Goal: Task Accomplishment & Management: Manage account settings

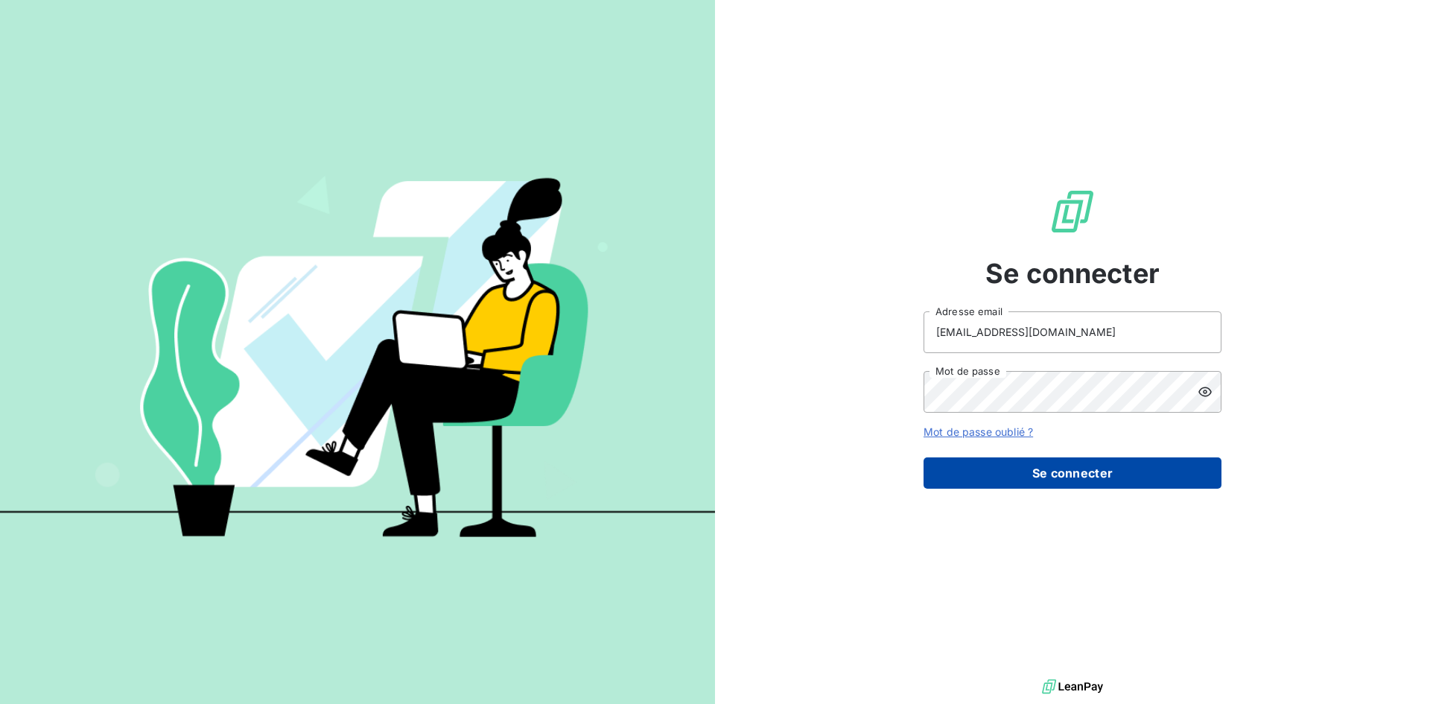
click at [988, 469] on button "Se connecter" at bounding box center [1073, 472] width 298 height 31
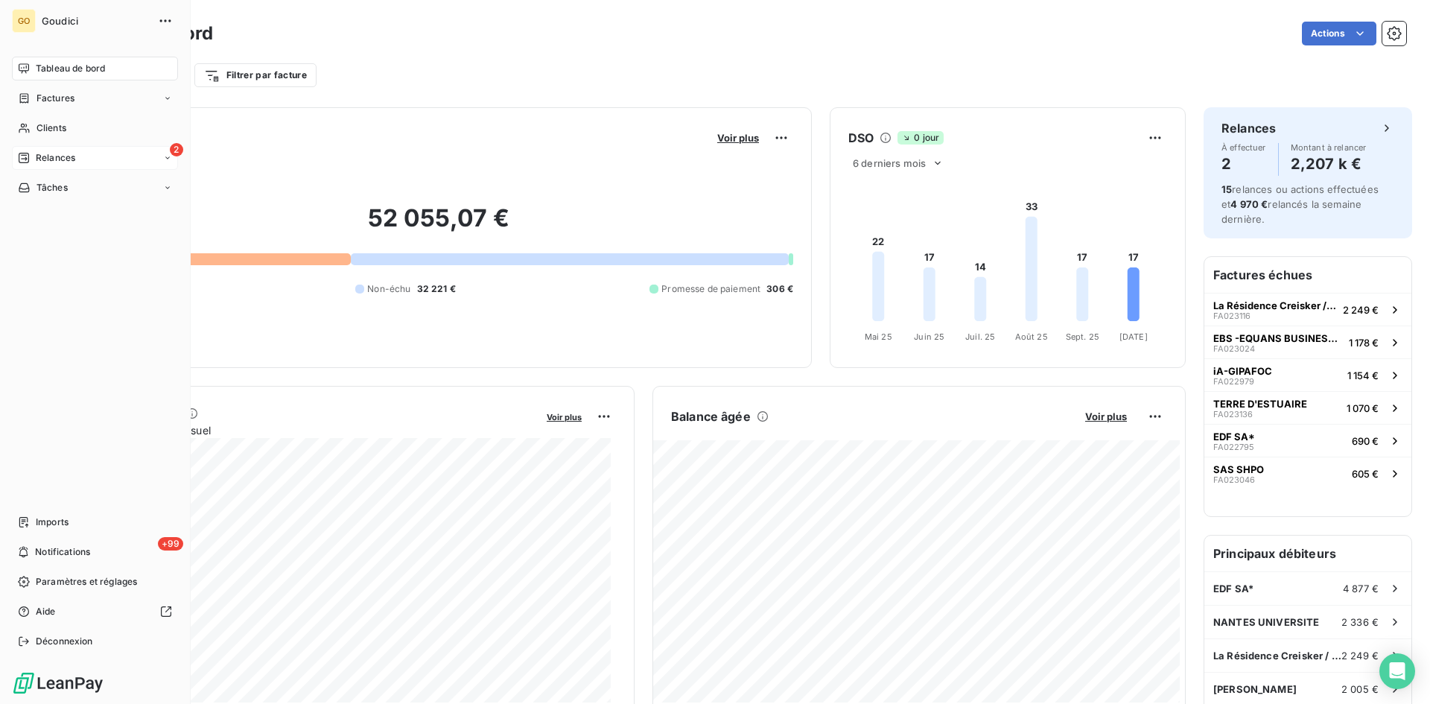
click at [80, 158] on div "2 Relances" at bounding box center [95, 158] width 166 height 24
click at [63, 188] on span "À effectuer" at bounding box center [60, 187] width 48 height 13
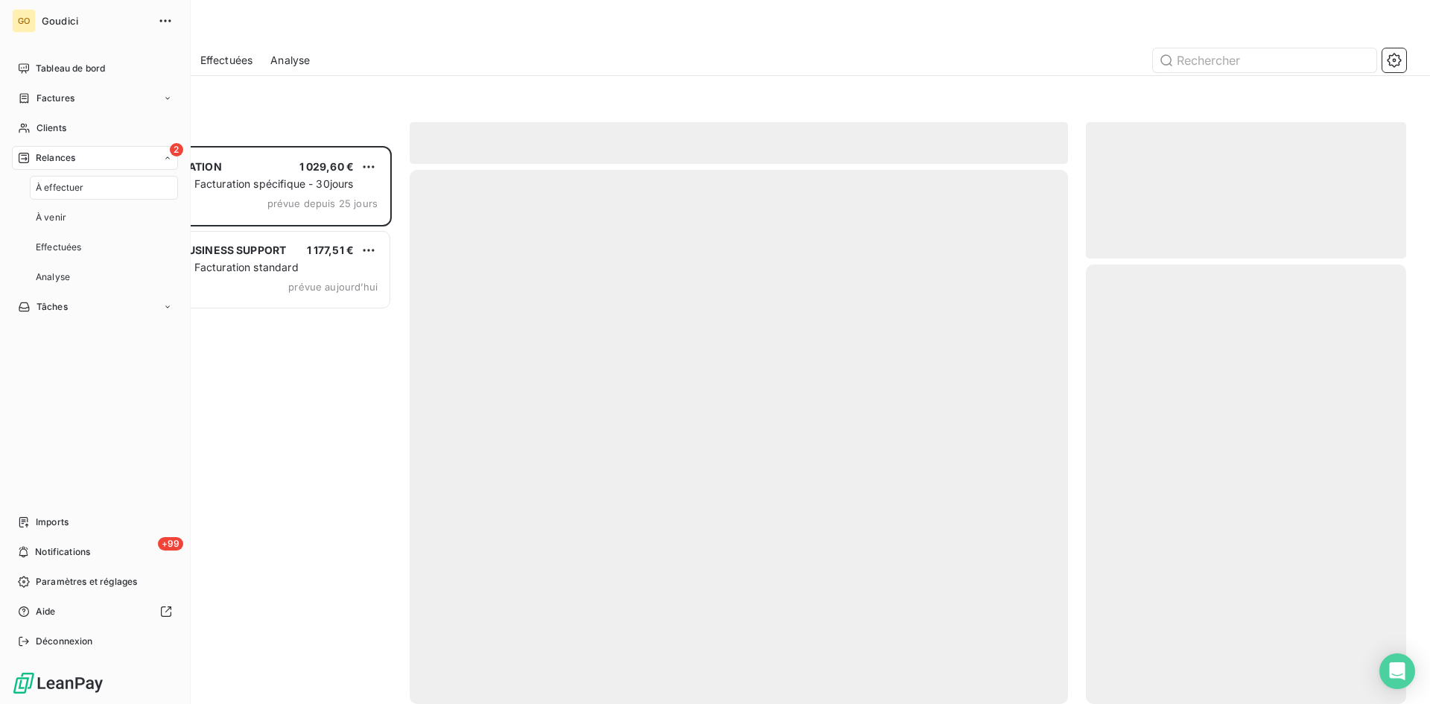
scroll to position [547, 309]
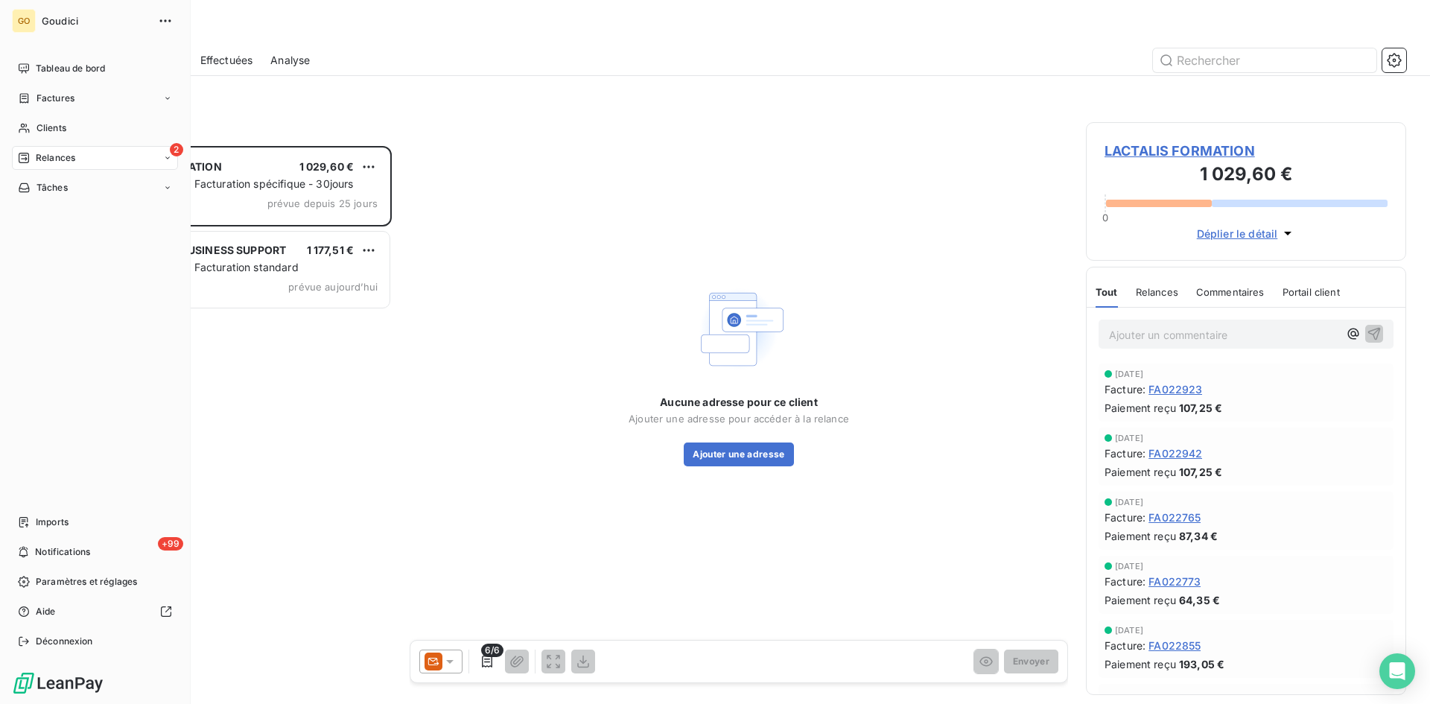
click at [54, 155] on span "Relances" at bounding box center [55, 157] width 39 height 13
click at [47, 188] on span "À effectuer" at bounding box center [60, 187] width 48 height 13
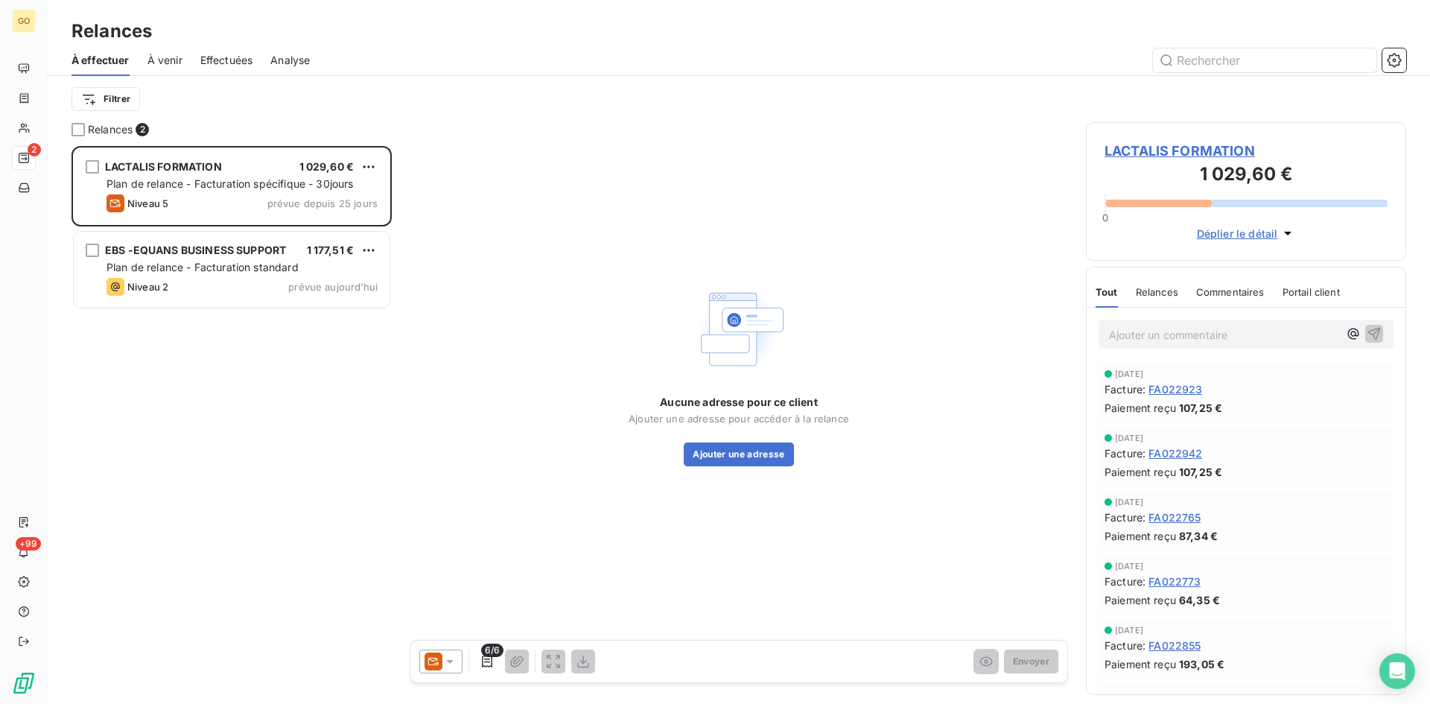
click at [232, 109] on div "Filtrer" at bounding box center [739, 99] width 1335 height 28
click at [294, 414] on div "LACTALIS FORMATION 1 029,60 € Plan de relance - Facturation spécifique - 30jour…" at bounding box center [232, 425] width 320 height 558
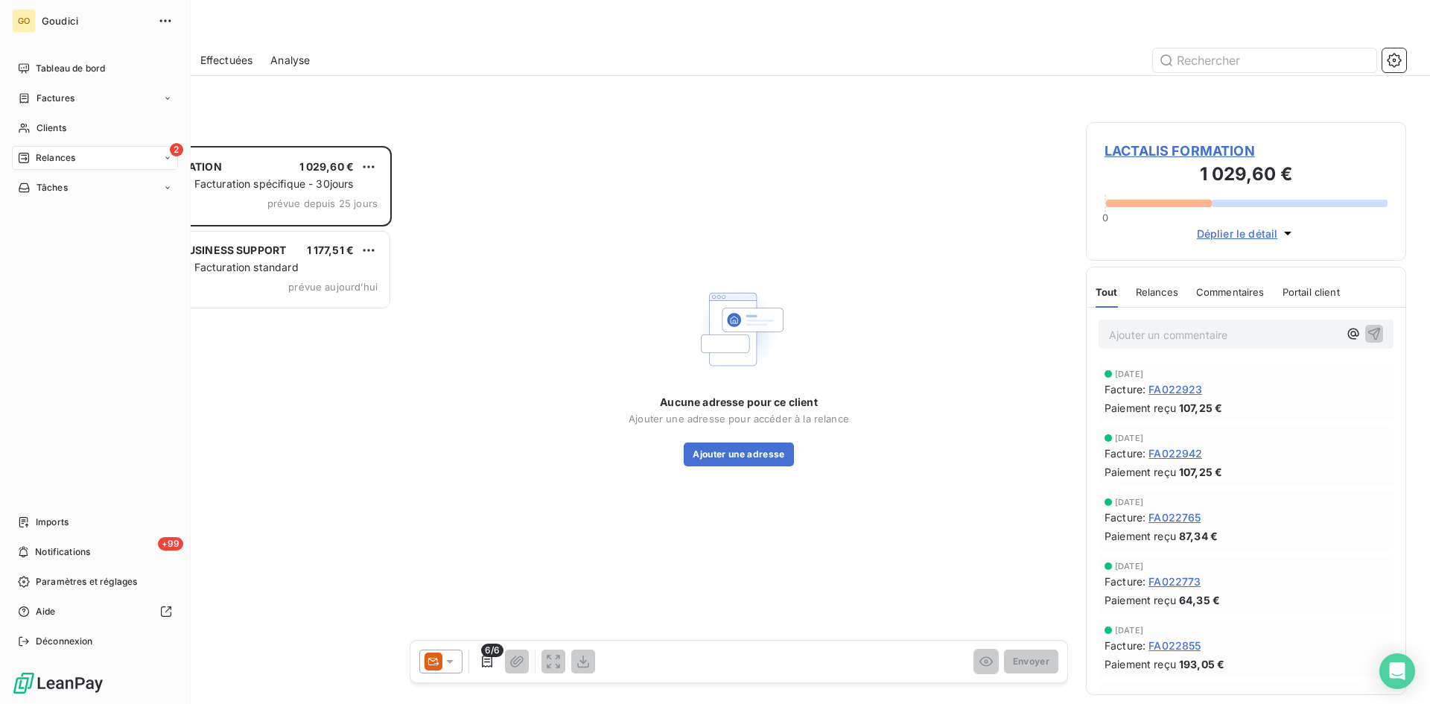
click at [57, 161] on span "Relances" at bounding box center [55, 157] width 39 height 13
click at [57, 191] on span "À effectuer" at bounding box center [60, 187] width 48 height 13
click at [48, 158] on span "Relances" at bounding box center [55, 157] width 39 height 13
click at [54, 194] on span "À effectuer" at bounding box center [60, 187] width 48 height 13
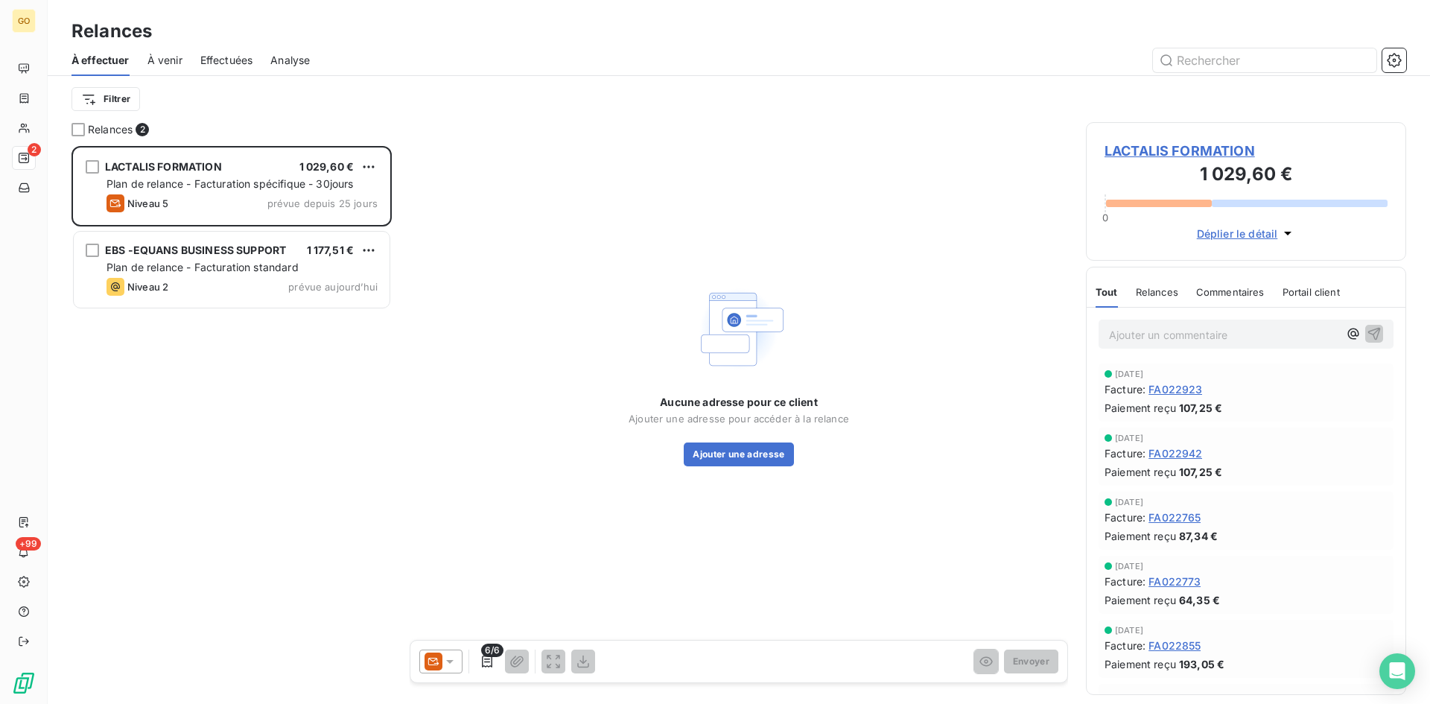
click at [364, 393] on div "LACTALIS FORMATION 1 029,60 € Plan de relance - Facturation spécifique - 30jour…" at bounding box center [232, 425] width 320 height 558
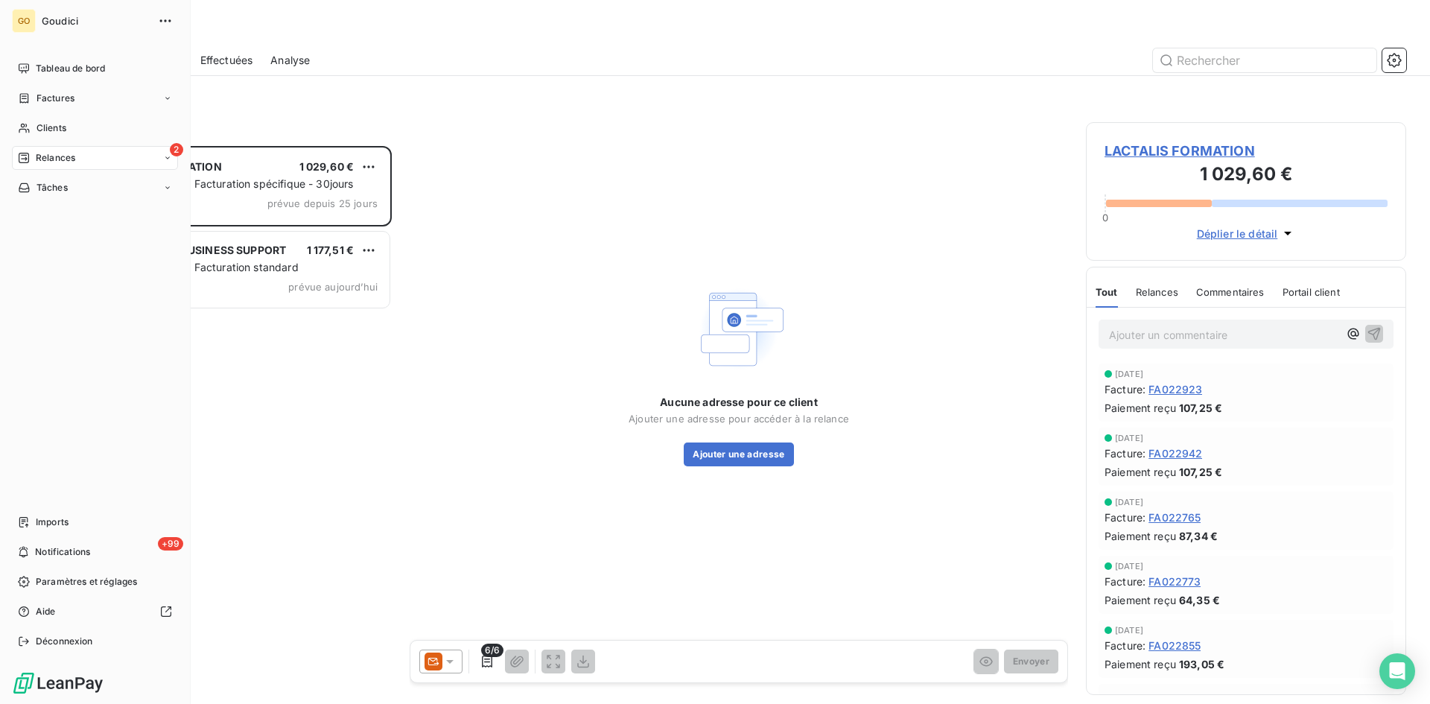
click at [39, 162] on span "Relances" at bounding box center [55, 157] width 39 height 13
click at [58, 99] on span "Factures" at bounding box center [55, 98] width 38 height 13
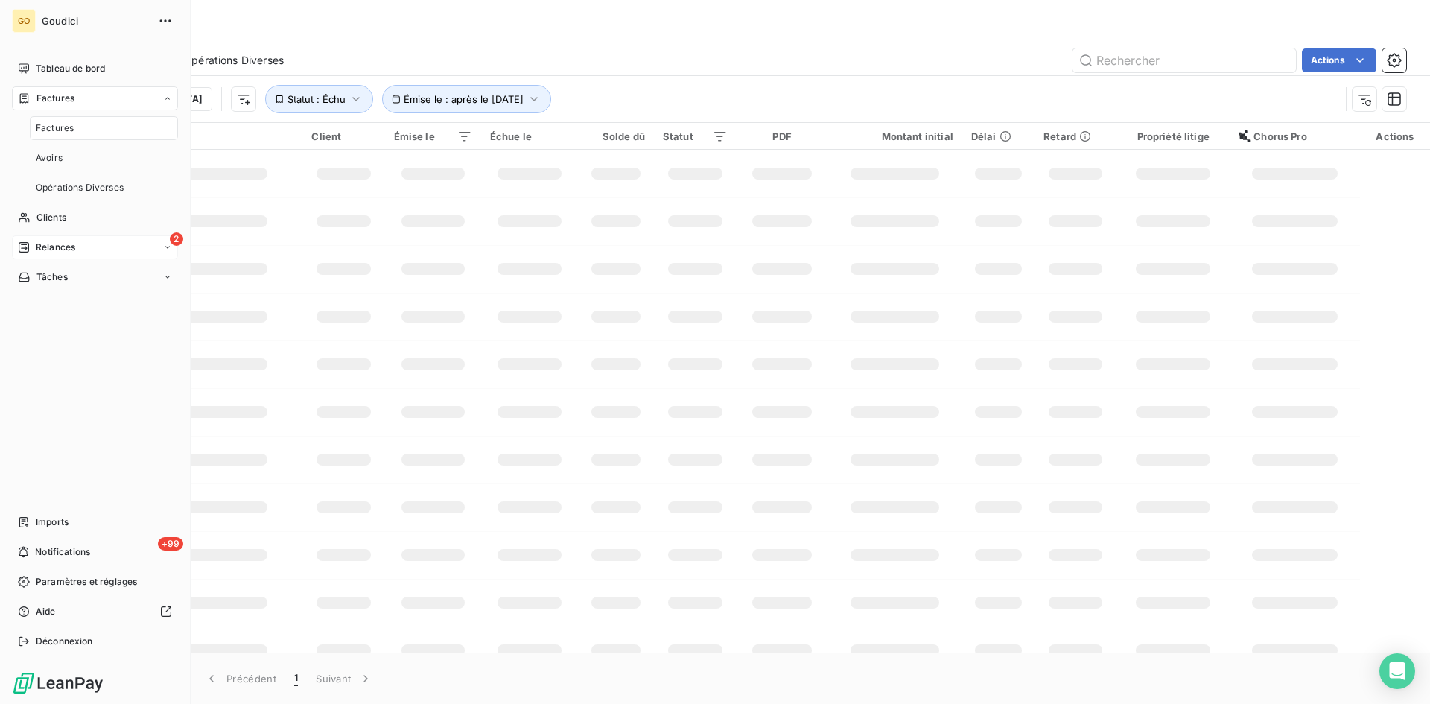
click at [60, 127] on span "Factures" at bounding box center [55, 127] width 38 height 13
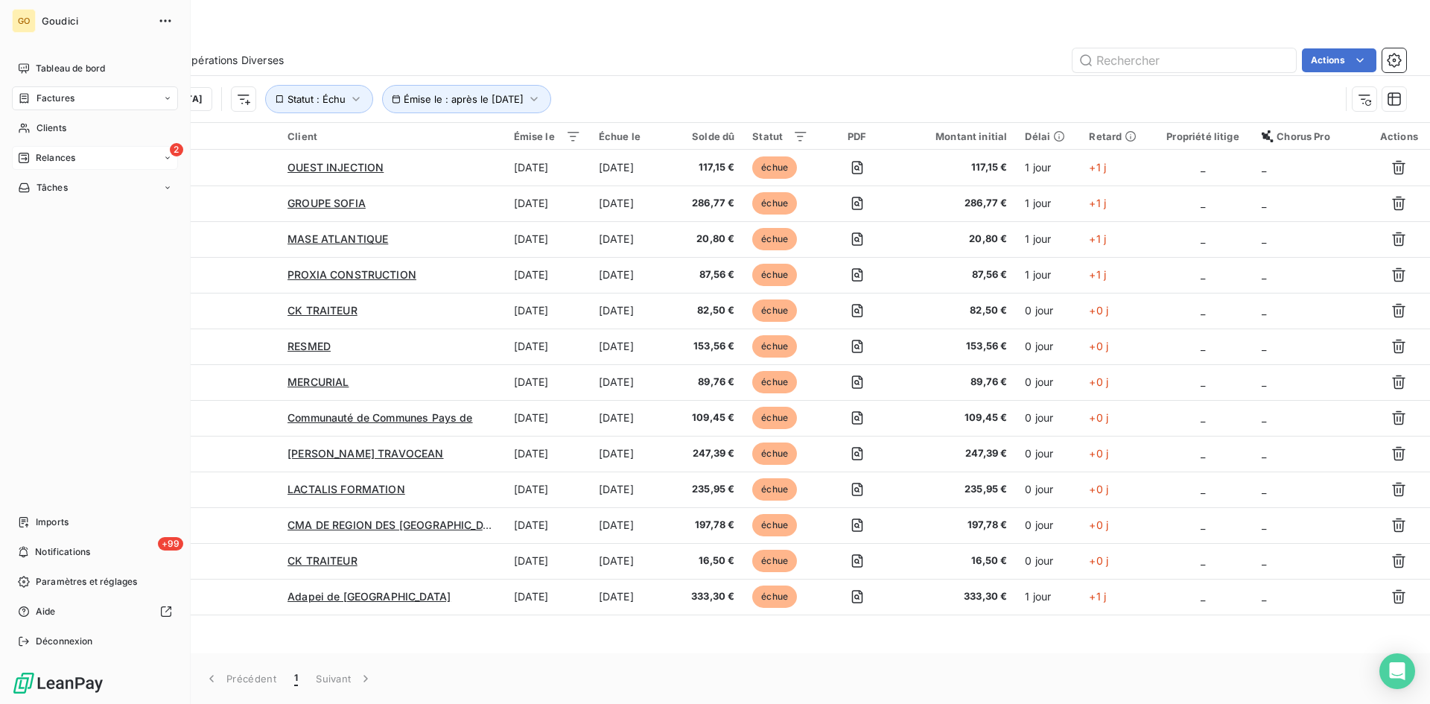
click at [51, 101] on span "Factures" at bounding box center [55, 98] width 38 height 13
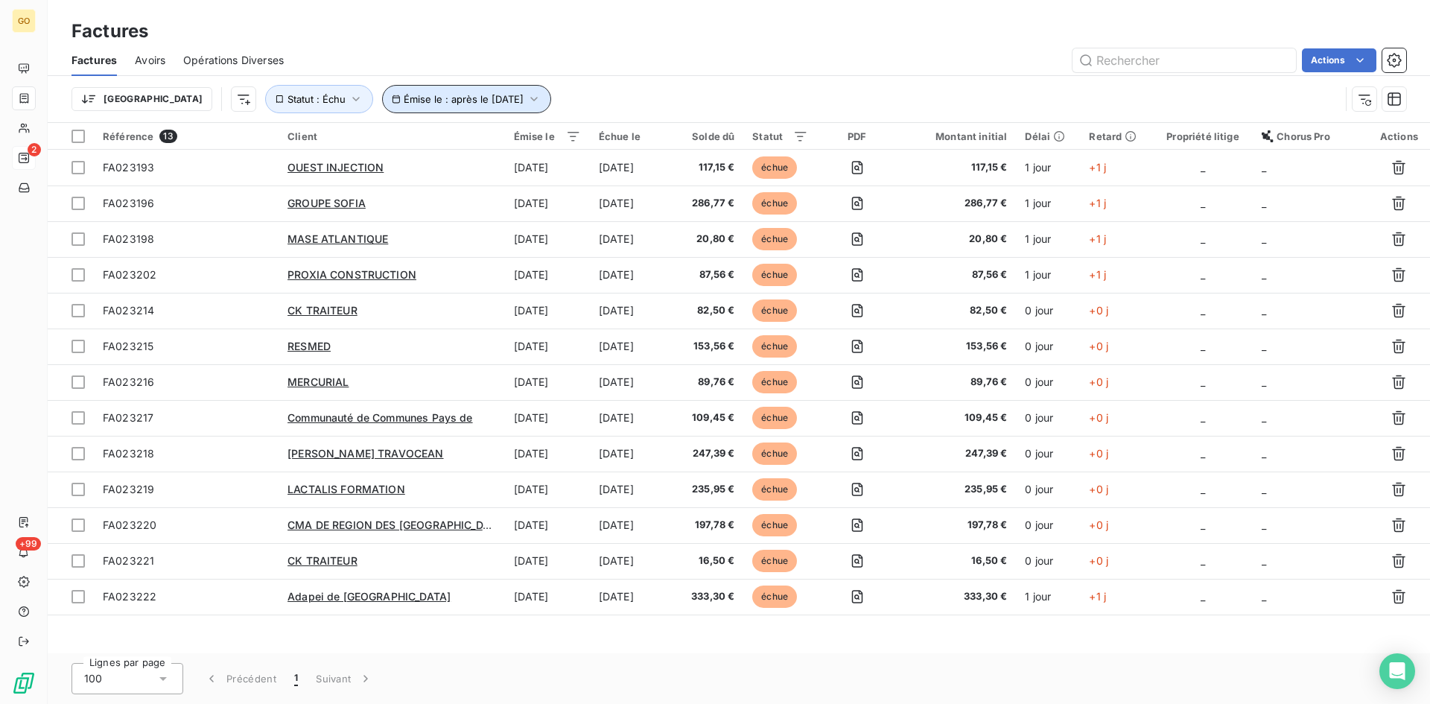
click at [466, 95] on button "Émise le : après le [DATE]" at bounding box center [466, 99] width 169 height 28
click at [706, 83] on div "Trier Émise le : après le [DATE] Statut : Échu" at bounding box center [739, 99] width 1335 height 46
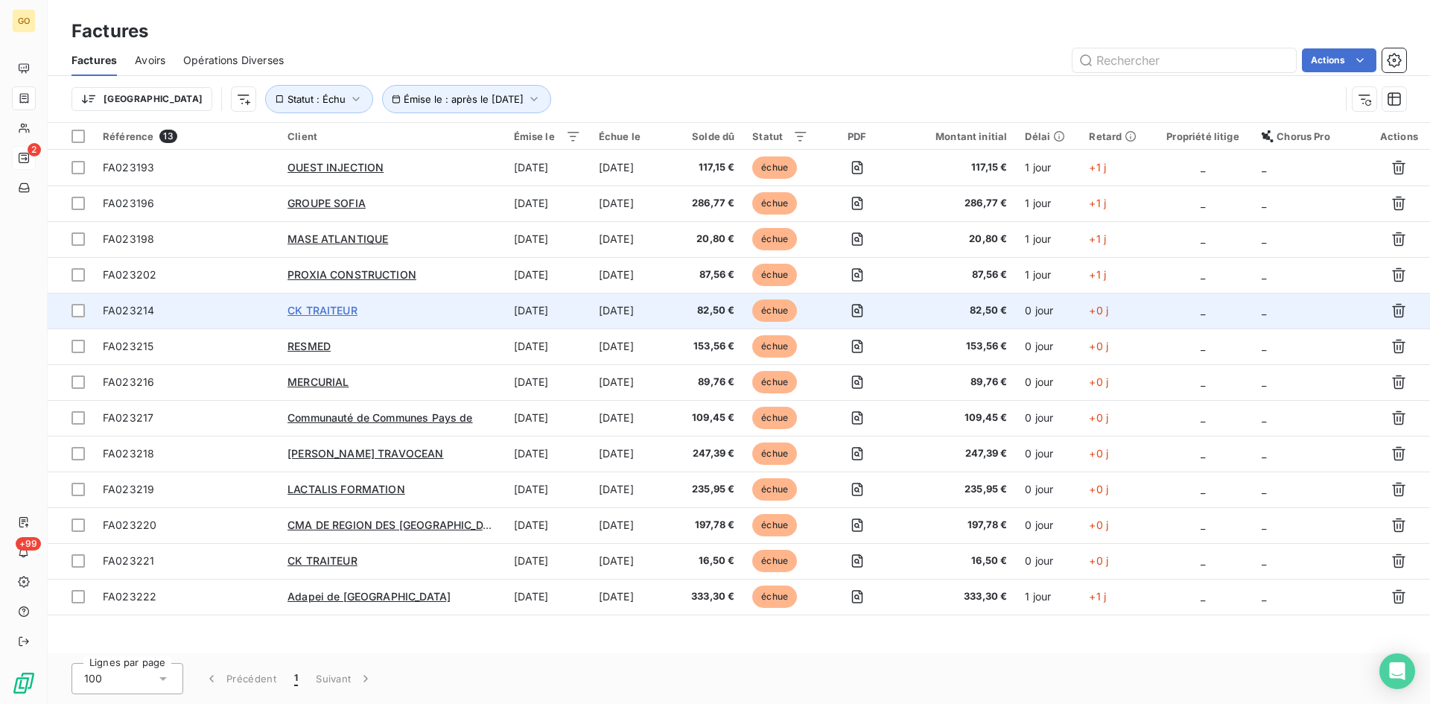
click at [301, 314] on span "CK TRAITEUR" at bounding box center [323, 310] width 70 height 13
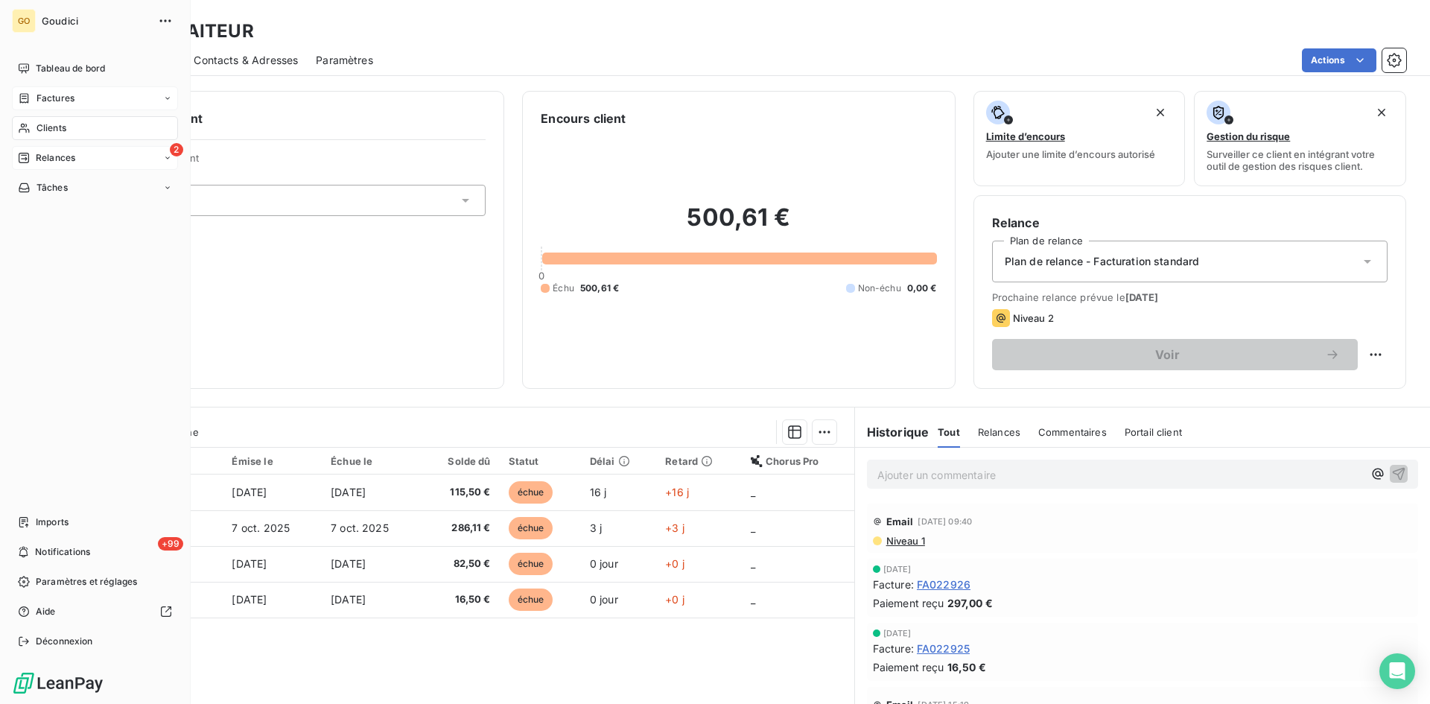
click at [62, 102] on span "Factures" at bounding box center [55, 98] width 38 height 13
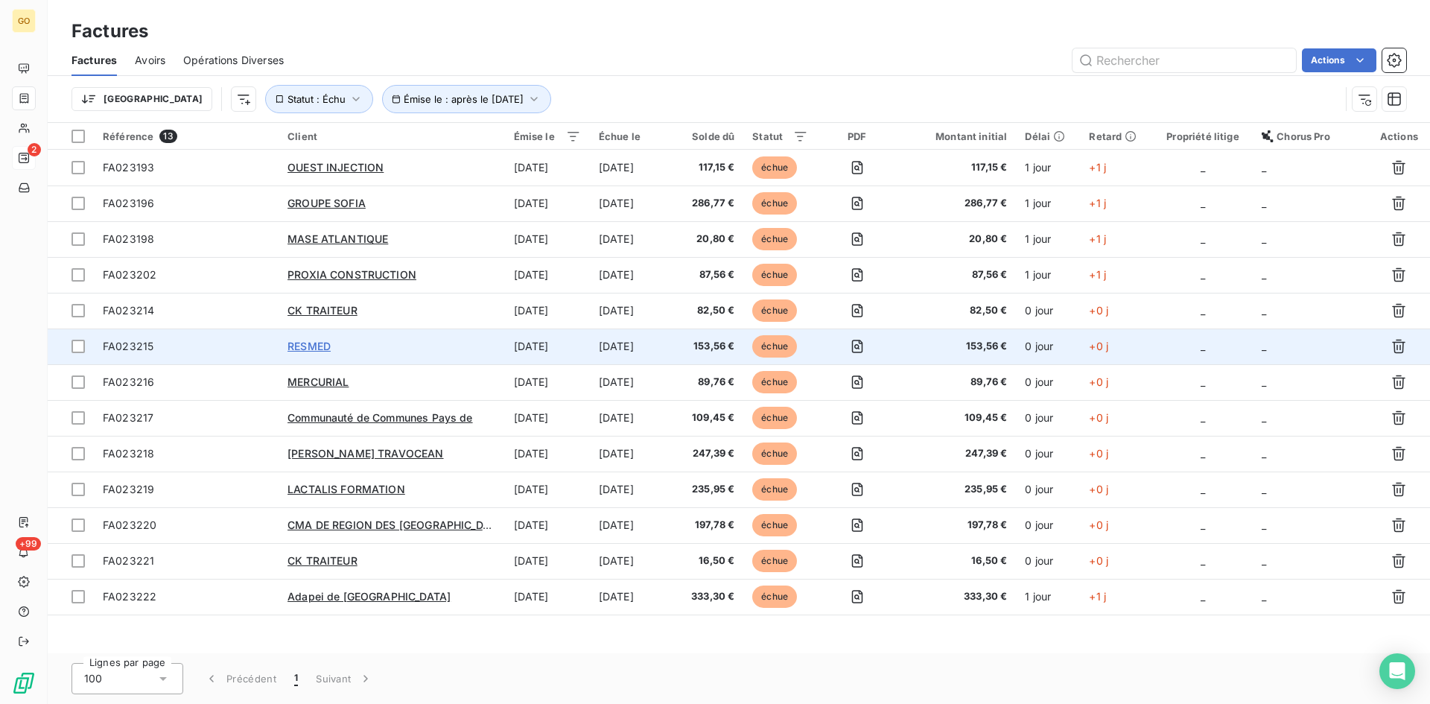
click at [301, 349] on span "RESMED" at bounding box center [309, 346] width 43 height 13
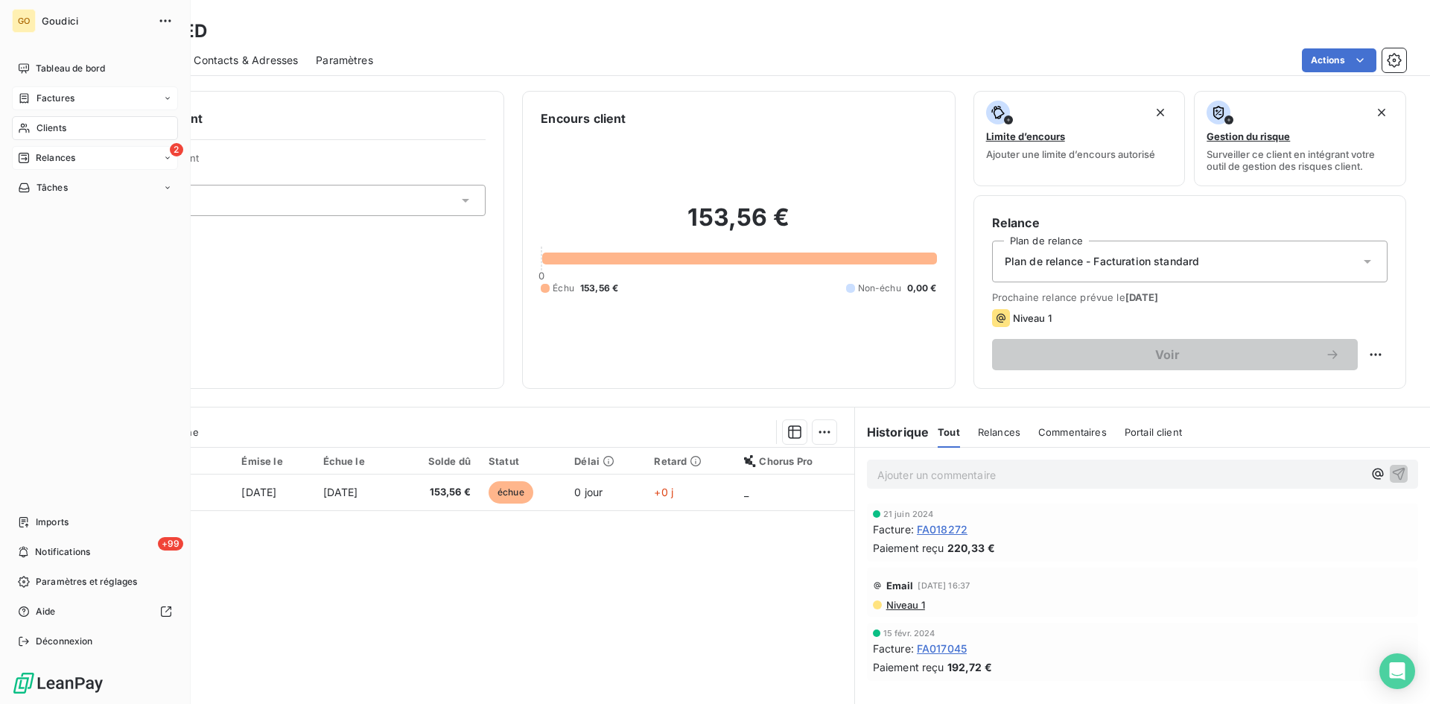
click at [48, 156] on span "Relances" at bounding box center [55, 157] width 39 height 13
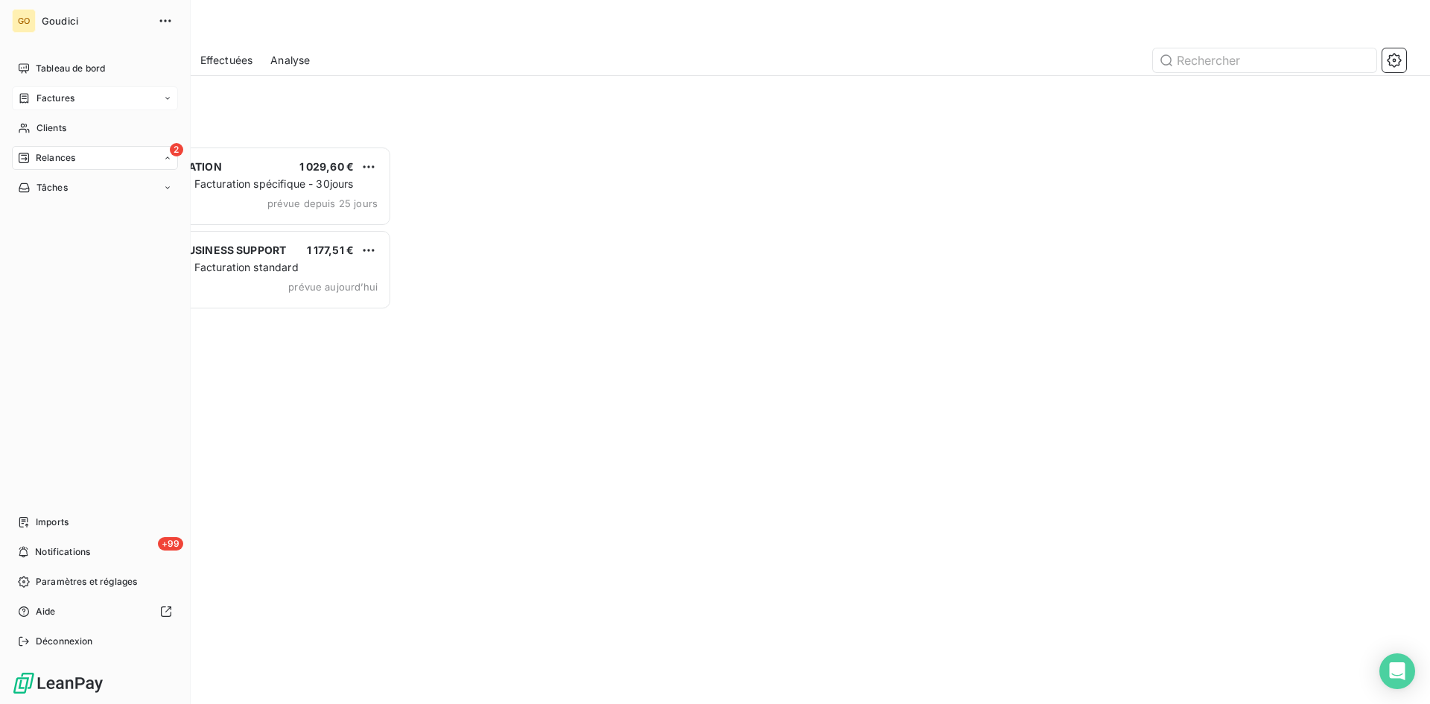
scroll to position [547, 309]
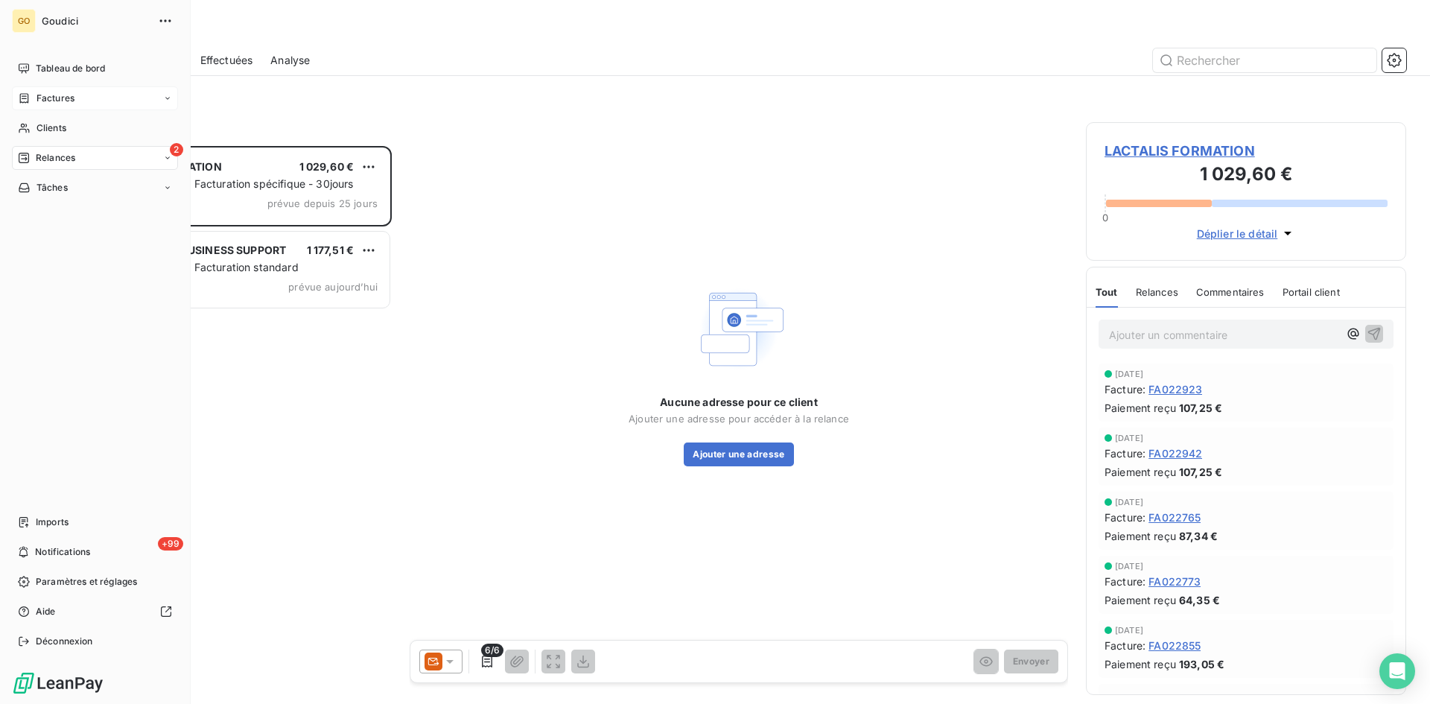
click at [41, 97] on span "Factures" at bounding box center [55, 98] width 38 height 13
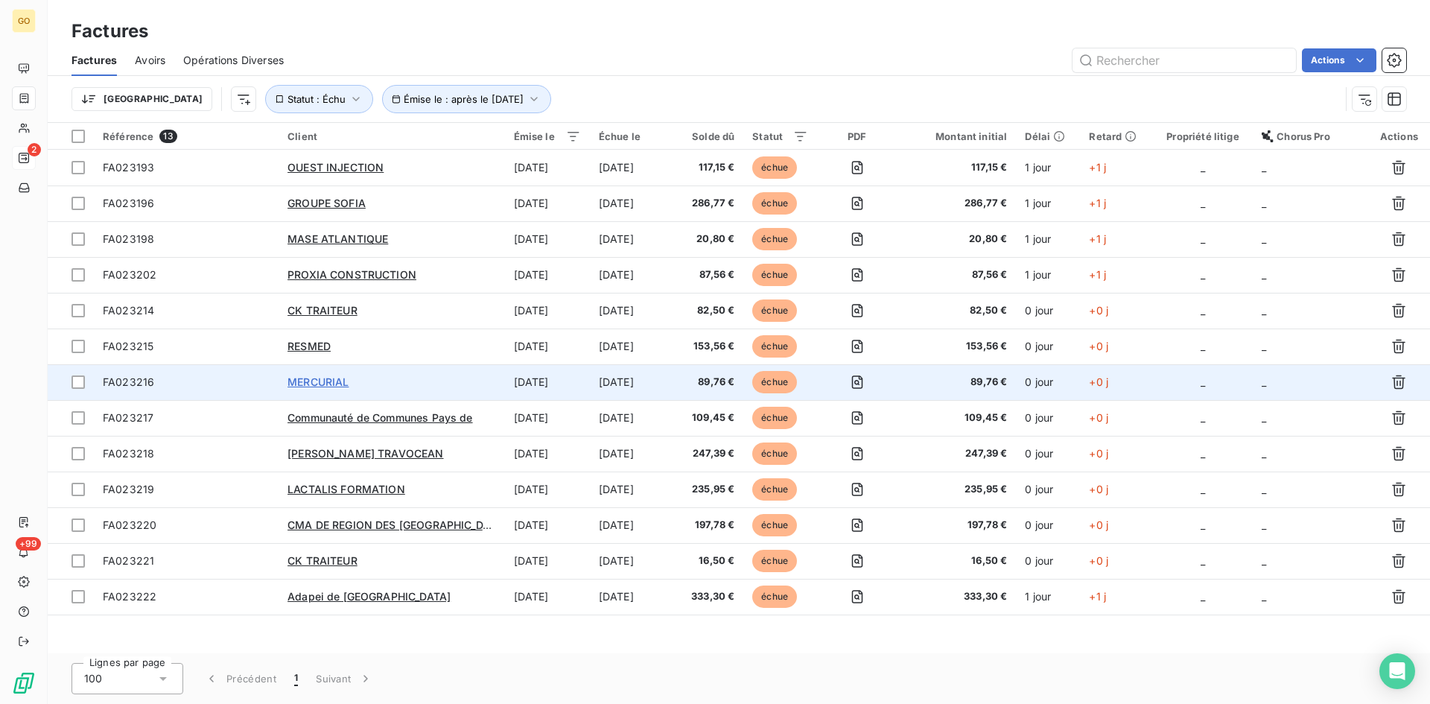
click at [303, 385] on span "MERCURIAL" at bounding box center [318, 381] width 61 height 13
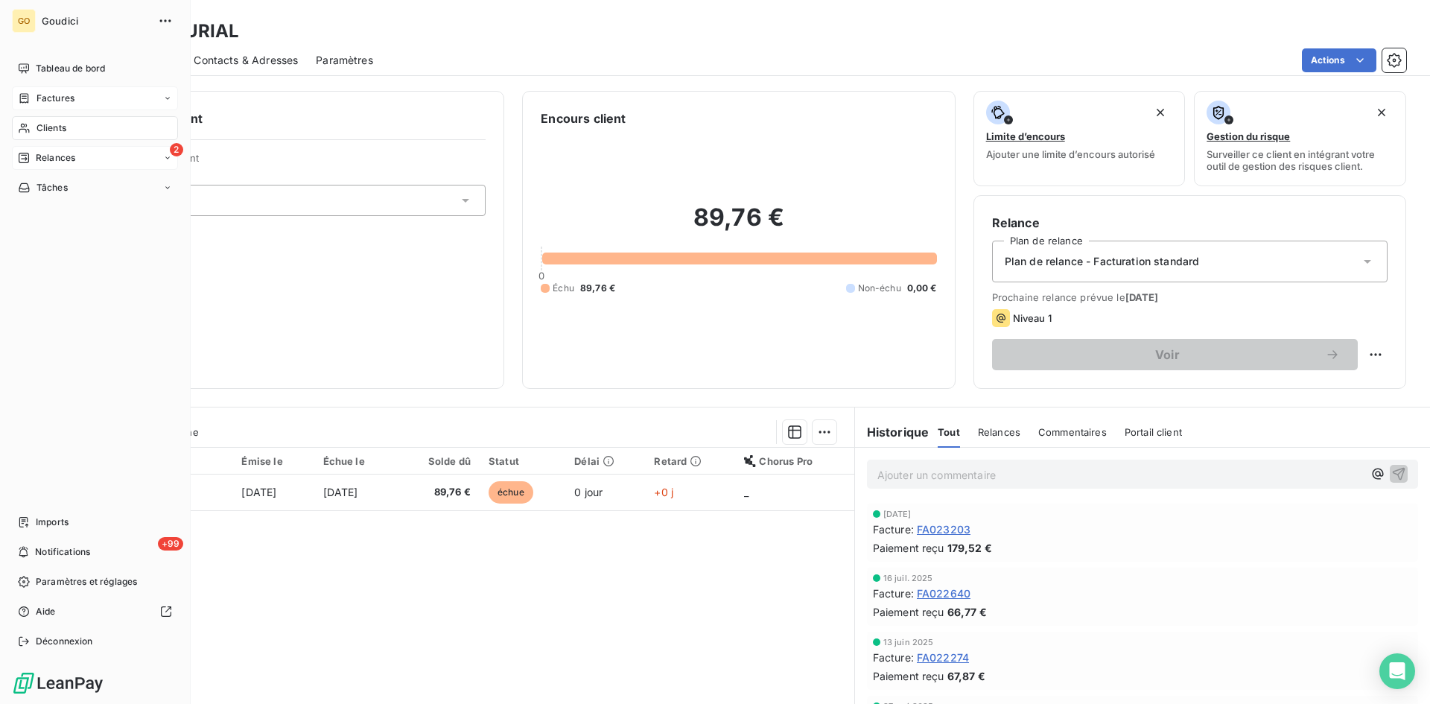
click at [65, 99] on span "Factures" at bounding box center [55, 98] width 38 height 13
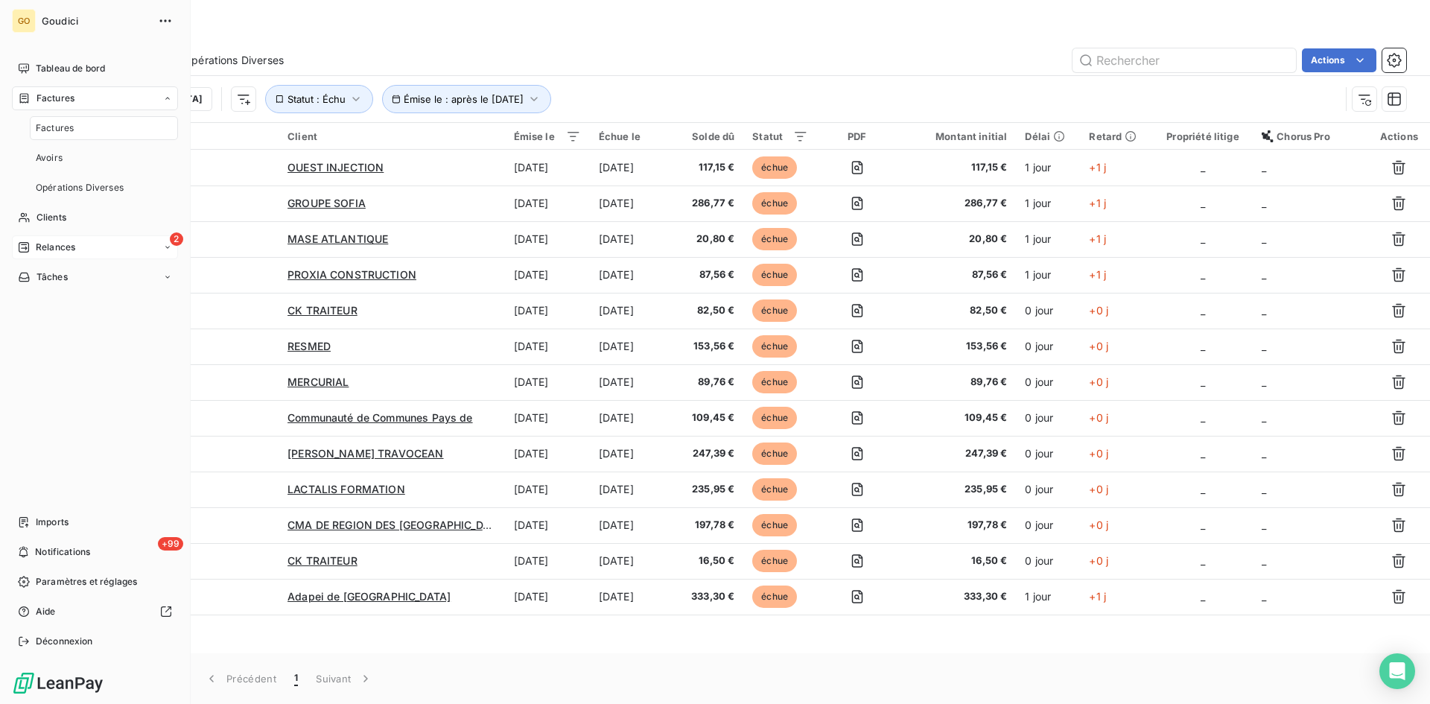
click at [59, 134] on span "Factures" at bounding box center [55, 127] width 38 height 13
click at [95, 107] on div "Factures" at bounding box center [95, 98] width 166 height 24
click at [55, 118] on div "Factures" at bounding box center [104, 128] width 148 height 24
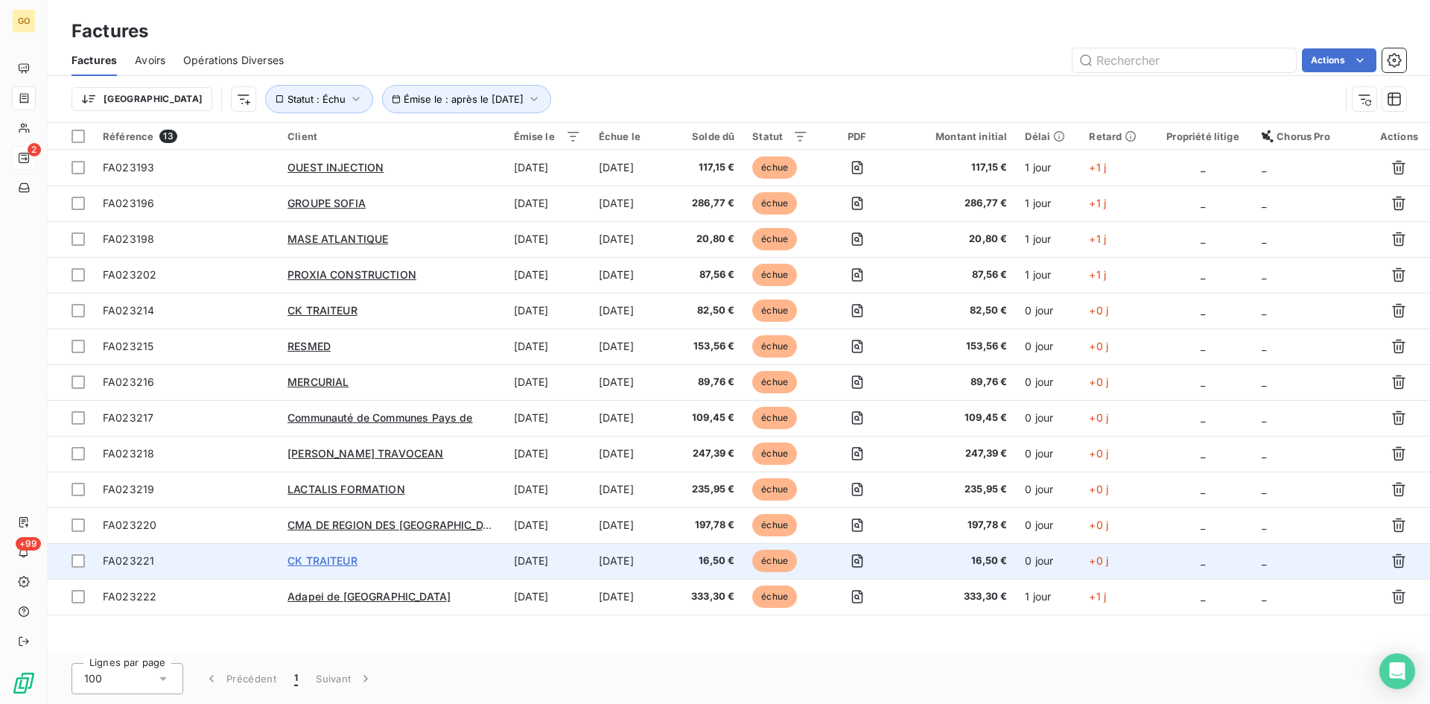
click at [317, 559] on span "CK TRAITEUR" at bounding box center [323, 560] width 70 height 13
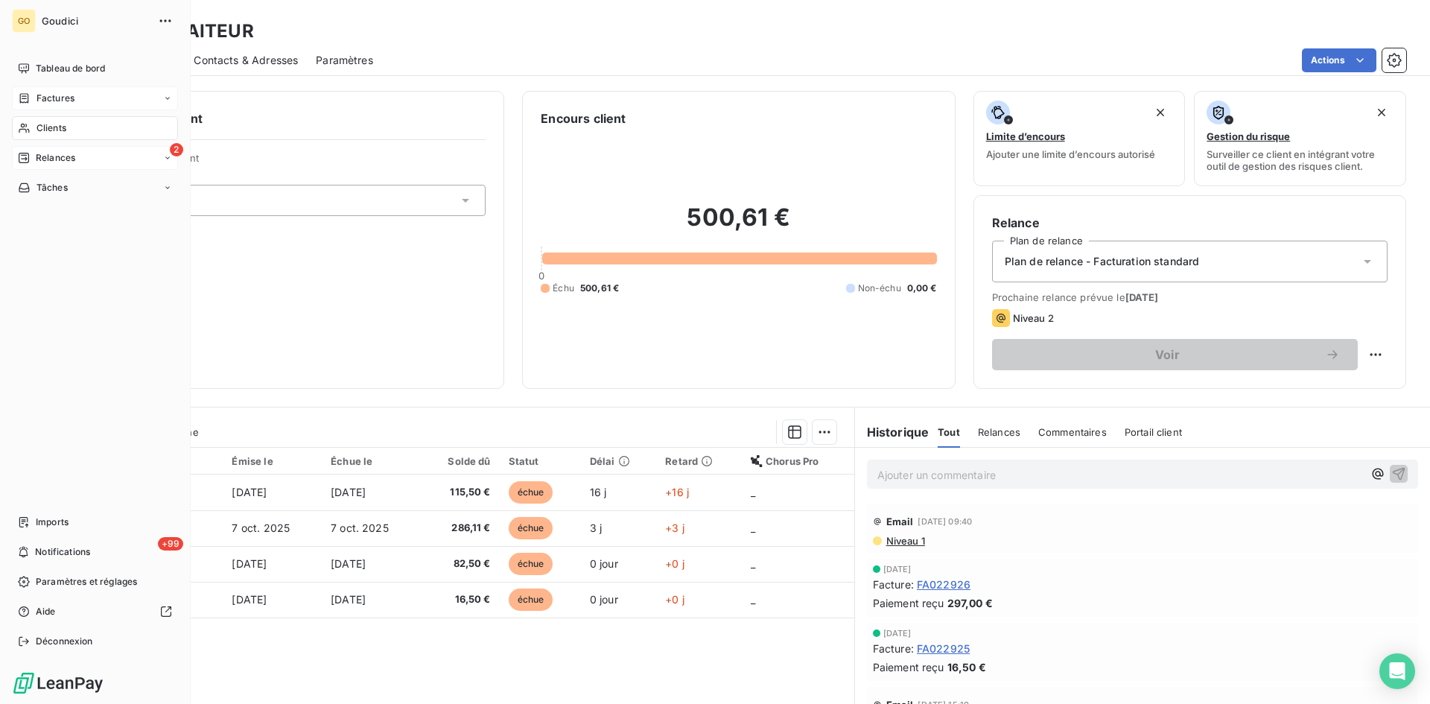
click at [36, 102] on span "Factures" at bounding box center [55, 98] width 38 height 13
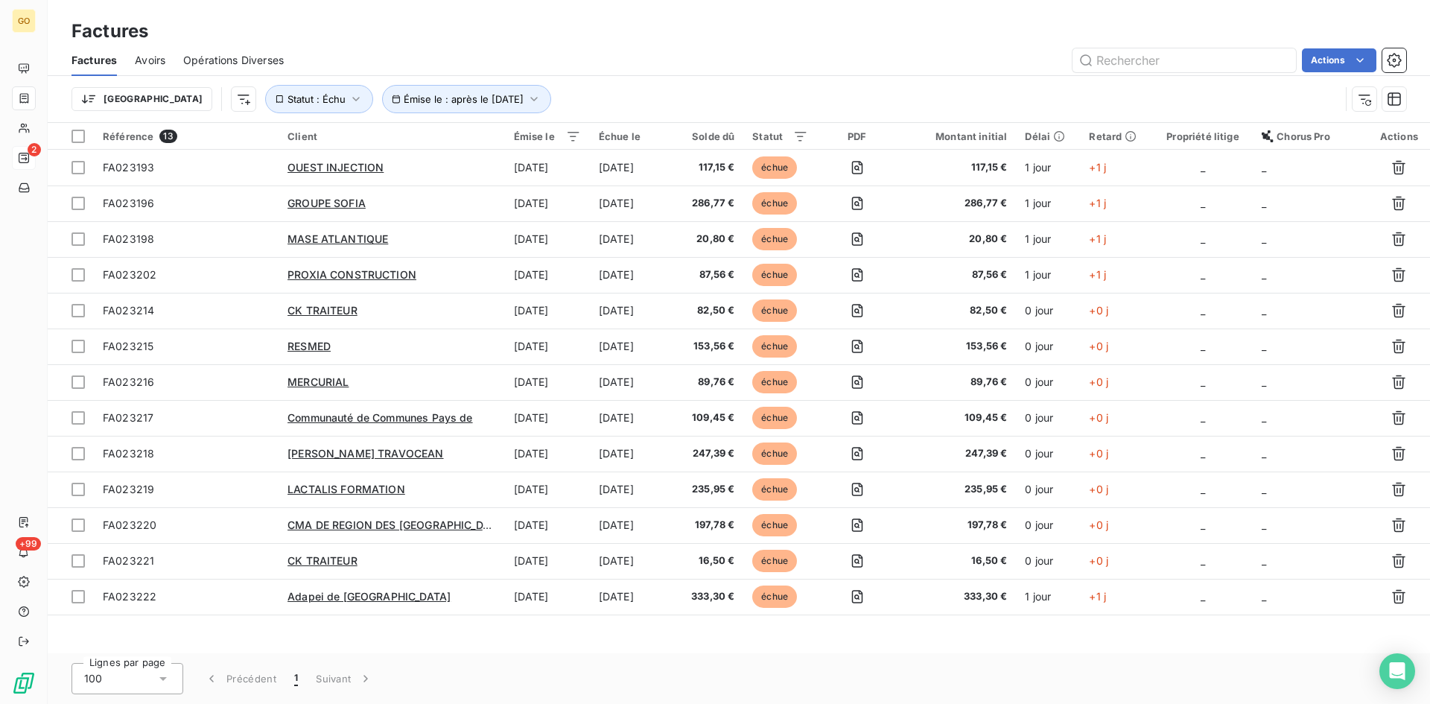
click at [597, 96] on div "Trier Émise le : après le [DATE] Statut : Échu" at bounding box center [706, 99] width 1268 height 28
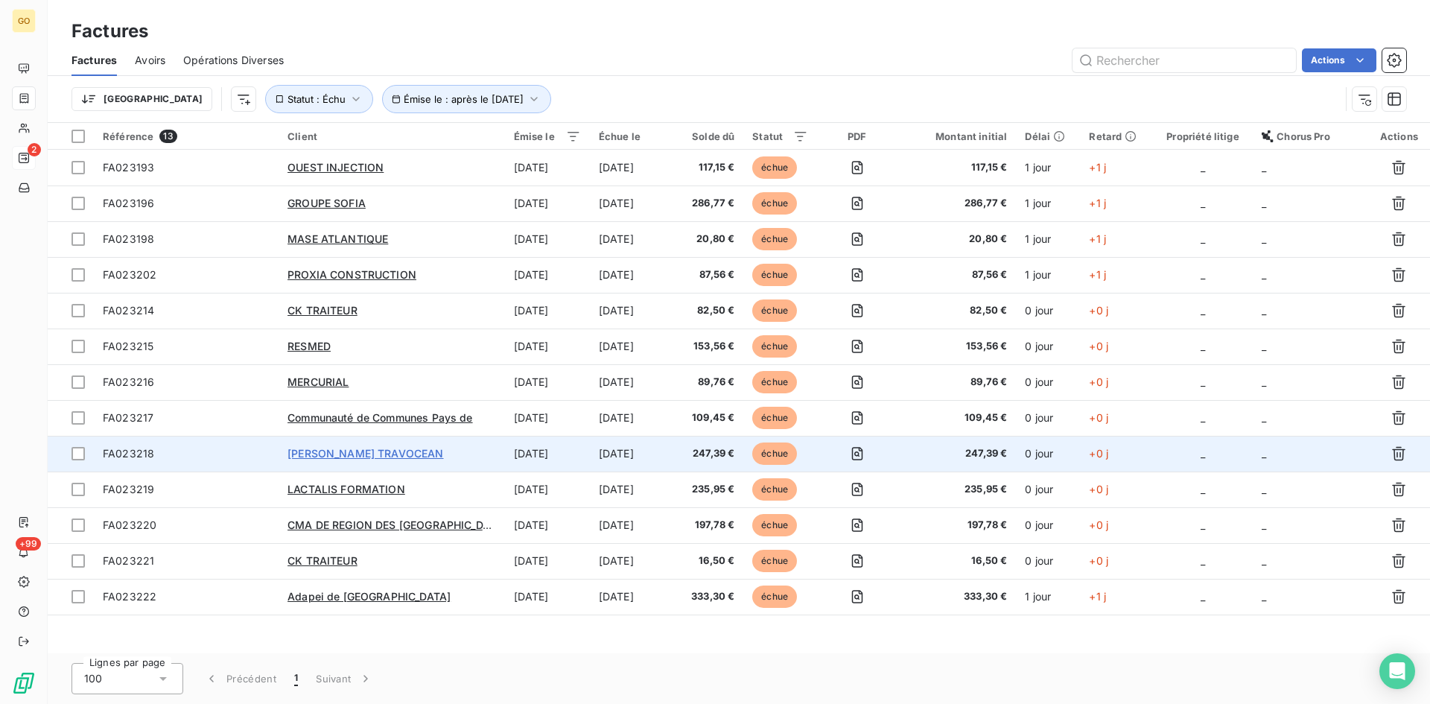
click at [343, 449] on span "[PERSON_NAME] TRAVOCEAN" at bounding box center [366, 453] width 156 height 13
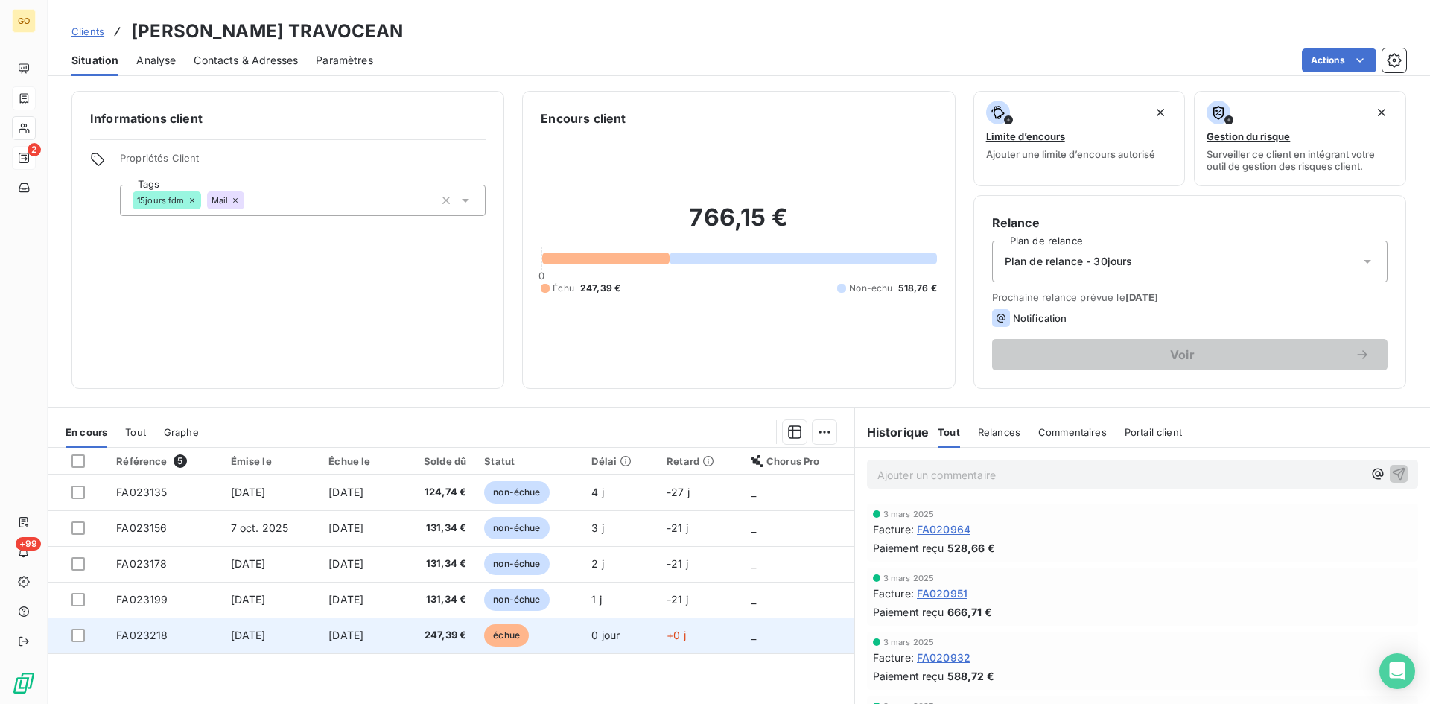
click at [346, 644] on td "[DATE]" at bounding box center [358, 635] width 77 height 36
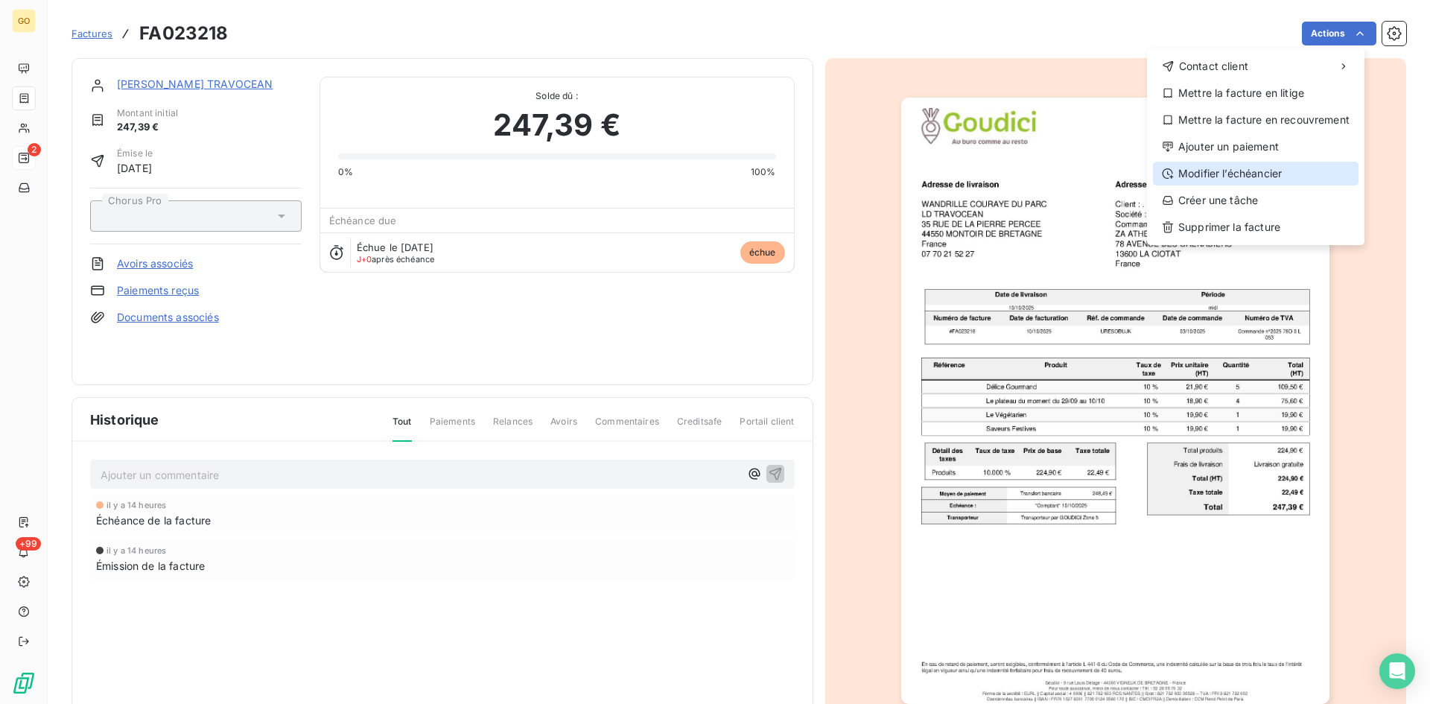
click at [1226, 173] on div "Modifier l’échéancier" at bounding box center [1256, 174] width 206 height 24
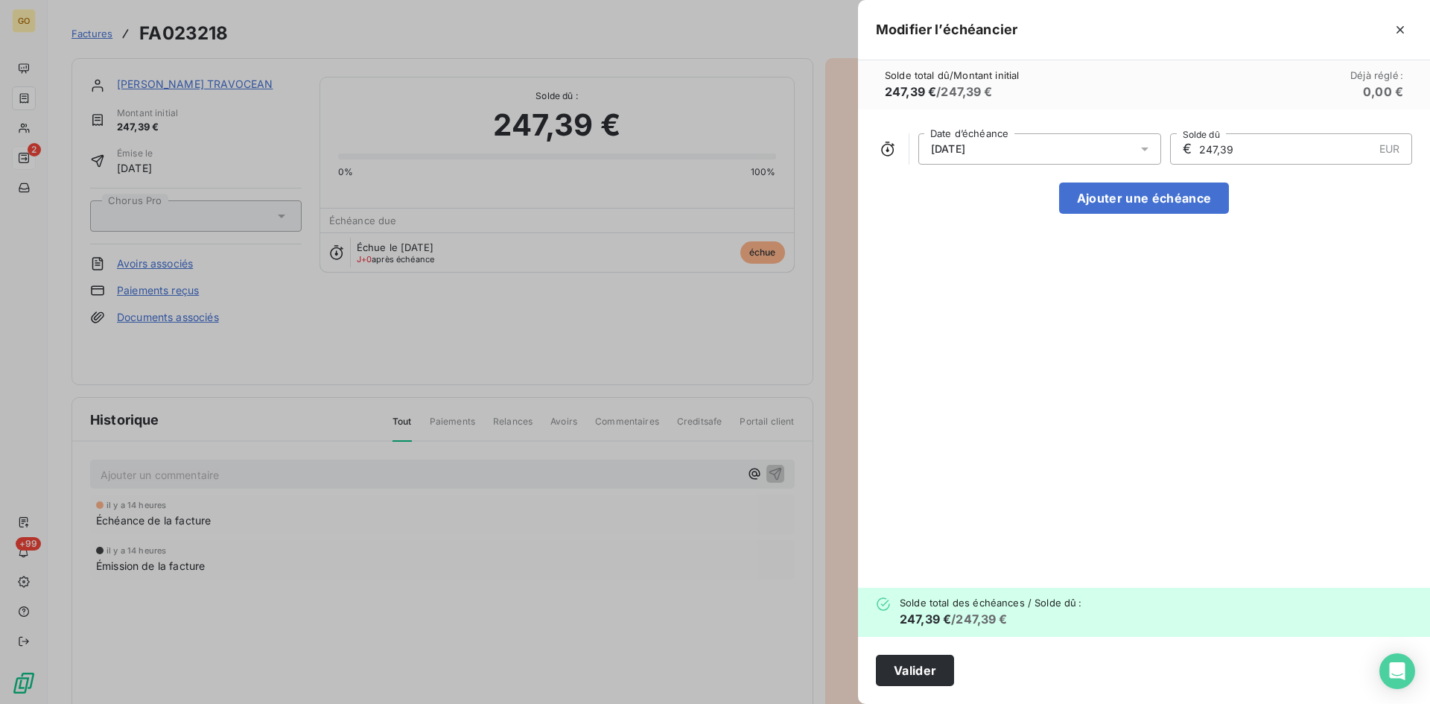
click at [1157, 148] on div at bounding box center [1149, 148] width 24 height 31
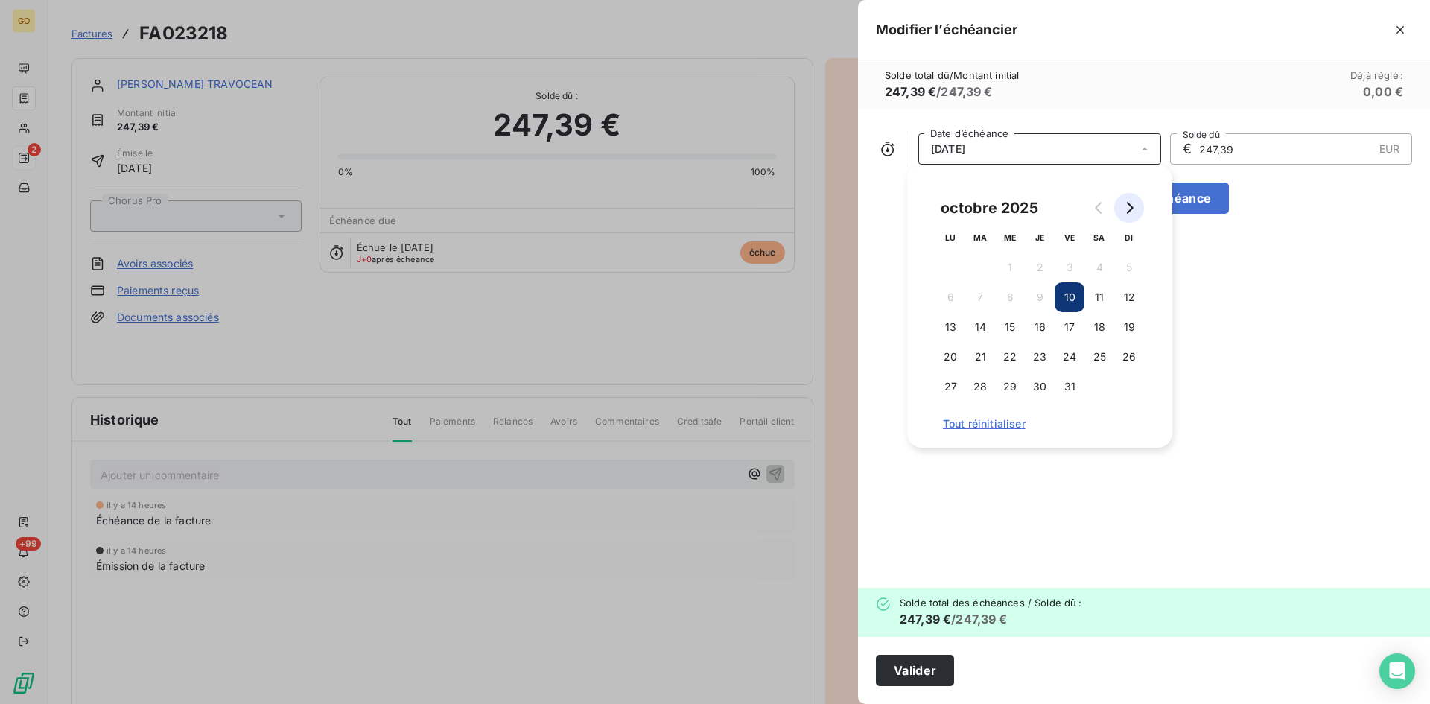
click at [1131, 208] on icon "Go to next month" at bounding box center [1129, 208] width 12 height 12
click at [1101, 206] on icon "Go to previous month" at bounding box center [1099, 208] width 12 height 12
click at [1071, 386] on button "31" at bounding box center [1070, 387] width 30 height 30
click at [936, 677] on button "Valider" at bounding box center [915, 670] width 78 height 31
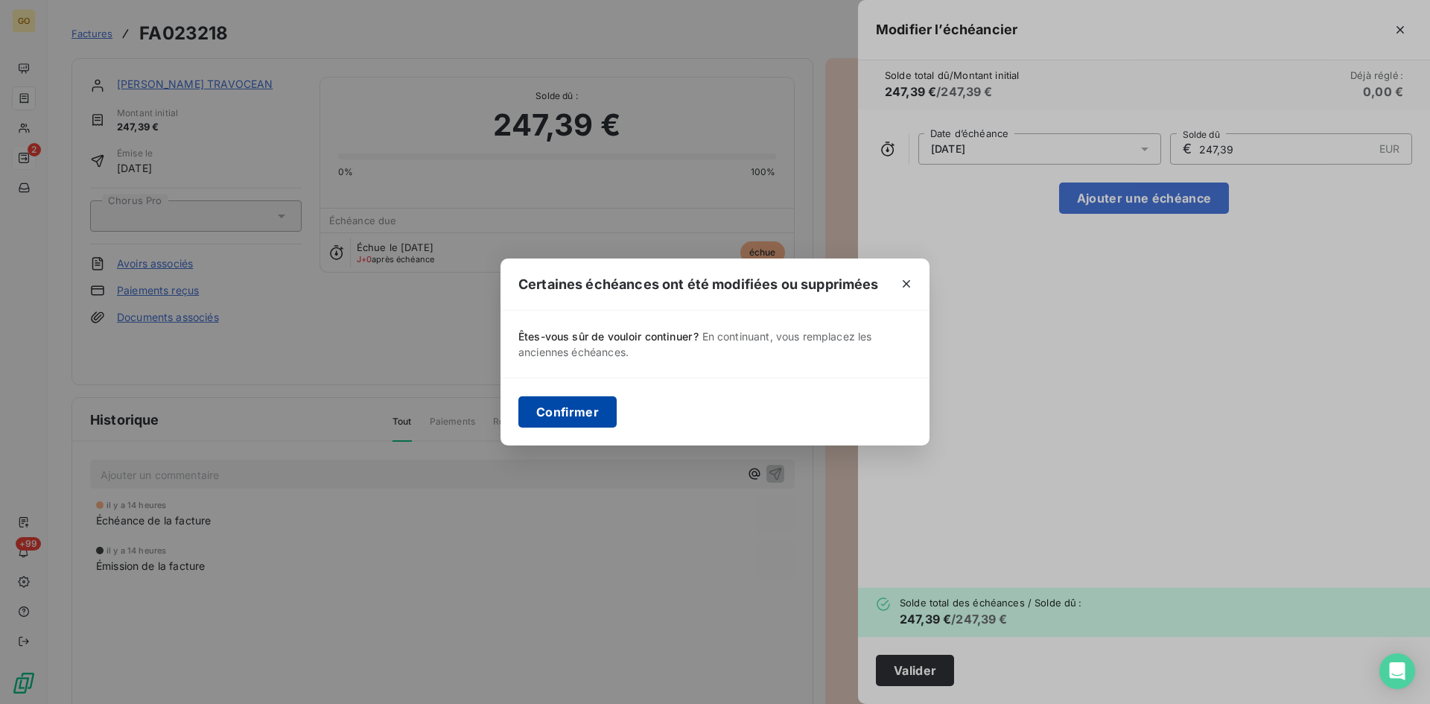
click at [546, 412] on button "Confirmer" at bounding box center [567, 411] width 98 height 31
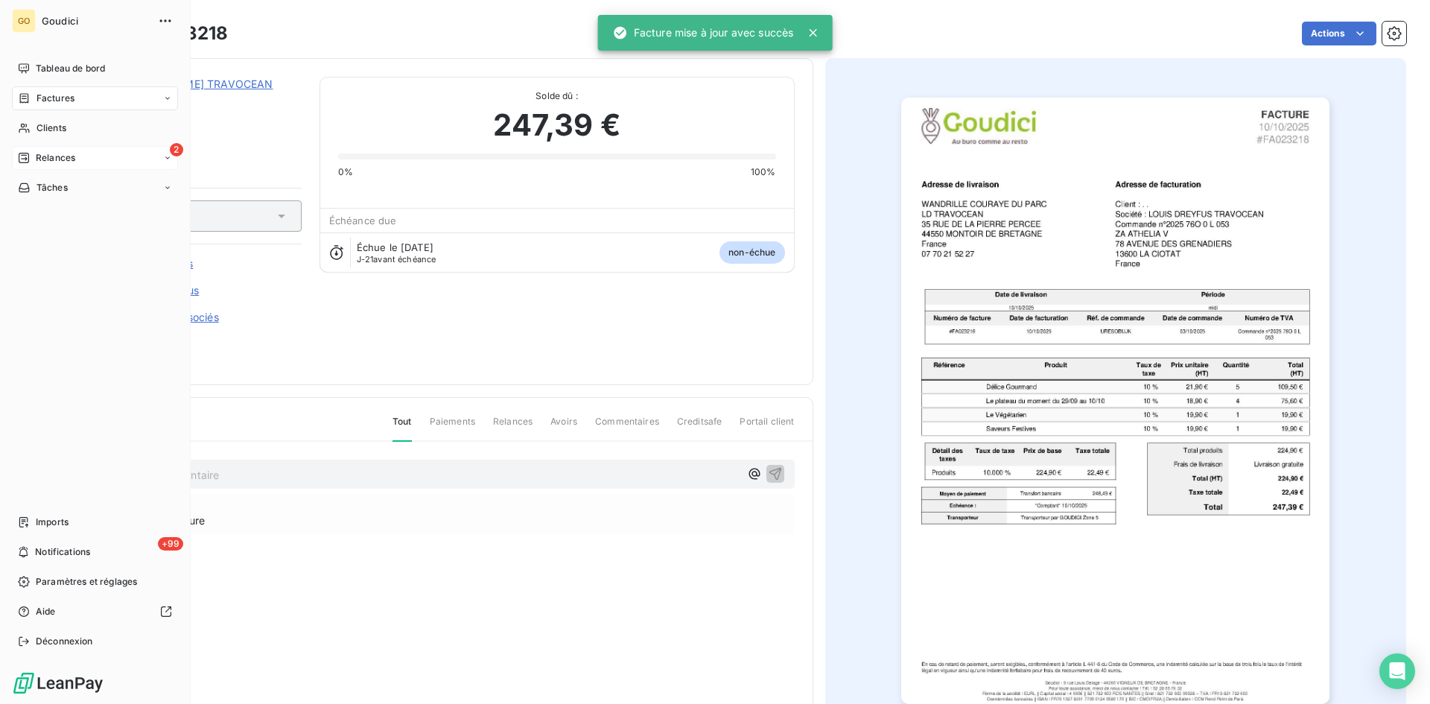
click at [54, 101] on span "Factures" at bounding box center [55, 98] width 38 height 13
click at [67, 126] on span "Factures" at bounding box center [55, 127] width 38 height 13
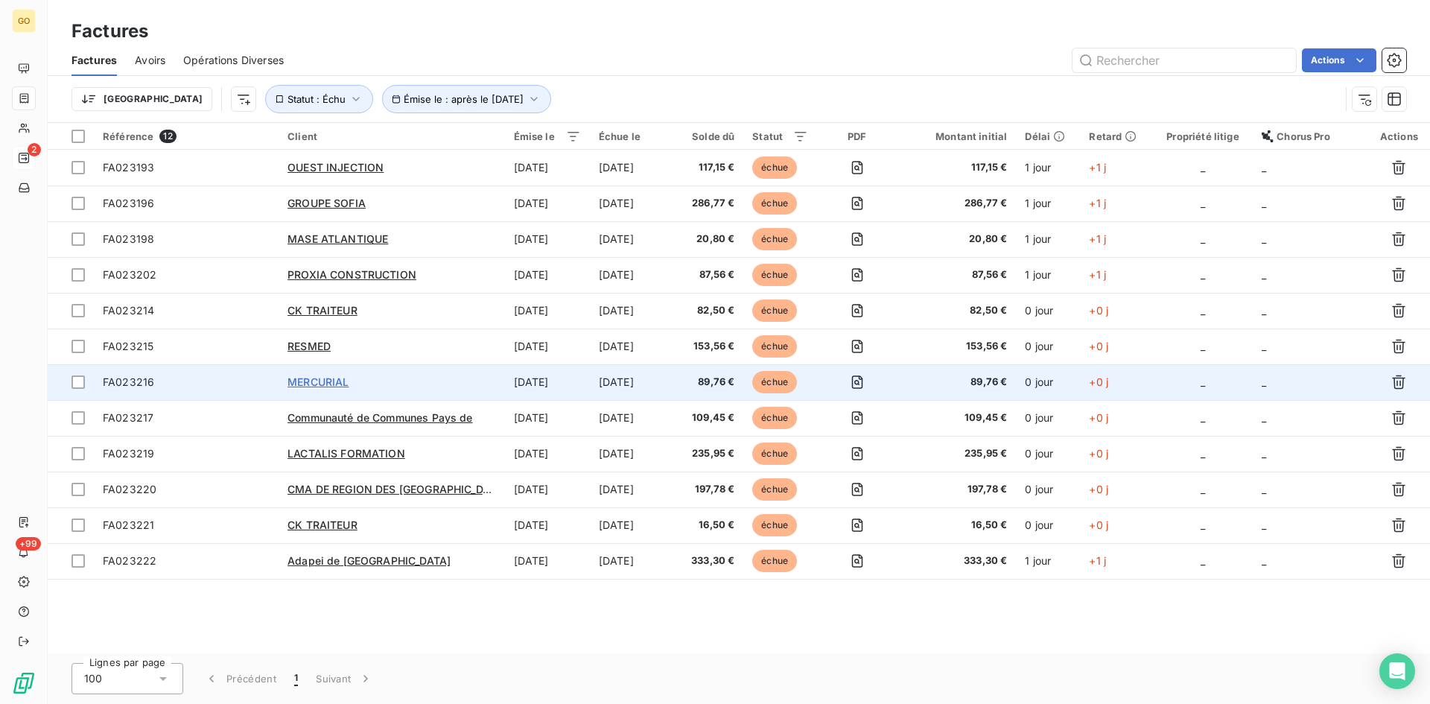
click at [326, 375] on span "MERCURIAL" at bounding box center [318, 381] width 61 height 13
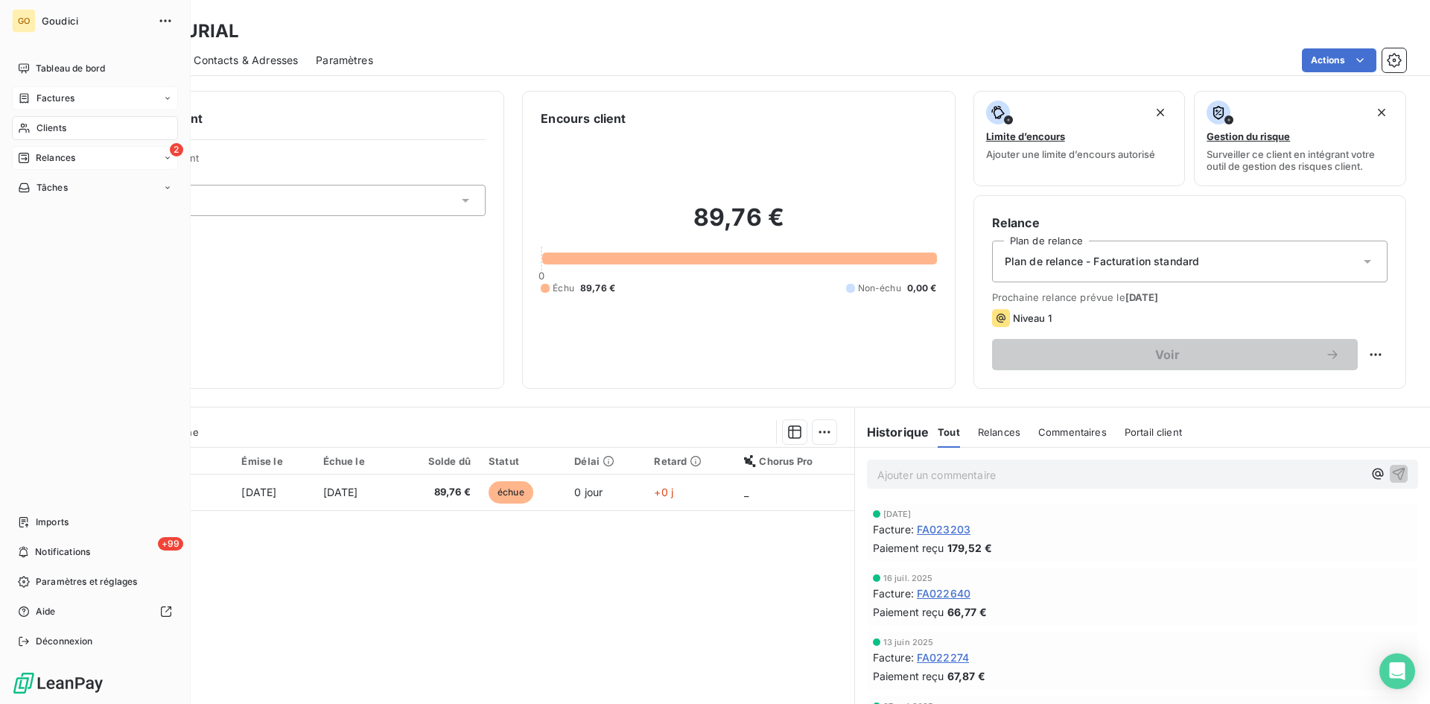
click at [48, 94] on span "Factures" at bounding box center [55, 98] width 38 height 13
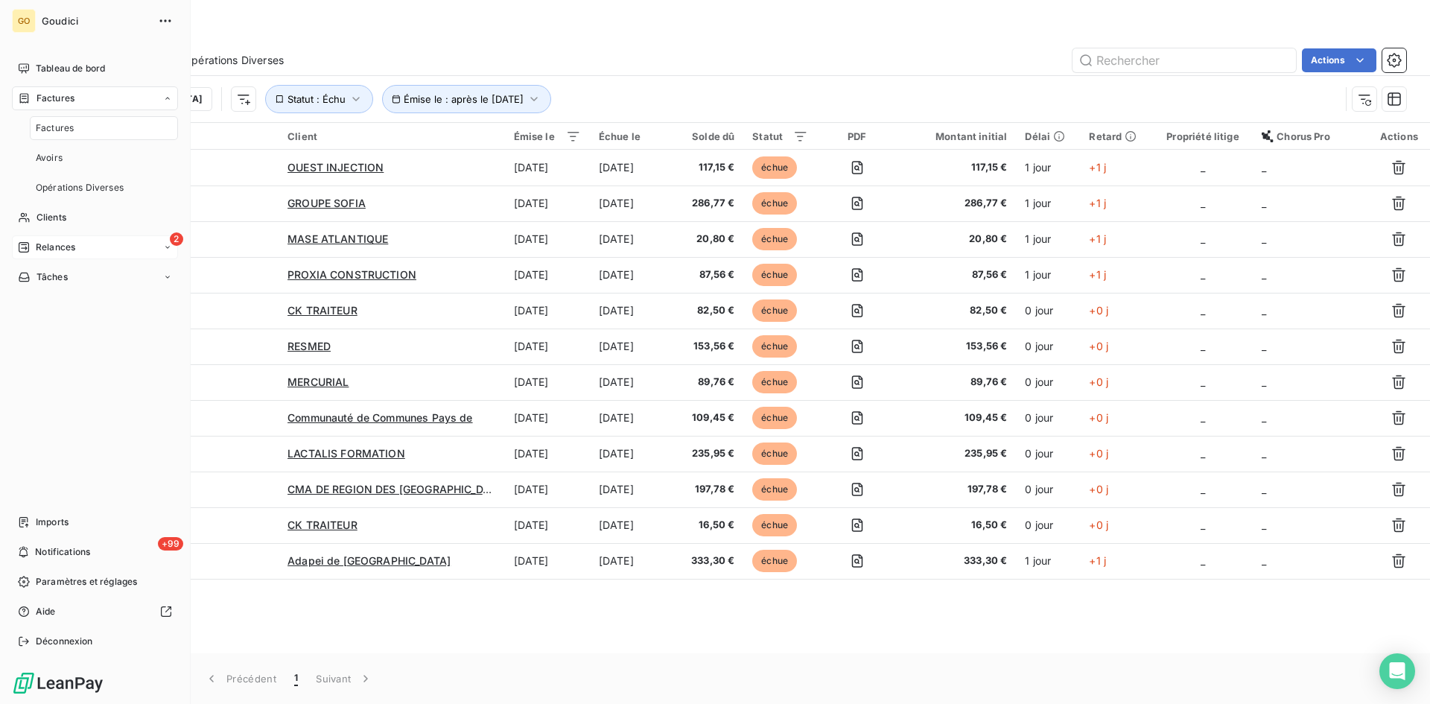
click at [53, 133] on span "Factures" at bounding box center [55, 127] width 38 height 13
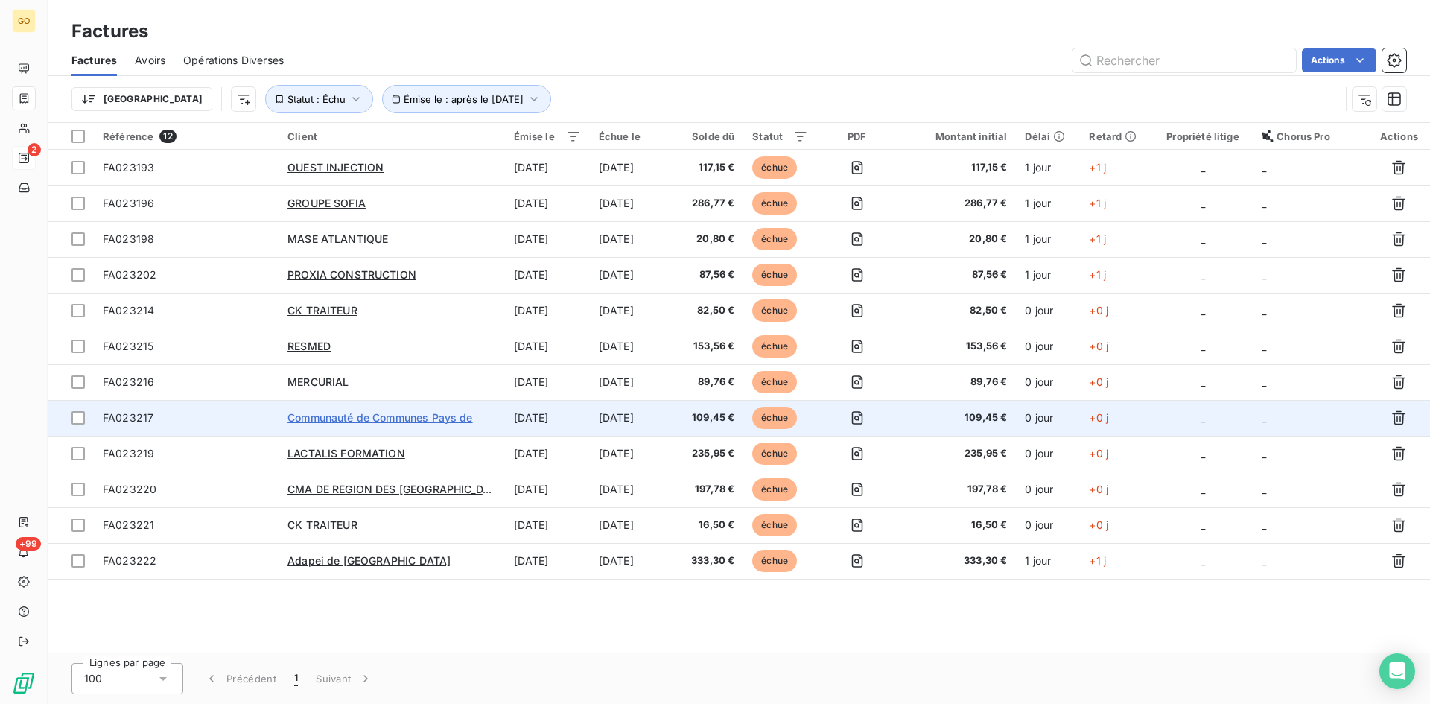
click at [345, 422] on span "Communauté de Communes Pays de" at bounding box center [380, 417] width 185 height 13
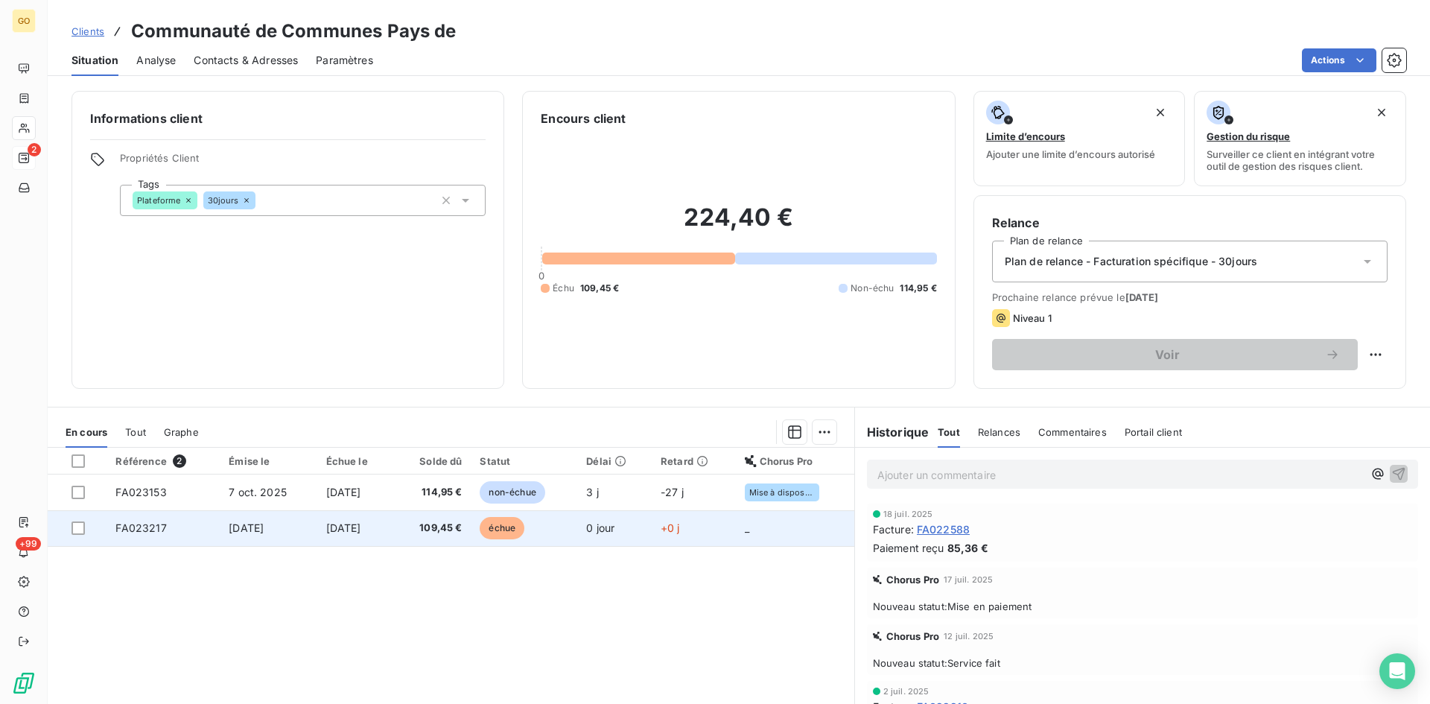
click at [337, 532] on span "[DATE]" at bounding box center [343, 527] width 35 height 13
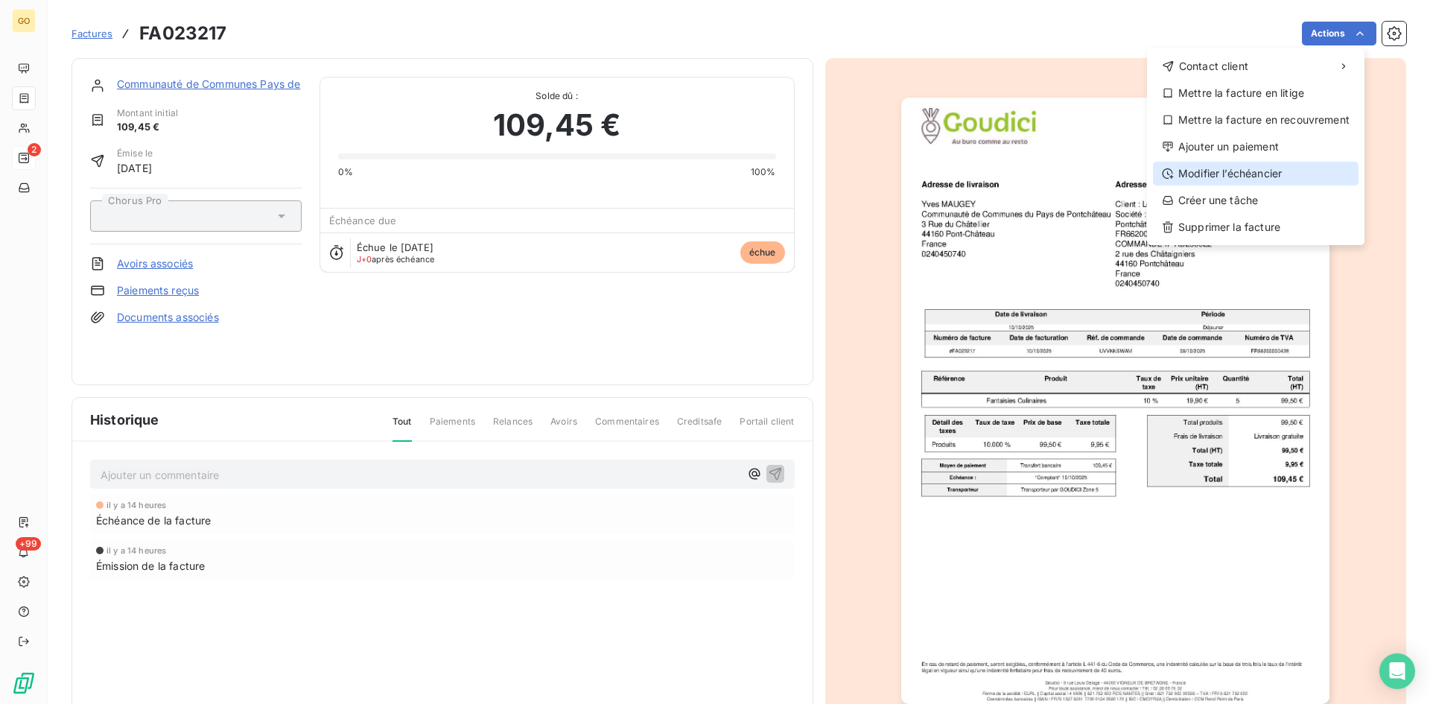
click at [1228, 167] on div "Modifier l’échéancier" at bounding box center [1256, 174] width 206 height 24
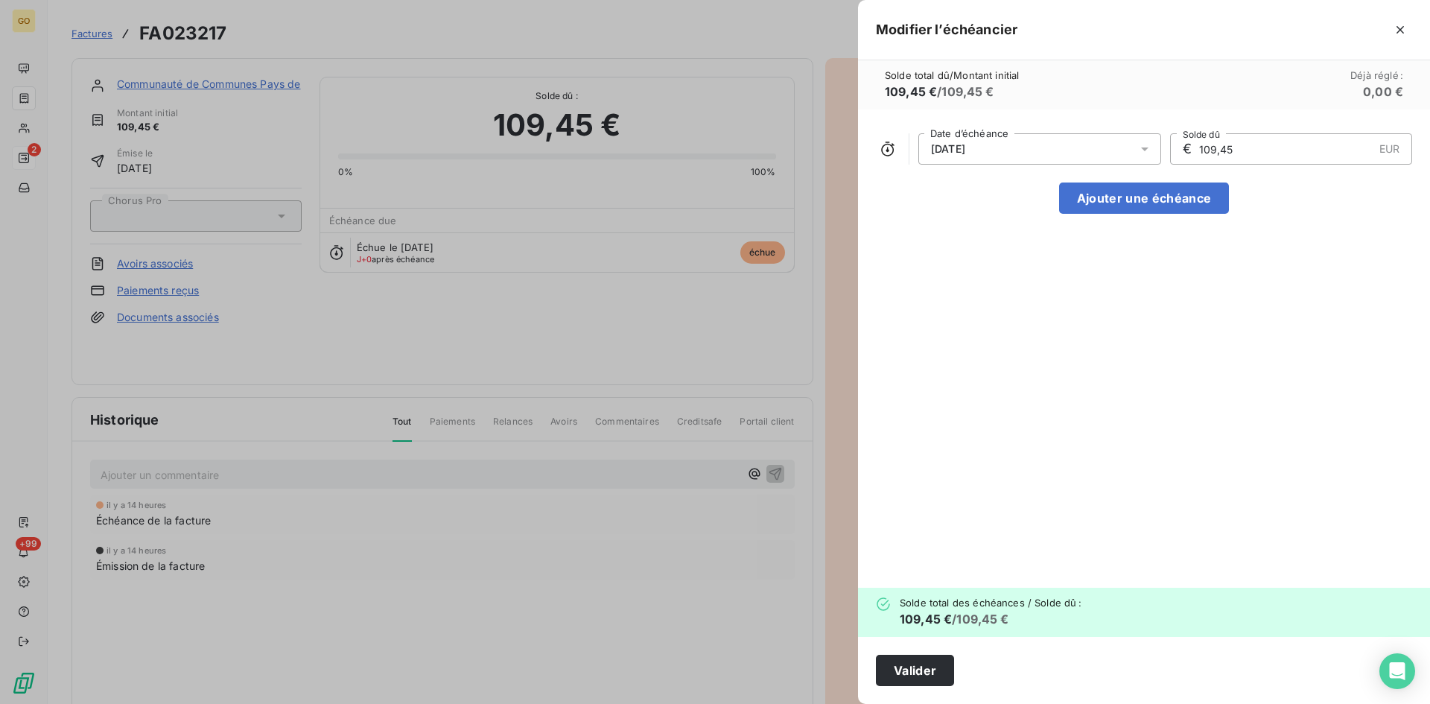
click at [1163, 144] on div "[DATE] Date d’échéance € 109,45 EUR Solde dû" at bounding box center [1144, 148] width 536 height 31
click at [1154, 147] on div at bounding box center [1149, 148] width 24 height 31
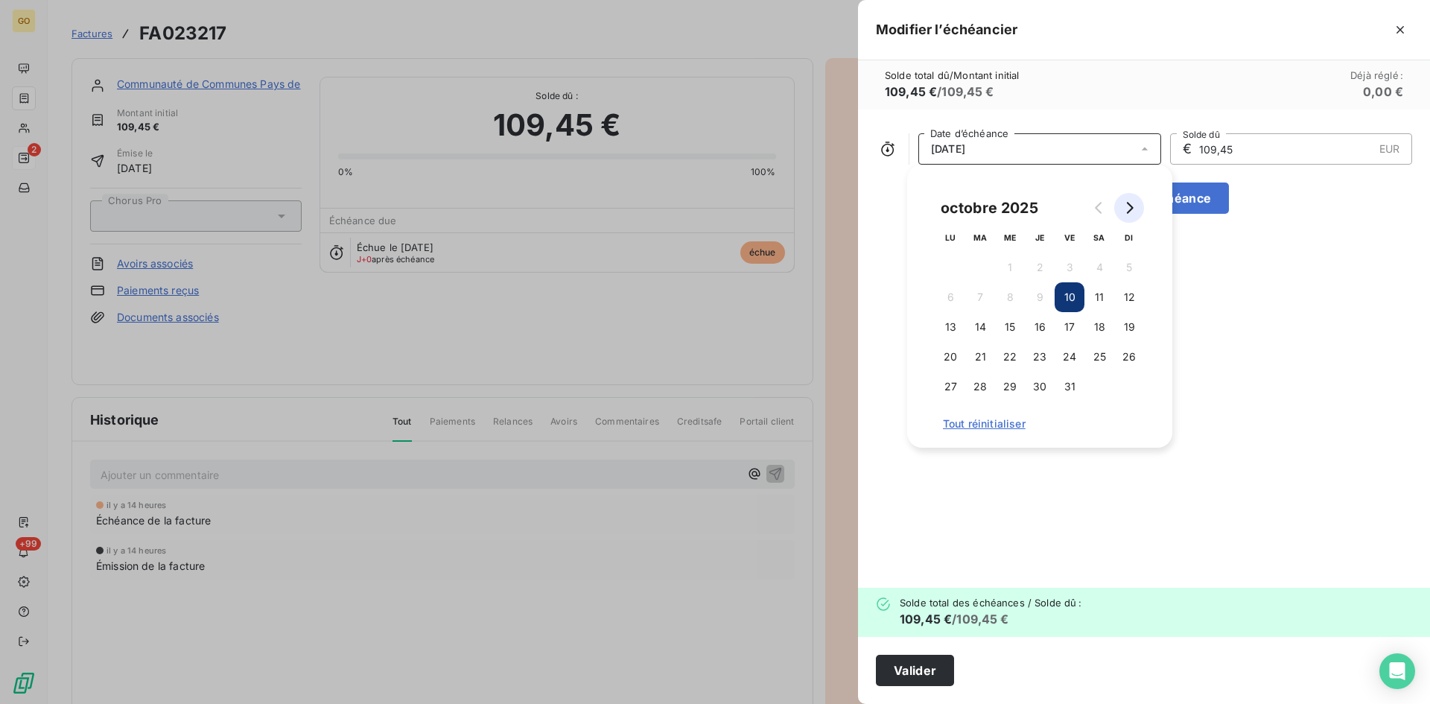
click at [1128, 216] on button "Go to next month" at bounding box center [1129, 208] width 30 height 30
click at [1132, 299] on button "9" at bounding box center [1129, 297] width 30 height 30
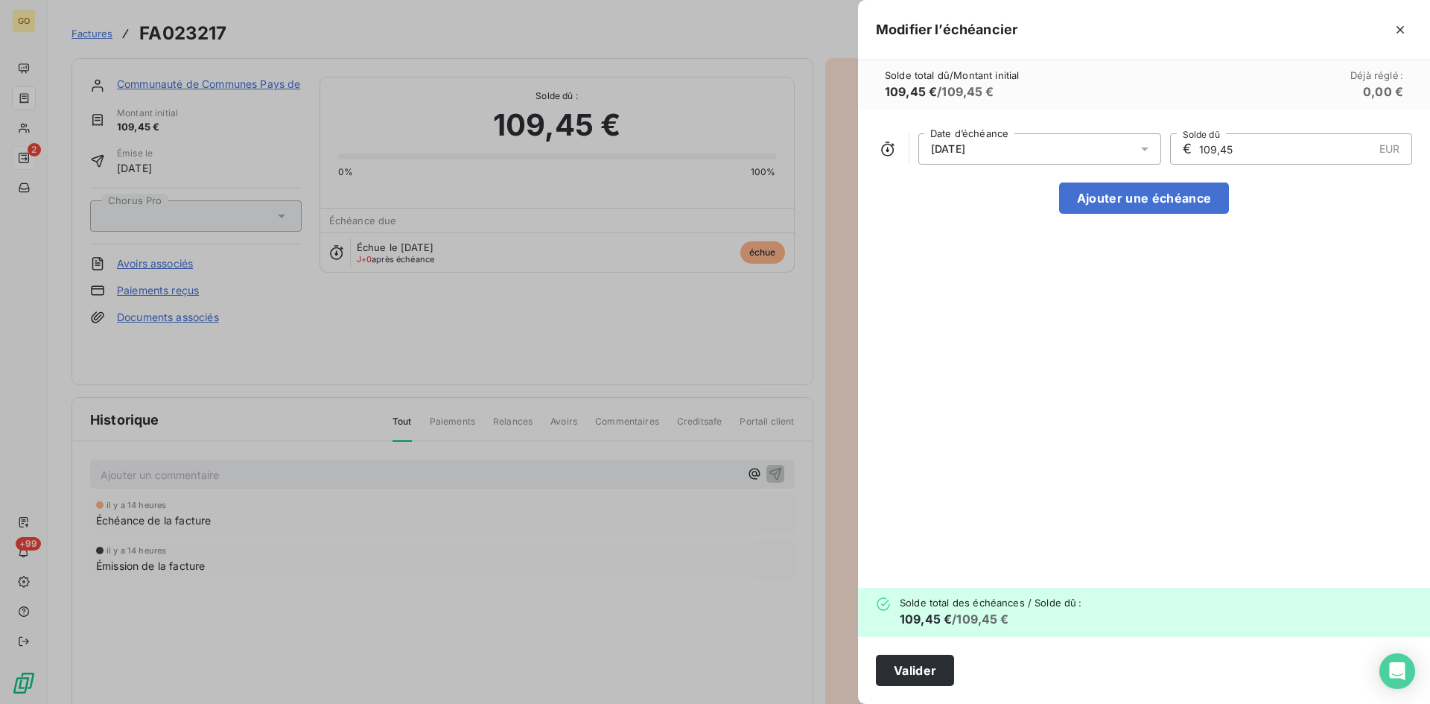
click at [1093, 473] on div "[DATE] Date d’échéance € 109,45 EUR Solde dû Ajouter une échéance" at bounding box center [1144, 348] width 572 height 478
click at [912, 666] on button "Valider" at bounding box center [915, 670] width 78 height 31
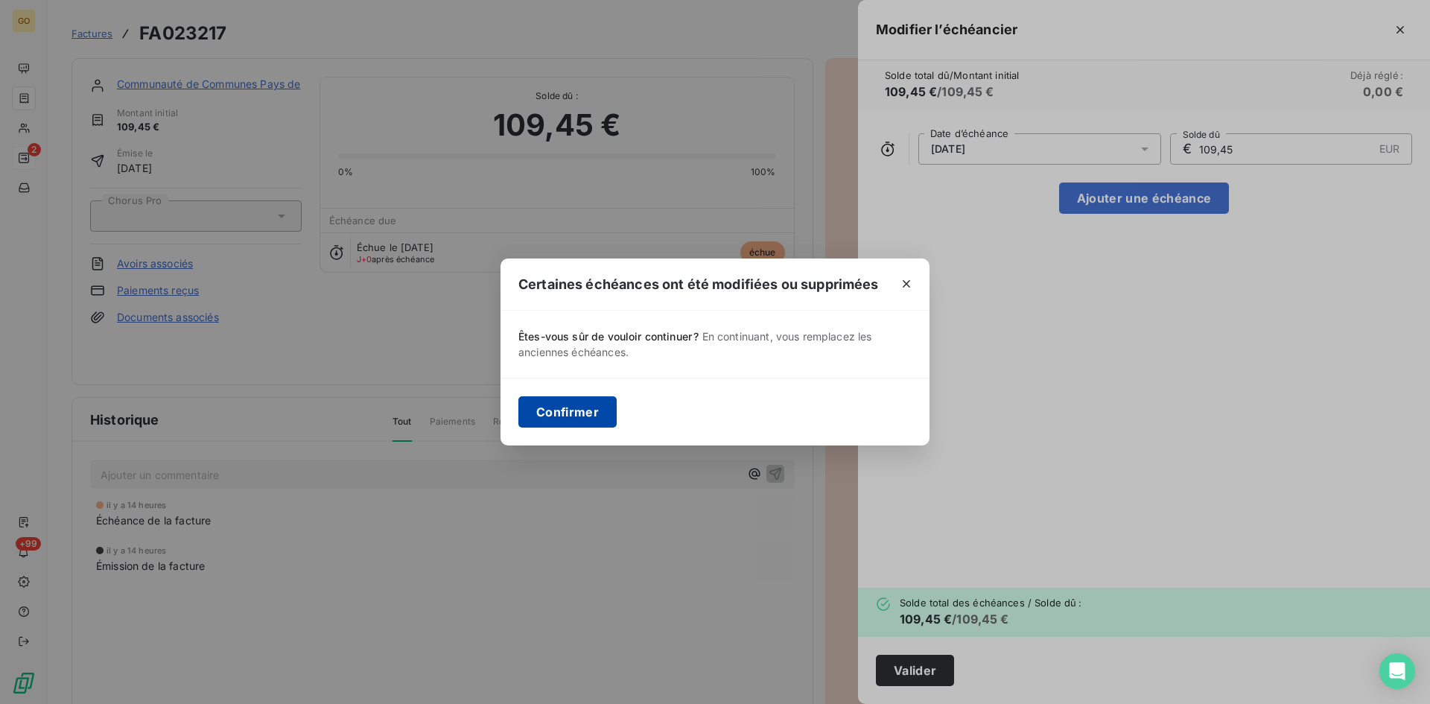
click at [566, 403] on button "Confirmer" at bounding box center [567, 411] width 98 height 31
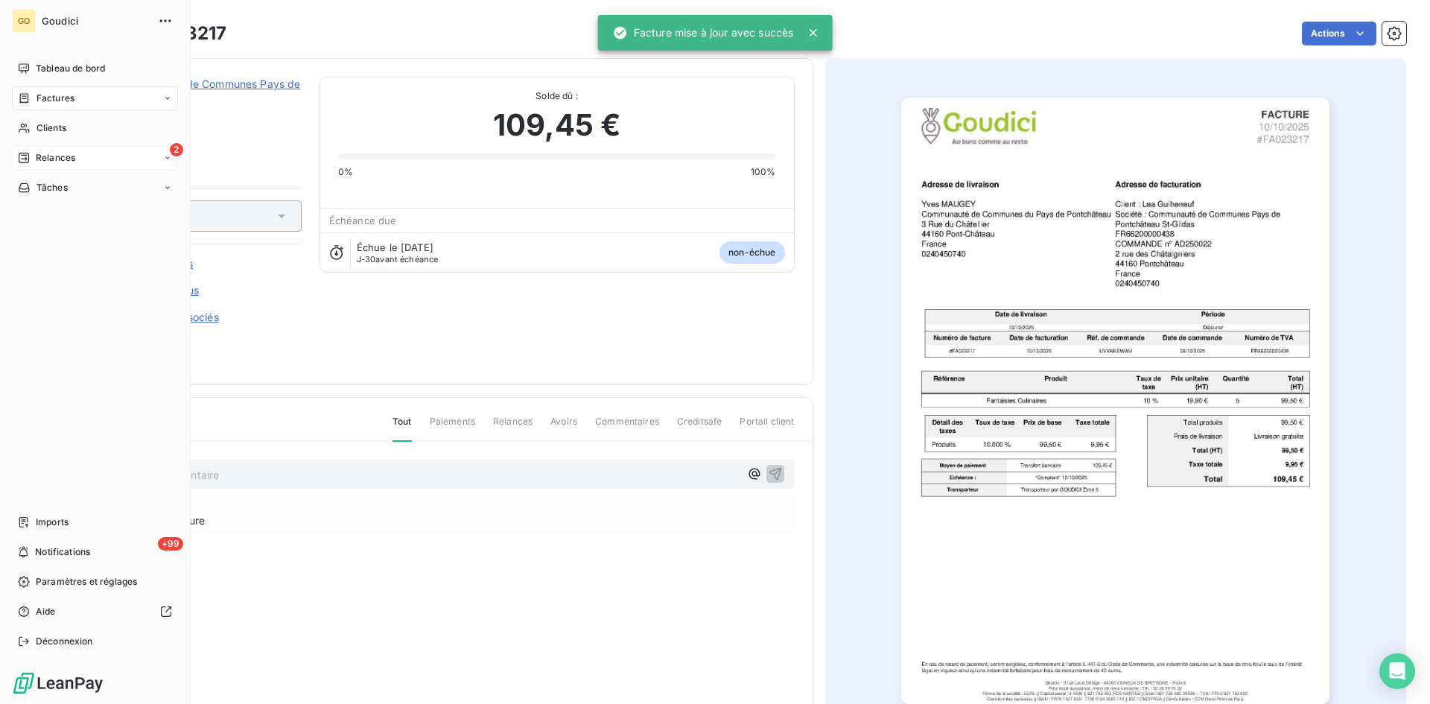
click at [14, 90] on div "Factures" at bounding box center [95, 98] width 166 height 24
click at [51, 121] on span "Factures" at bounding box center [55, 127] width 38 height 13
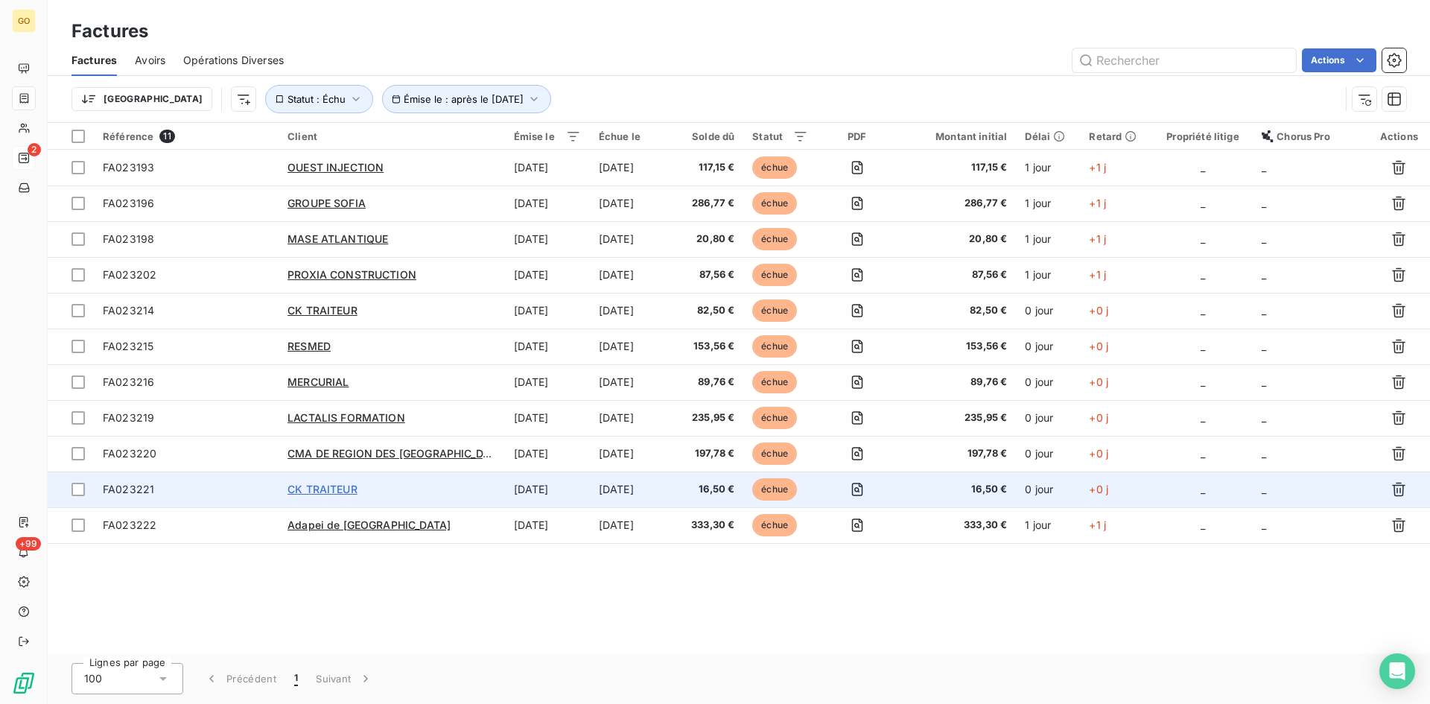
click at [329, 492] on span "CK TRAITEUR" at bounding box center [323, 489] width 70 height 13
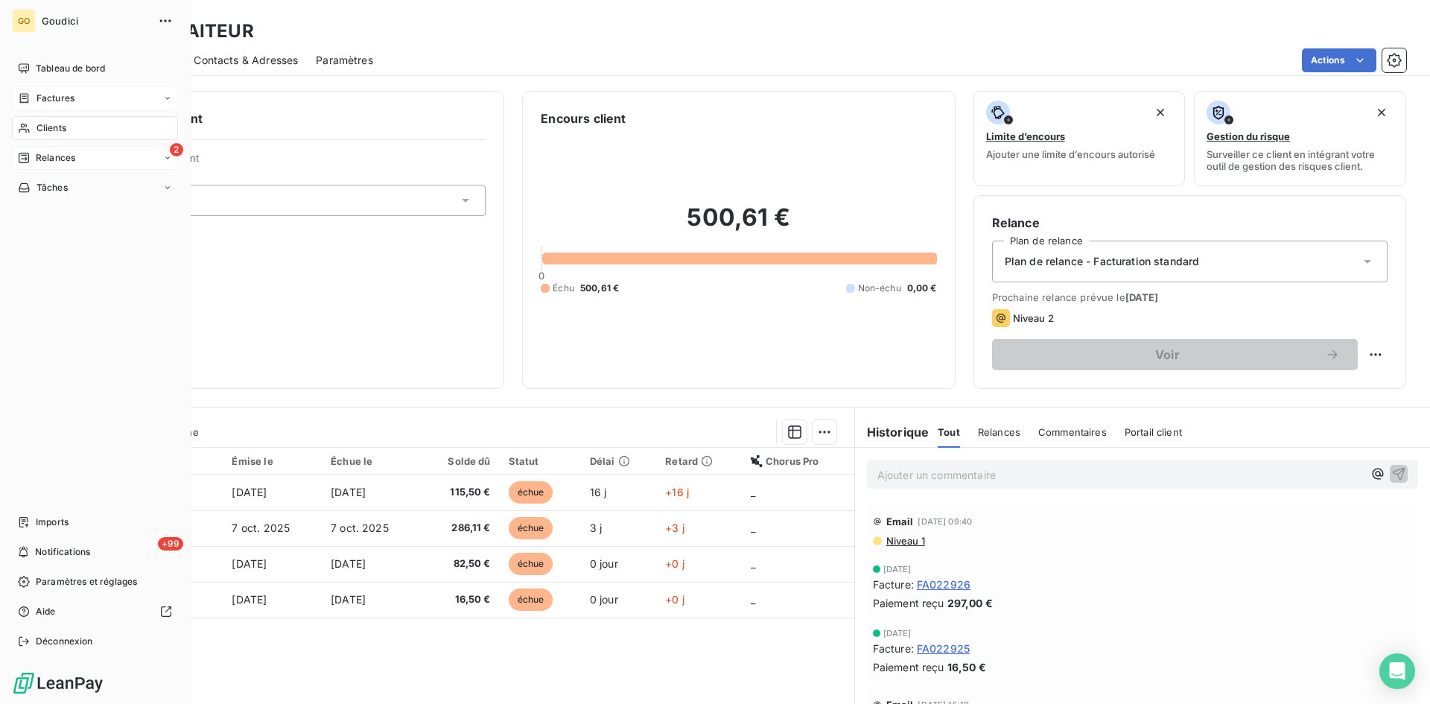
click at [62, 104] on span "Factures" at bounding box center [55, 98] width 38 height 13
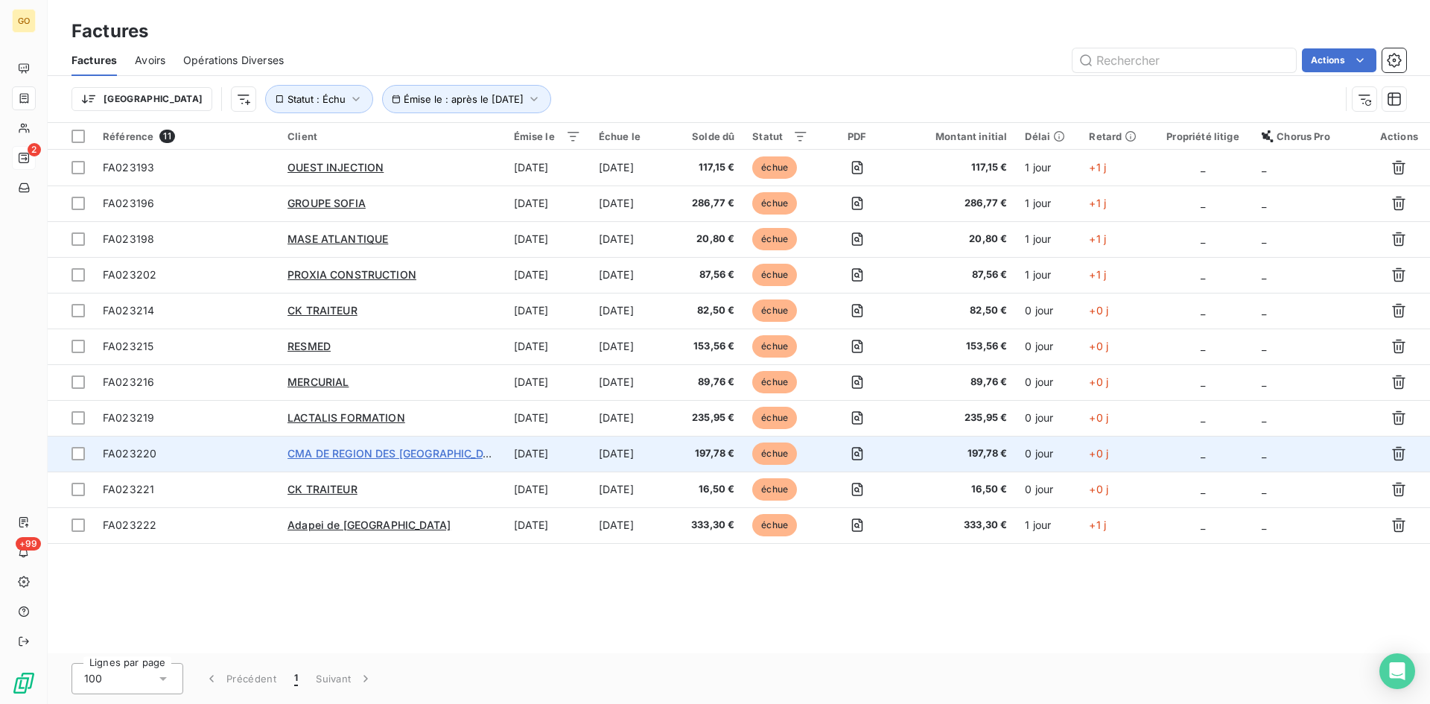
click at [340, 453] on span "CMA DE REGION DES [GEOGRAPHIC_DATA]" at bounding box center [397, 453] width 219 height 13
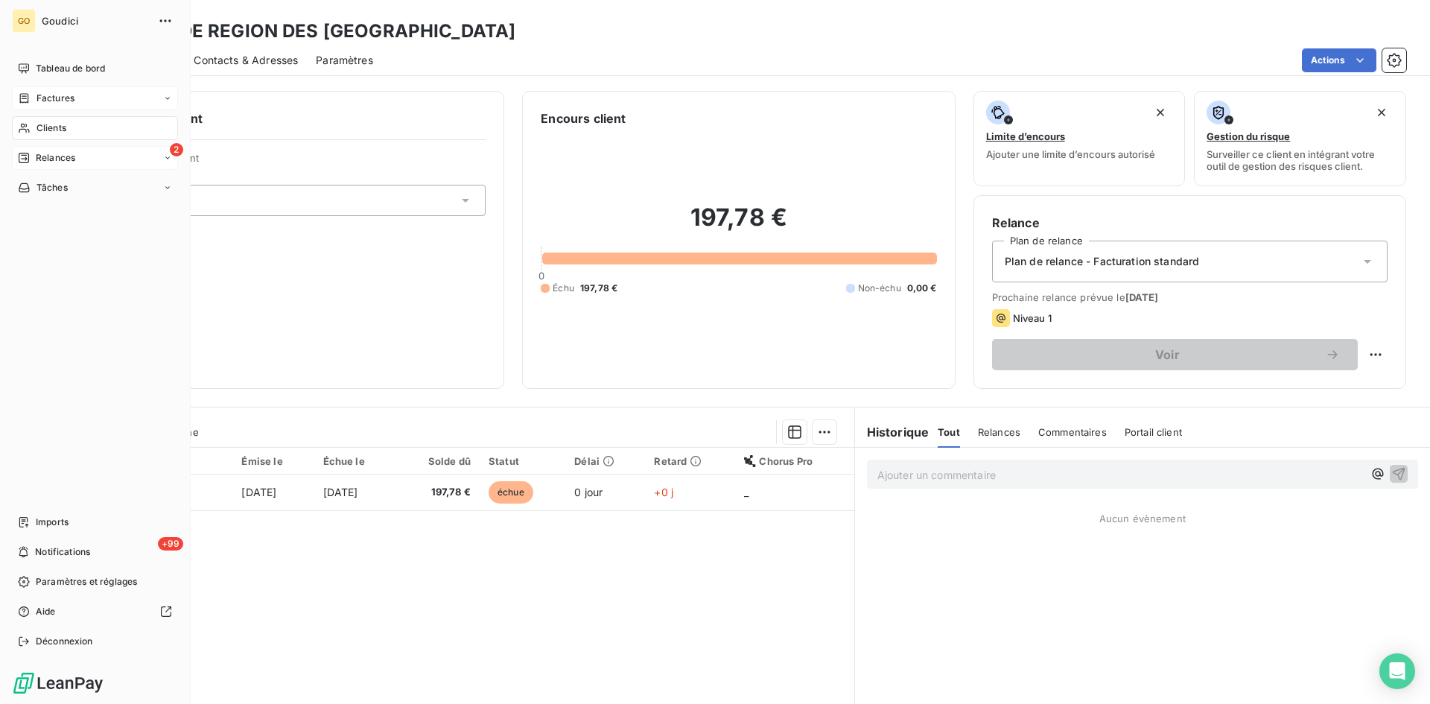
click at [63, 98] on span "Factures" at bounding box center [55, 98] width 38 height 13
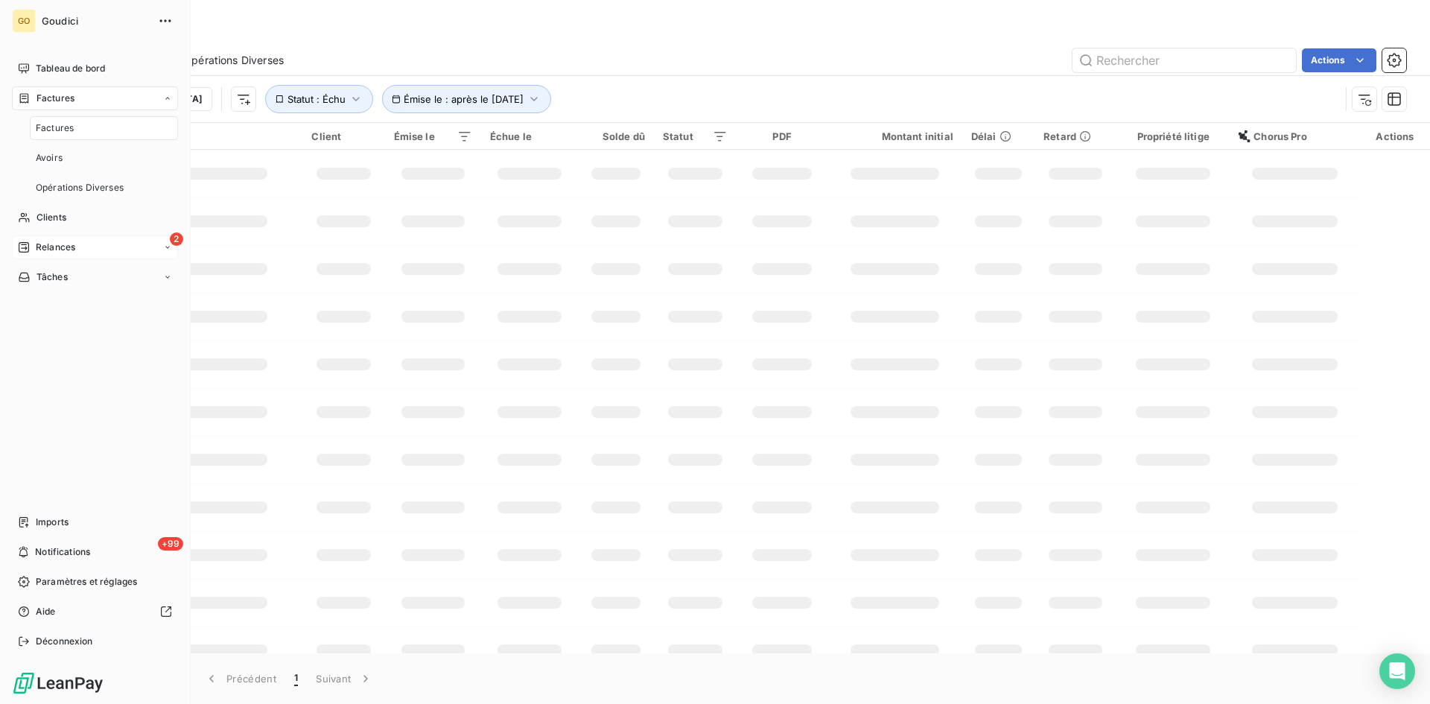
click at [60, 131] on span "Factures" at bounding box center [55, 127] width 38 height 13
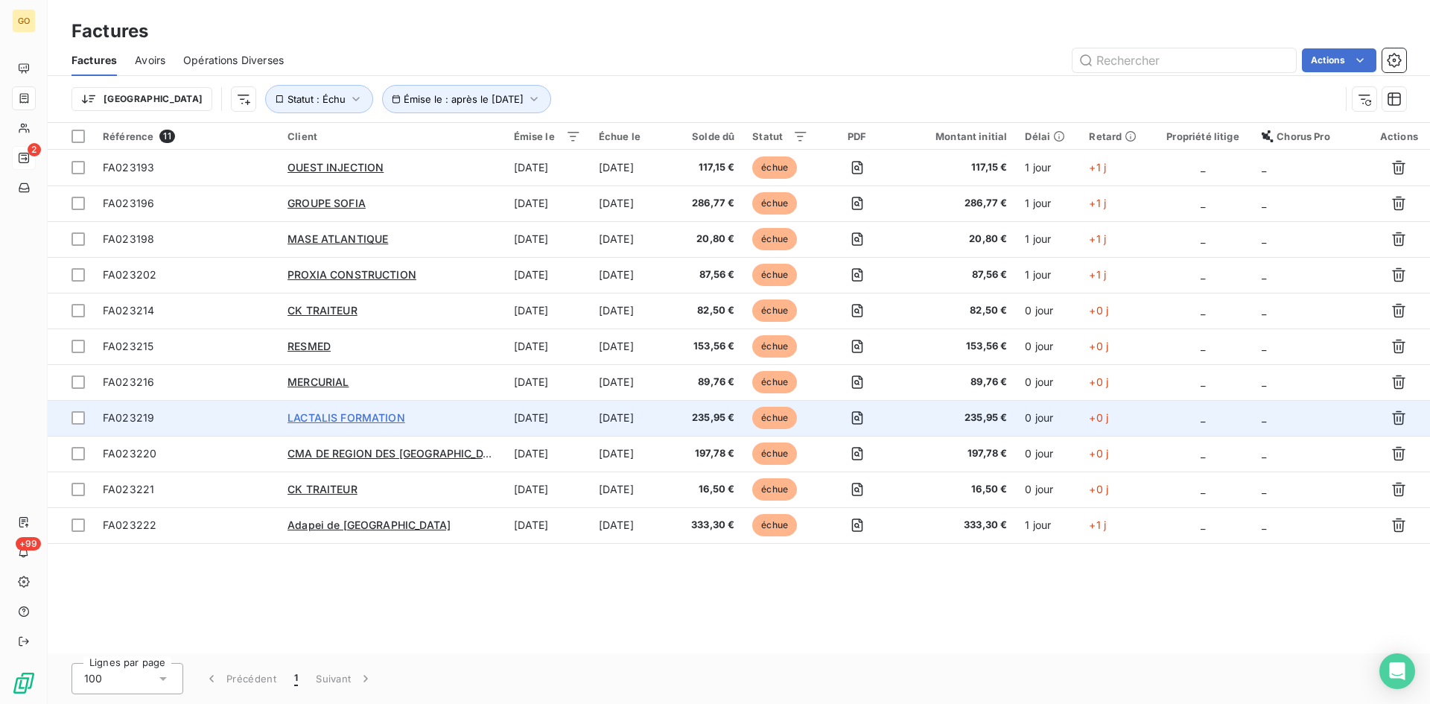
click at [363, 412] on span "LACTALIS FORMATION" at bounding box center [347, 417] width 118 height 13
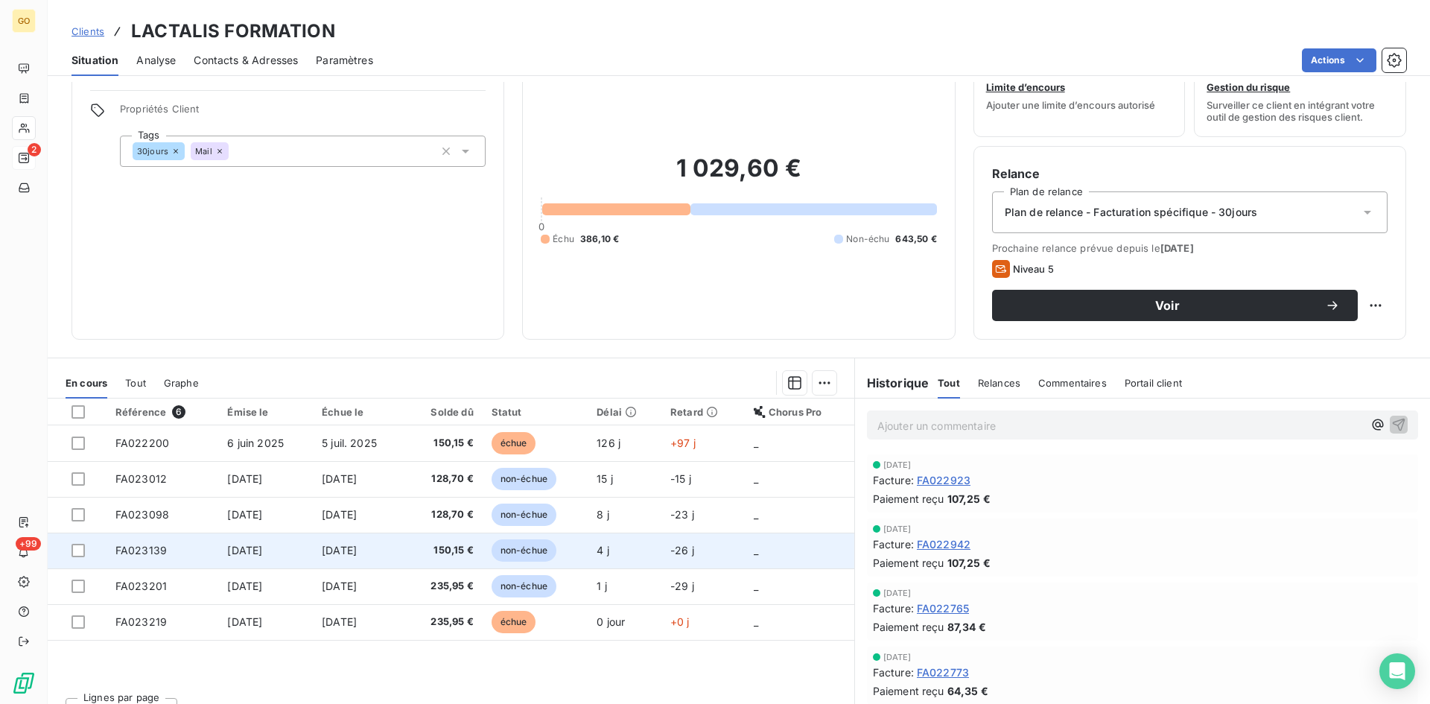
scroll to position [75, 0]
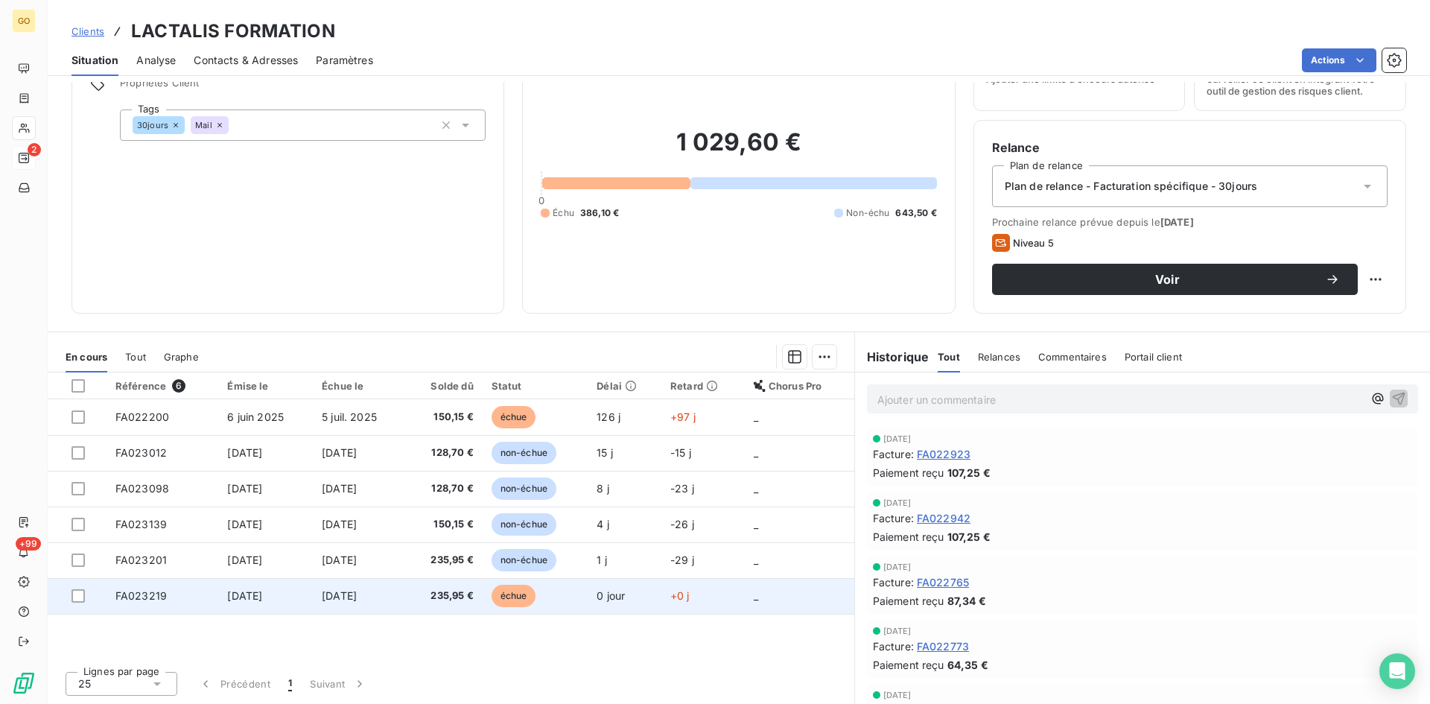
click at [357, 597] on span "[DATE]" at bounding box center [339, 595] width 35 height 13
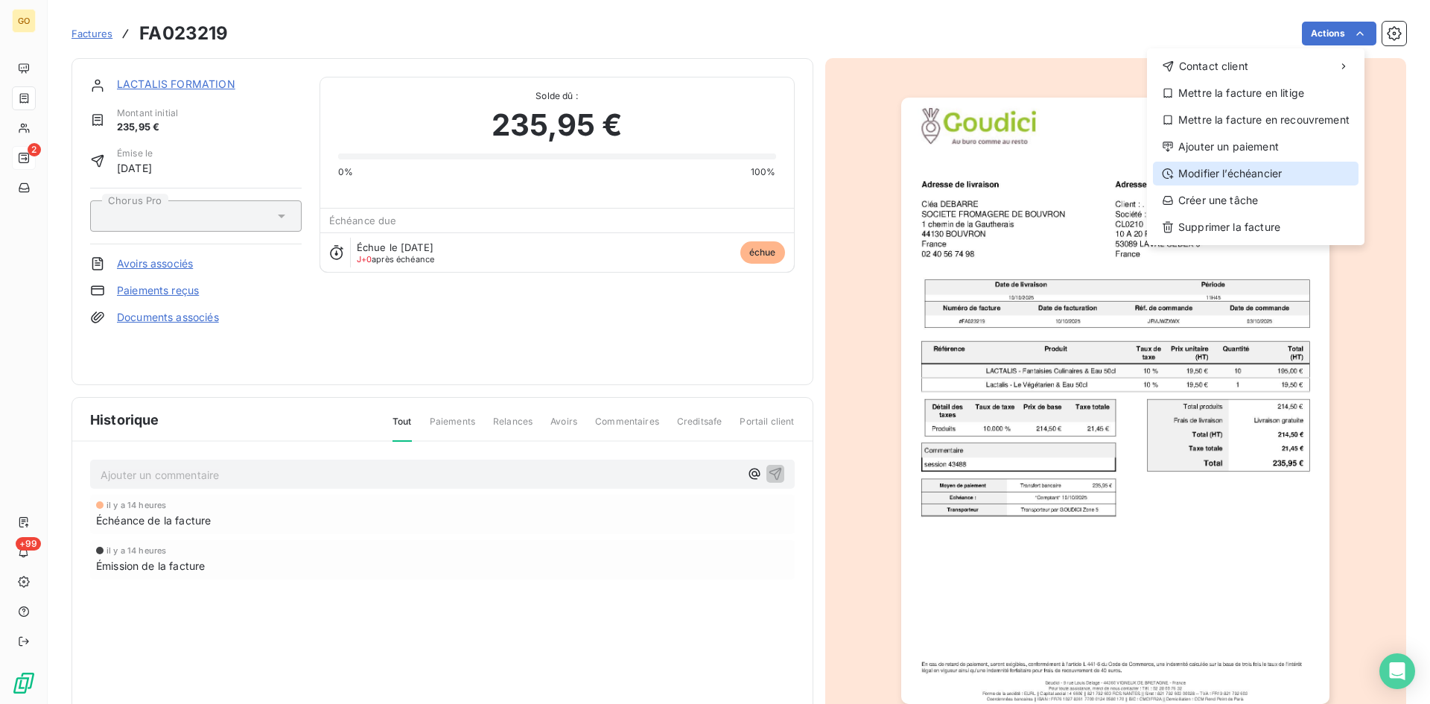
click at [1273, 171] on div "Modifier l’échéancier" at bounding box center [1256, 174] width 206 height 24
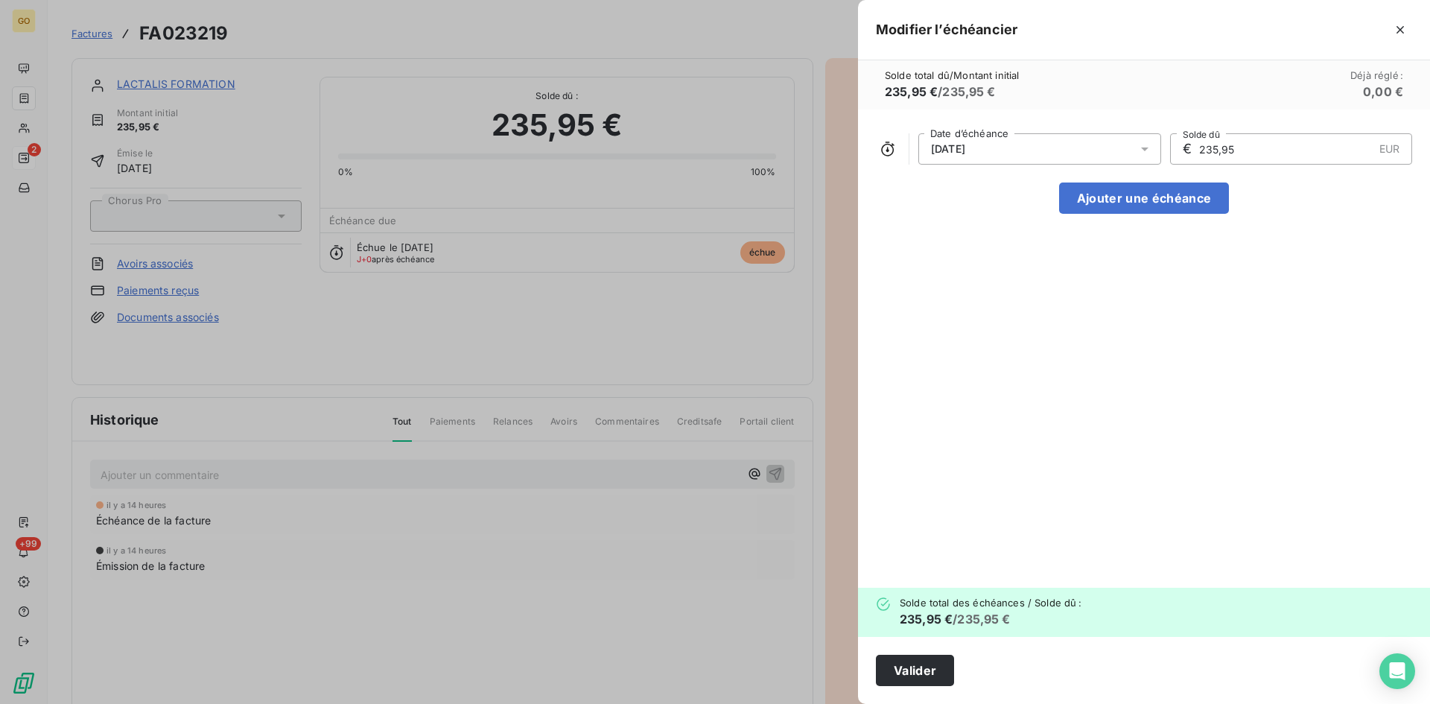
click at [1156, 149] on div at bounding box center [1149, 148] width 24 height 31
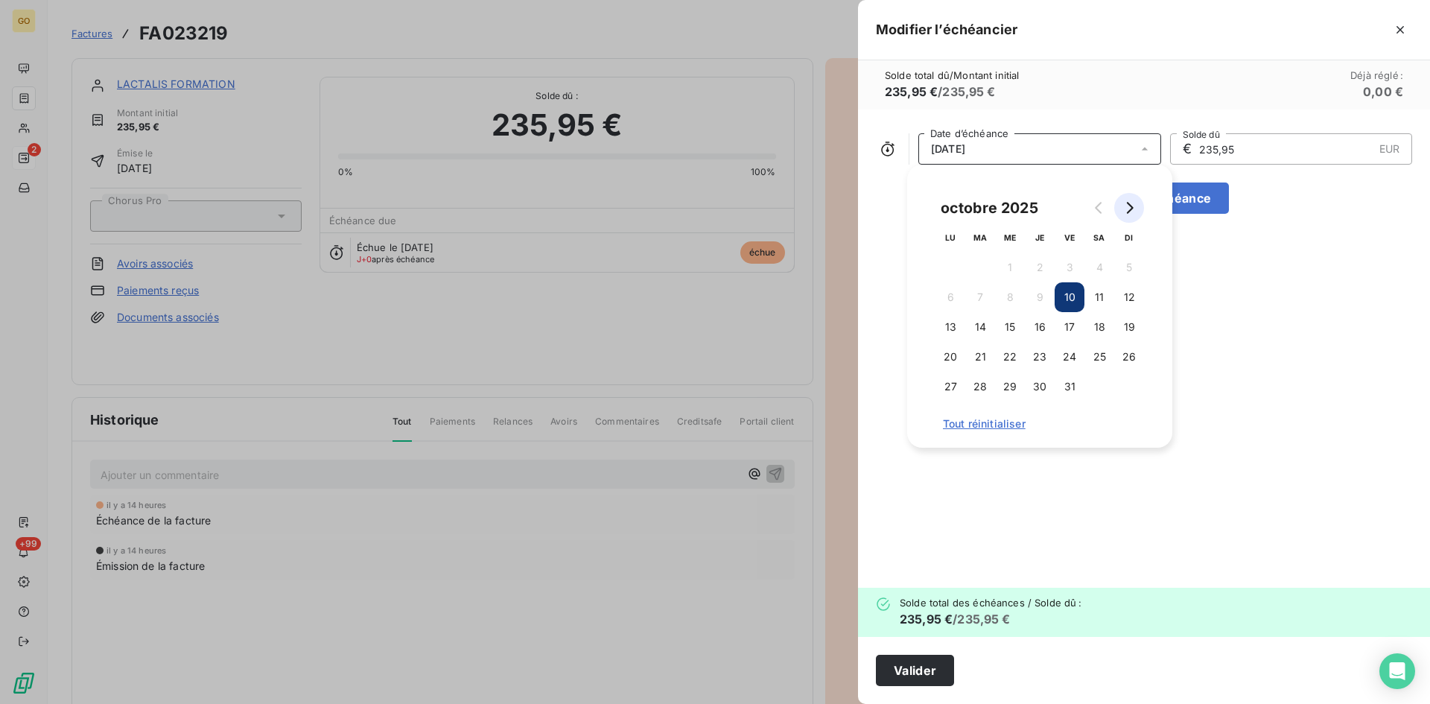
click at [1132, 207] on icon "Go to next month" at bounding box center [1130, 208] width 7 height 12
click at [1128, 296] on button "9" at bounding box center [1129, 297] width 30 height 30
click at [1302, 357] on div "[DATE] Date d’échéance € 235,95 EUR Solde dû Ajouter une échéance" at bounding box center [1144, 348] width 572 height 478
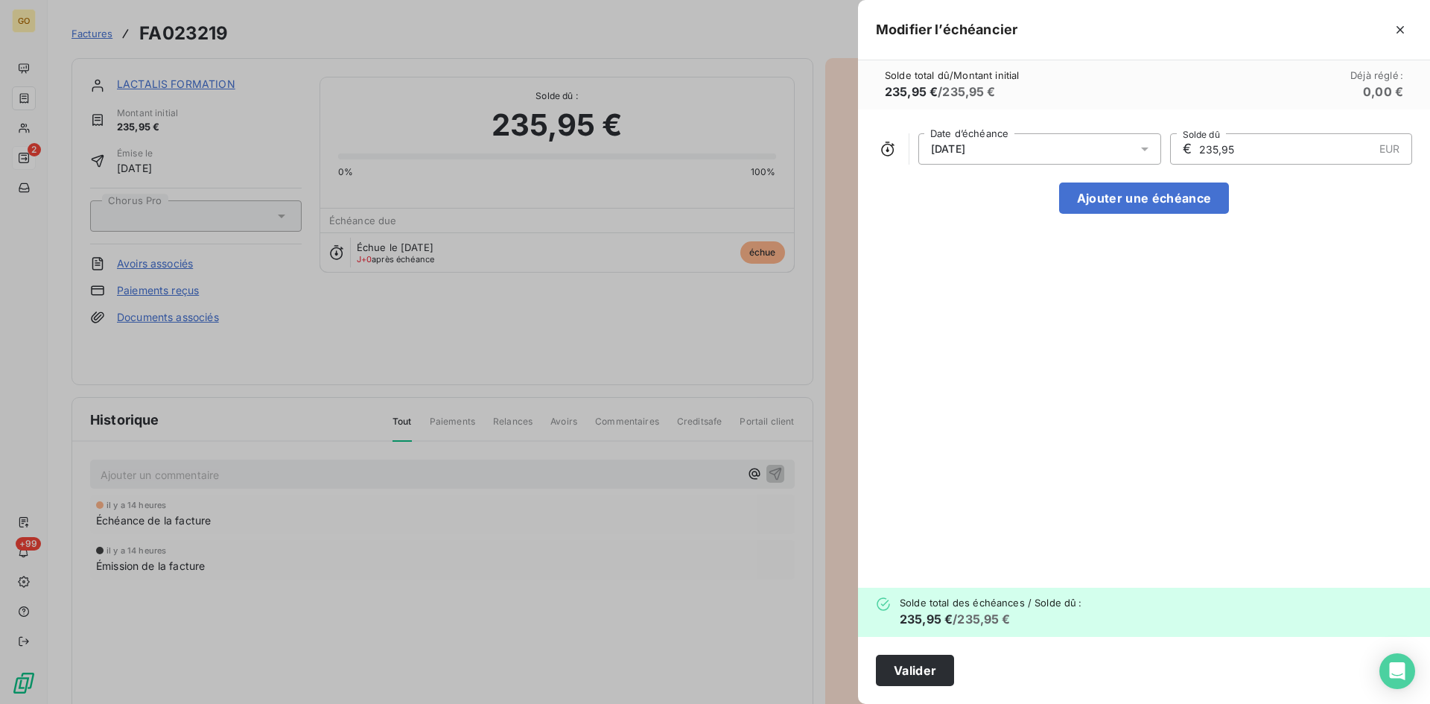
click at [906, 653] on div "Valider" at bounding box center [1144, 670] width 572 height 67
click at [909, 672] on button "Valider" at bounding box center [915, 670] width 78 height 31
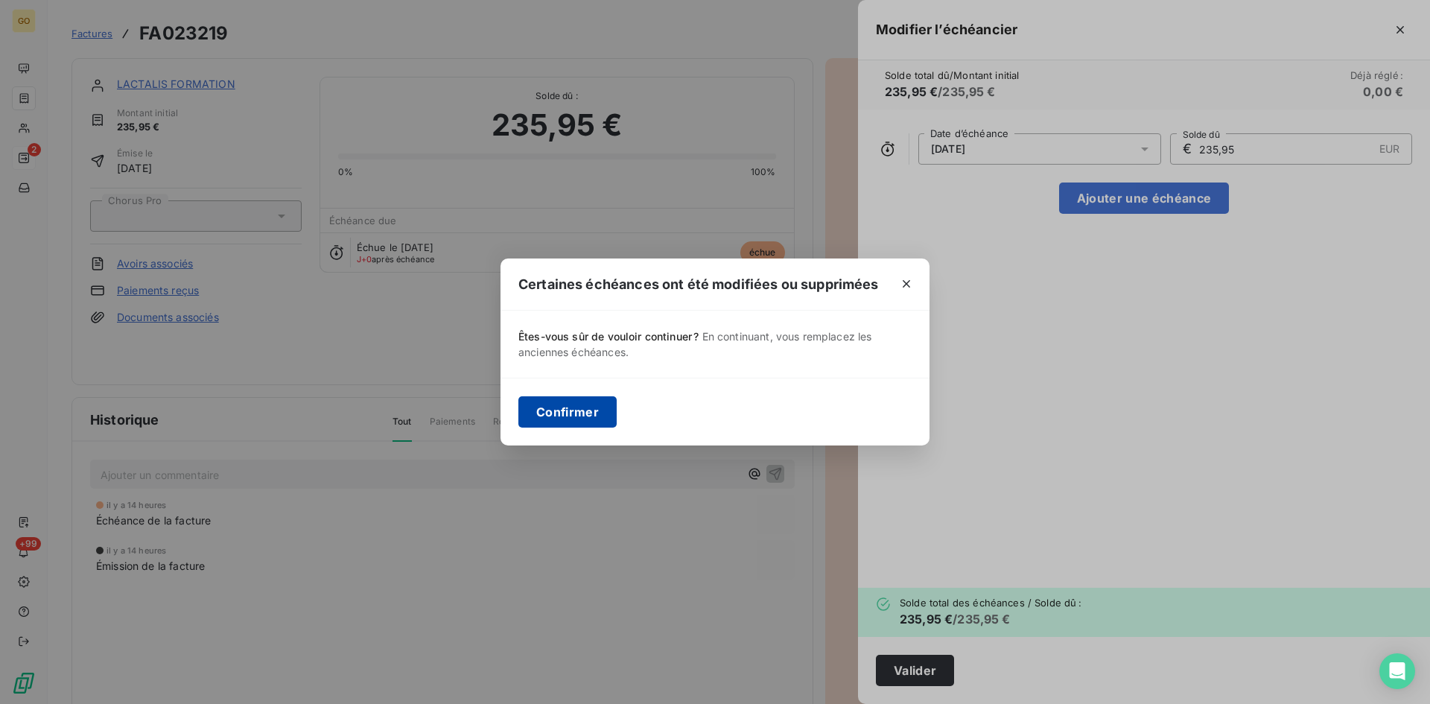
click at [567, 410] on button "Confirmer" at bounding box center [567, 411] width 98 height 31
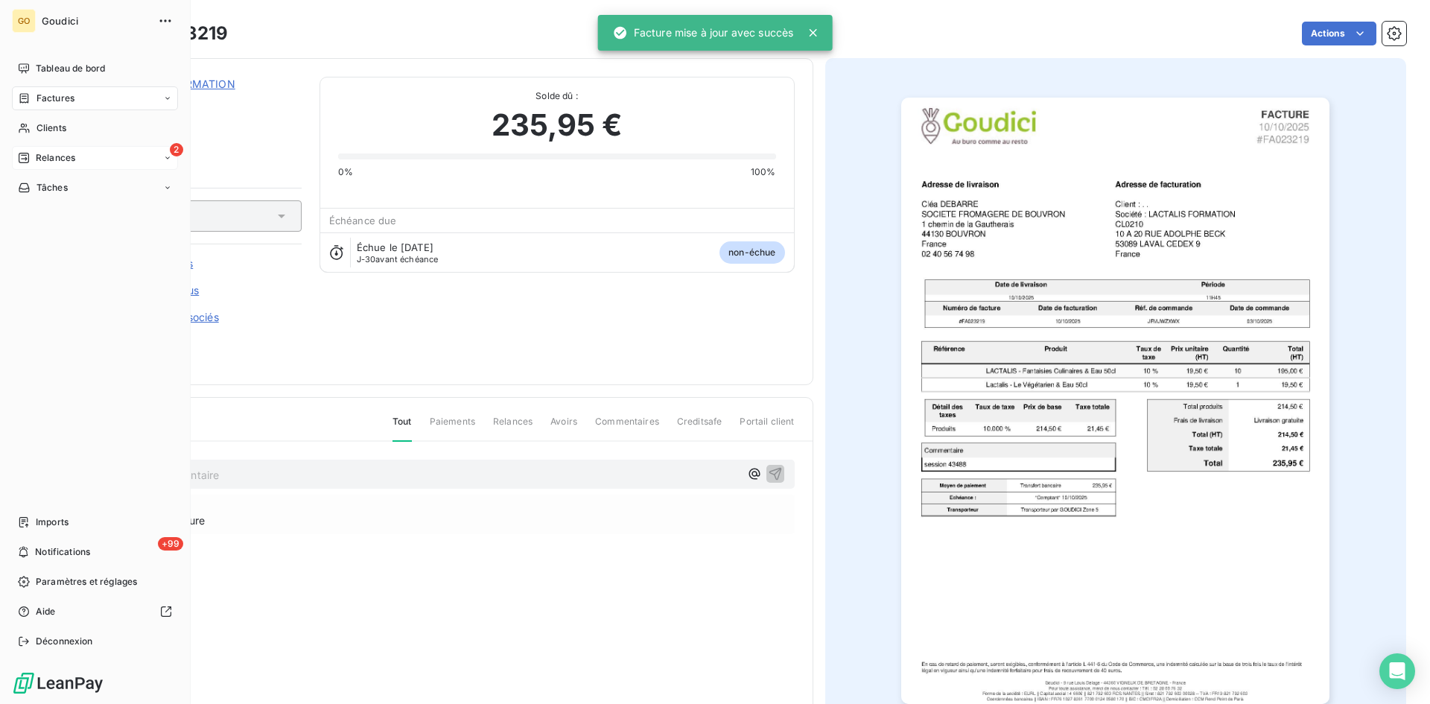
click at [58, 97] on span "Factures" at bounding box center [55, 98] width 38 height 13
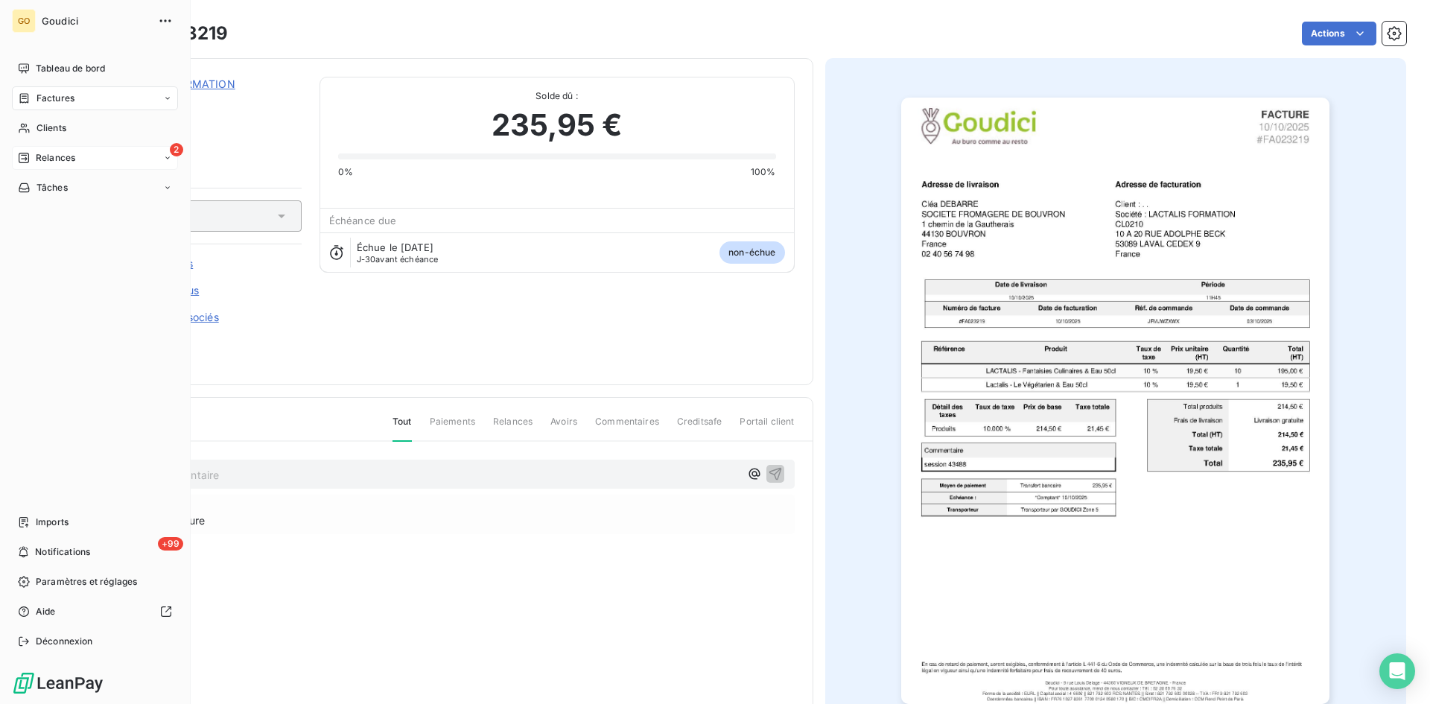
click at [69, 98] on span "Factures" at bounding box center [55, 98] width 38 height 13
click at [72, 118] on div "Factures" at bounding box center [104, 128] width 148 height 24
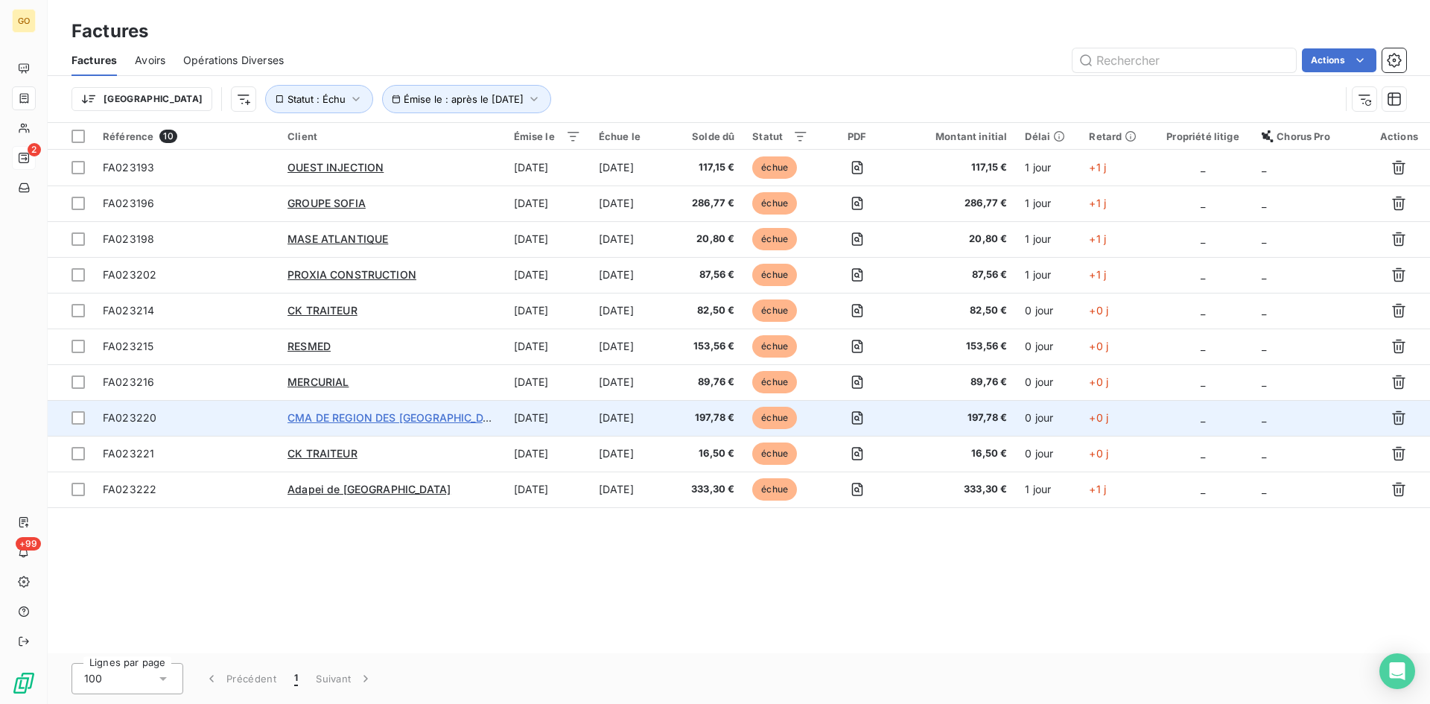
click at [402, 417] on span "CMA DE REGION DES [GEOGRAPHIC_DATA]" at bounding box center [397, 417] width 219 height 13
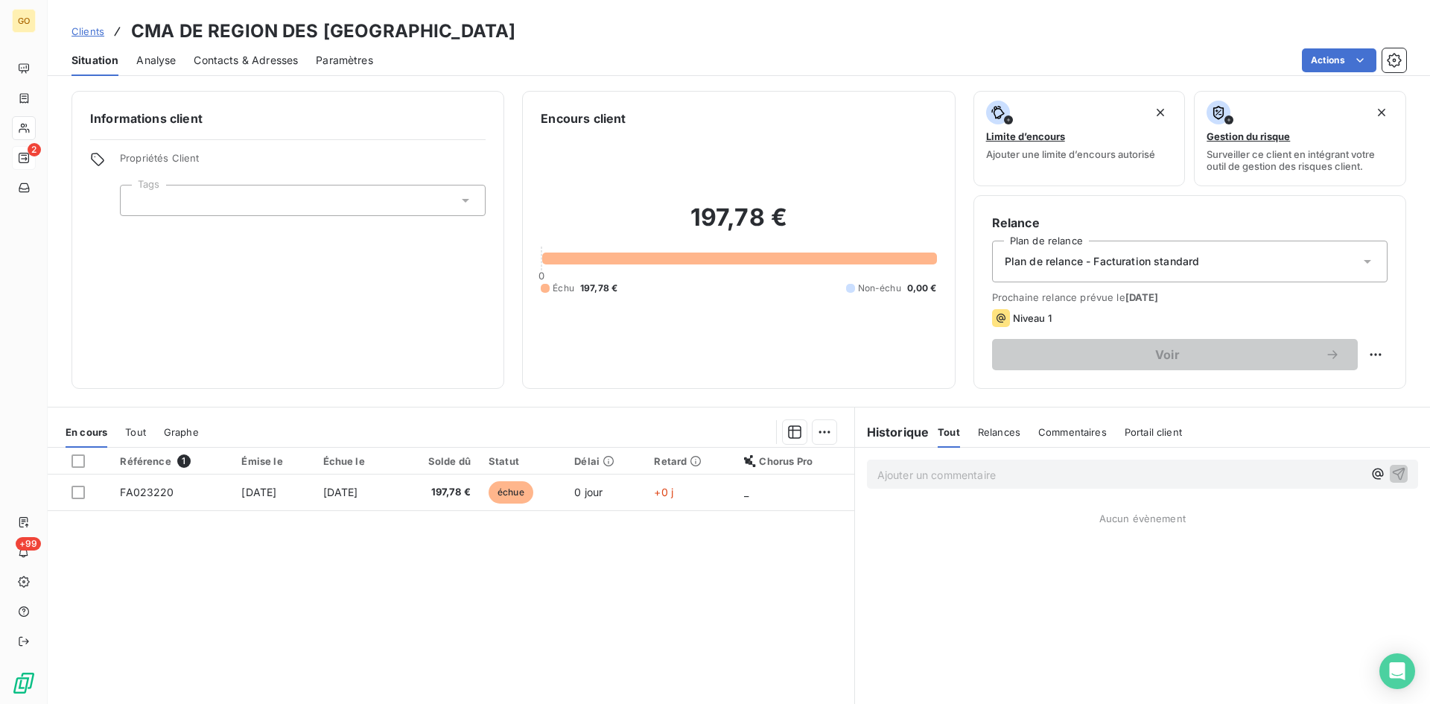
click at [259, 66] on span "Contacts & Adresses" at bounding box center [246, 60] width 104 height 15
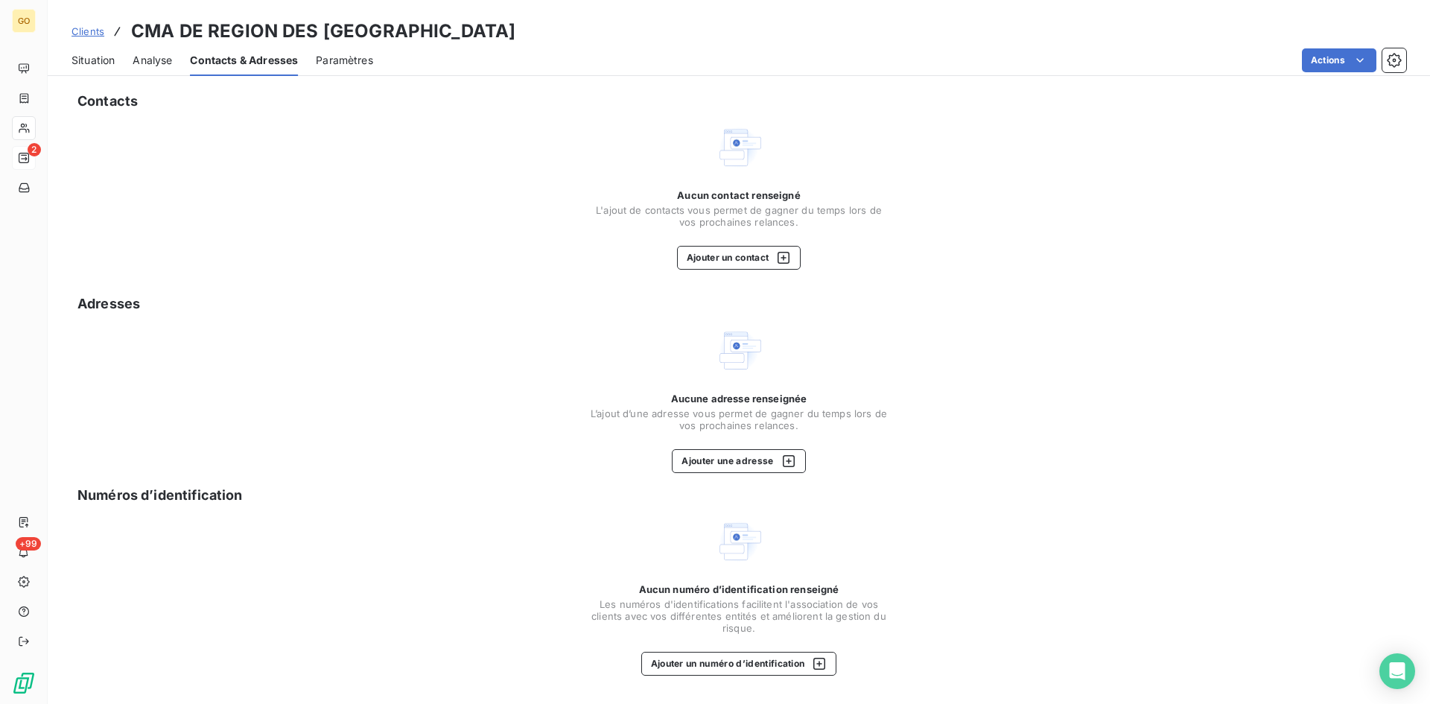
click at [159, 58] on span "Analyse" at bounding box center [152, 60] width 39 height 15
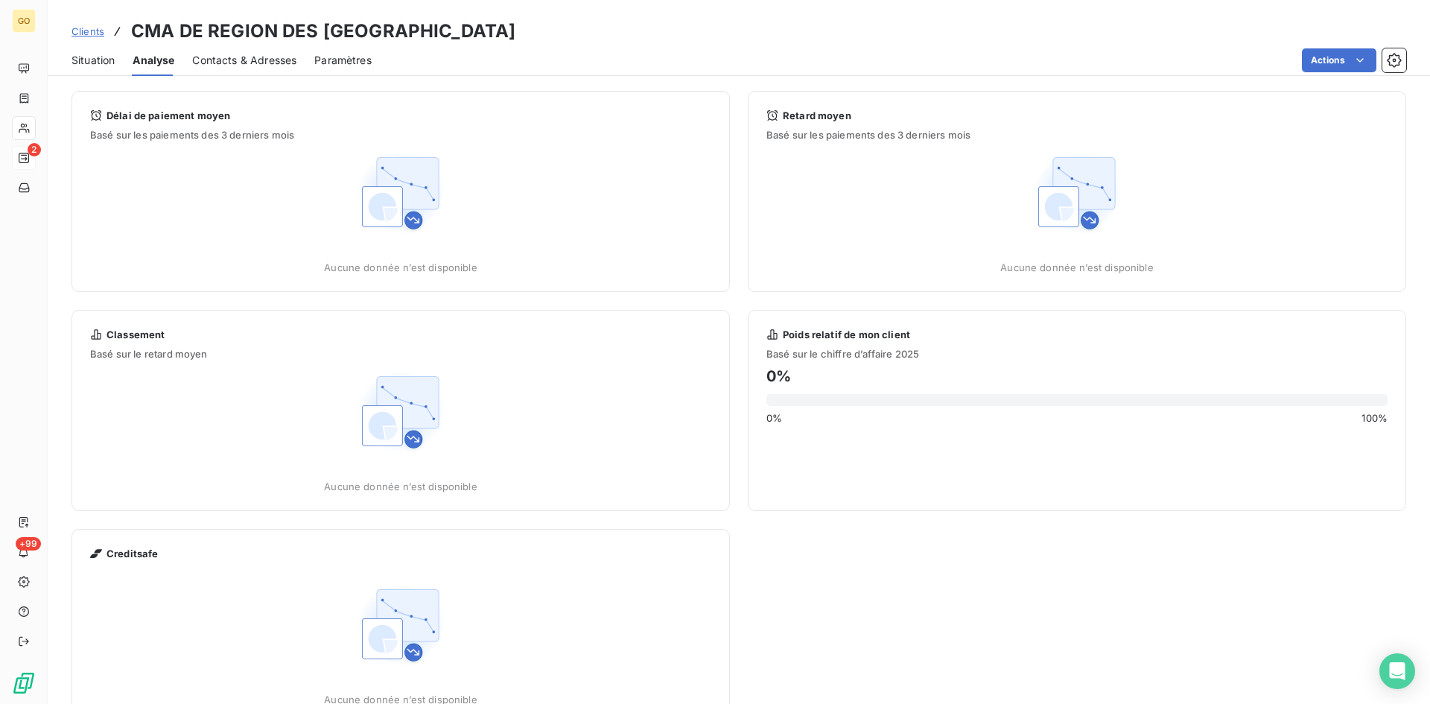
click at [79, 59] on span "Situation" at bounding box center [93, 60] width 43 height 15
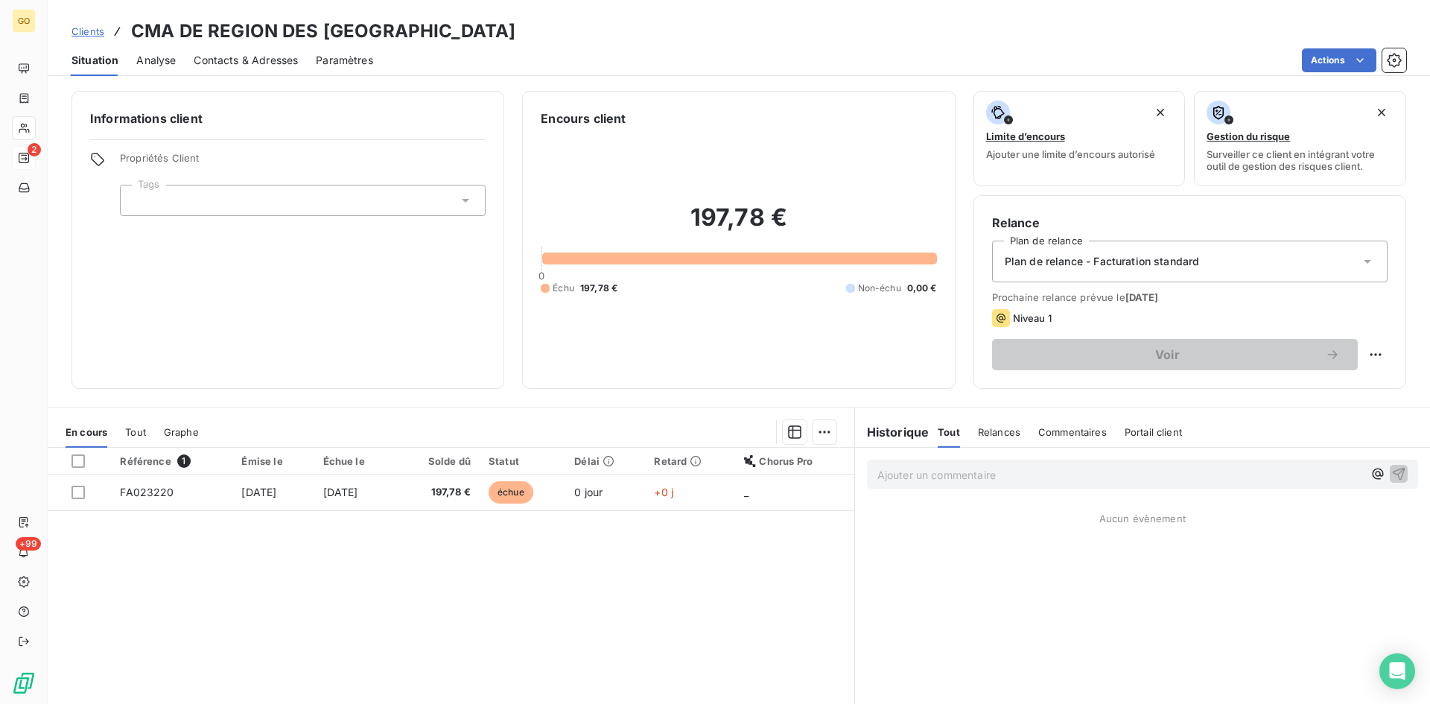
drag, startPoint x: 194, startPoint y: 60, endPoint x: 202, endPoint y: 60, distance: 7.5
click at [195, 60] on span "Contacts & Adresses" at bounding box center [246, 60] width 104 height 15
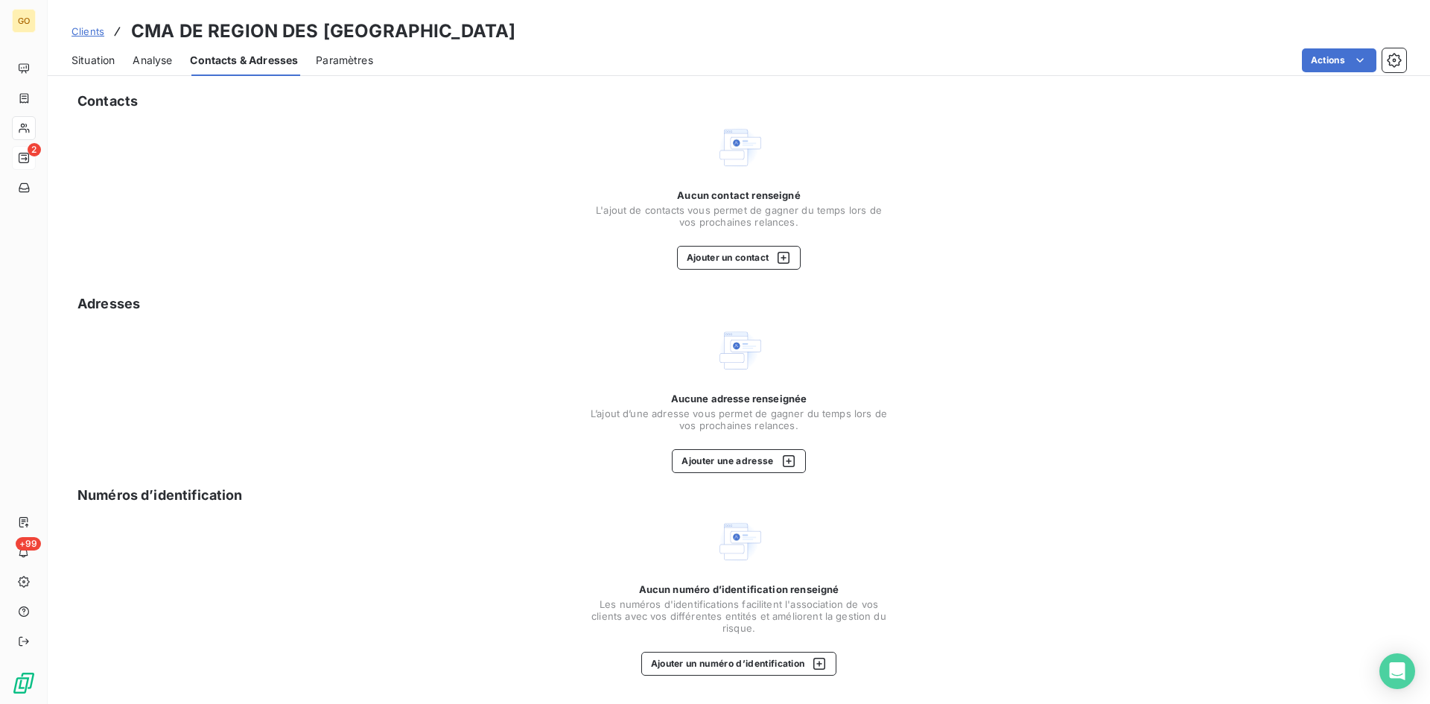
click at [273, 54] on span "Contacts & Adresses" at bounding box center [244, 60] width 108 height 15
click at [341, 61] on span "Paramètres" at bounding box center [344, 60] width 57 height 15
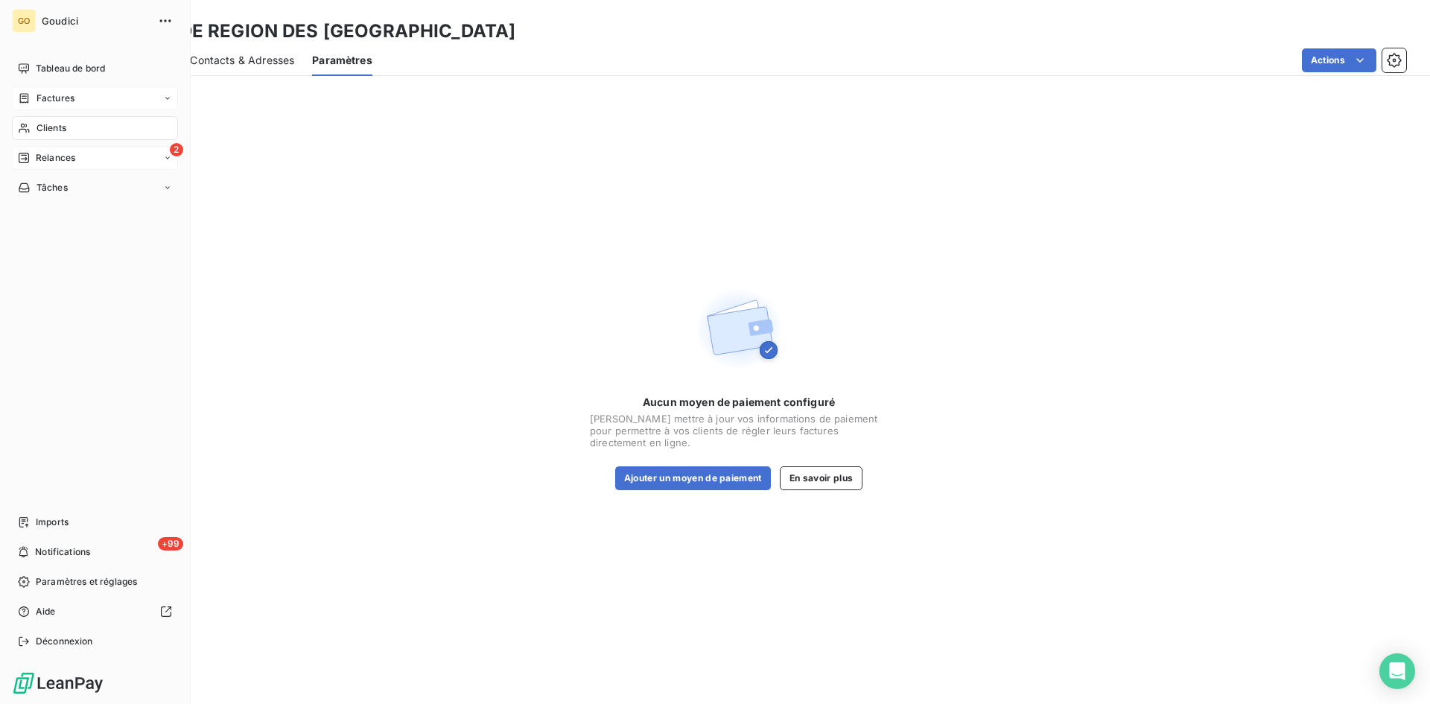
click at [39, 99] on span "Factures" at bounding box center [55, 98] width 38 height 13
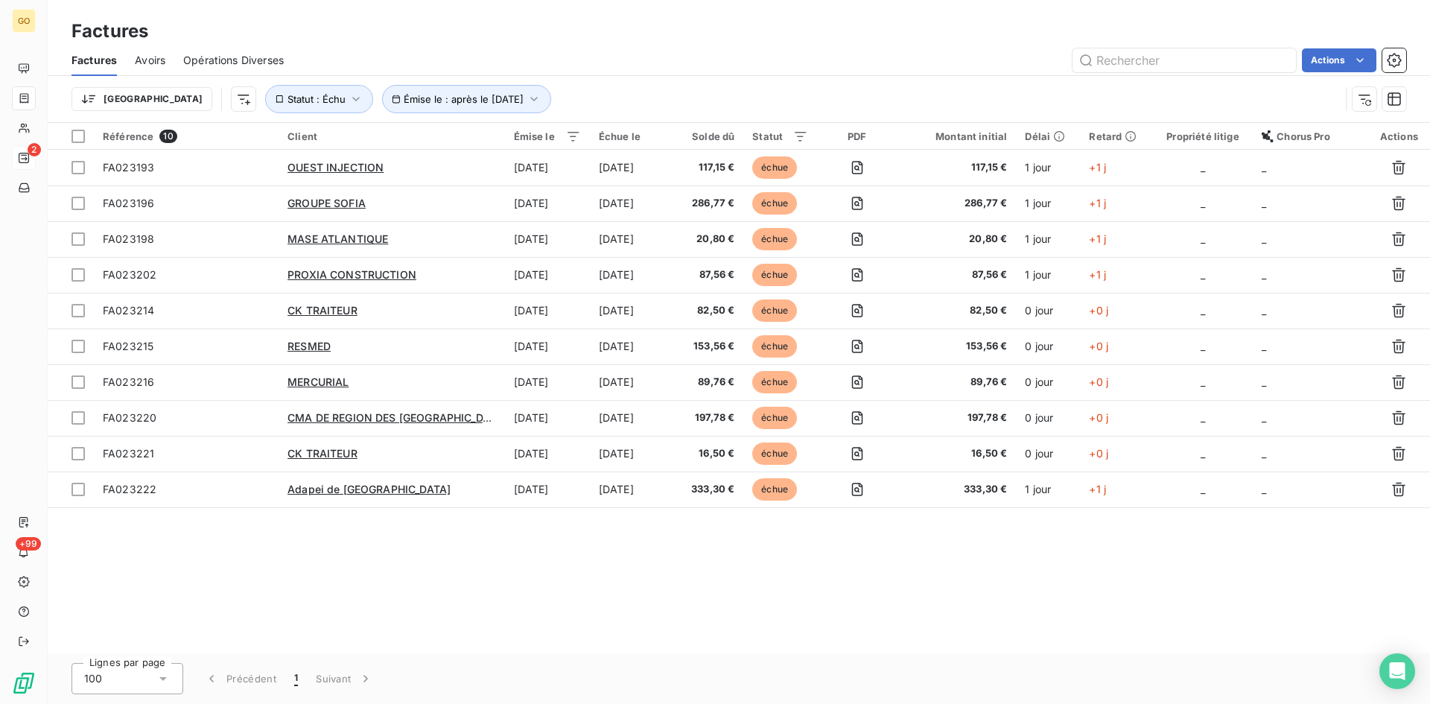
click at [664, 21] on div "Factures" at bounding box center [739, 31] width 1382 height 27
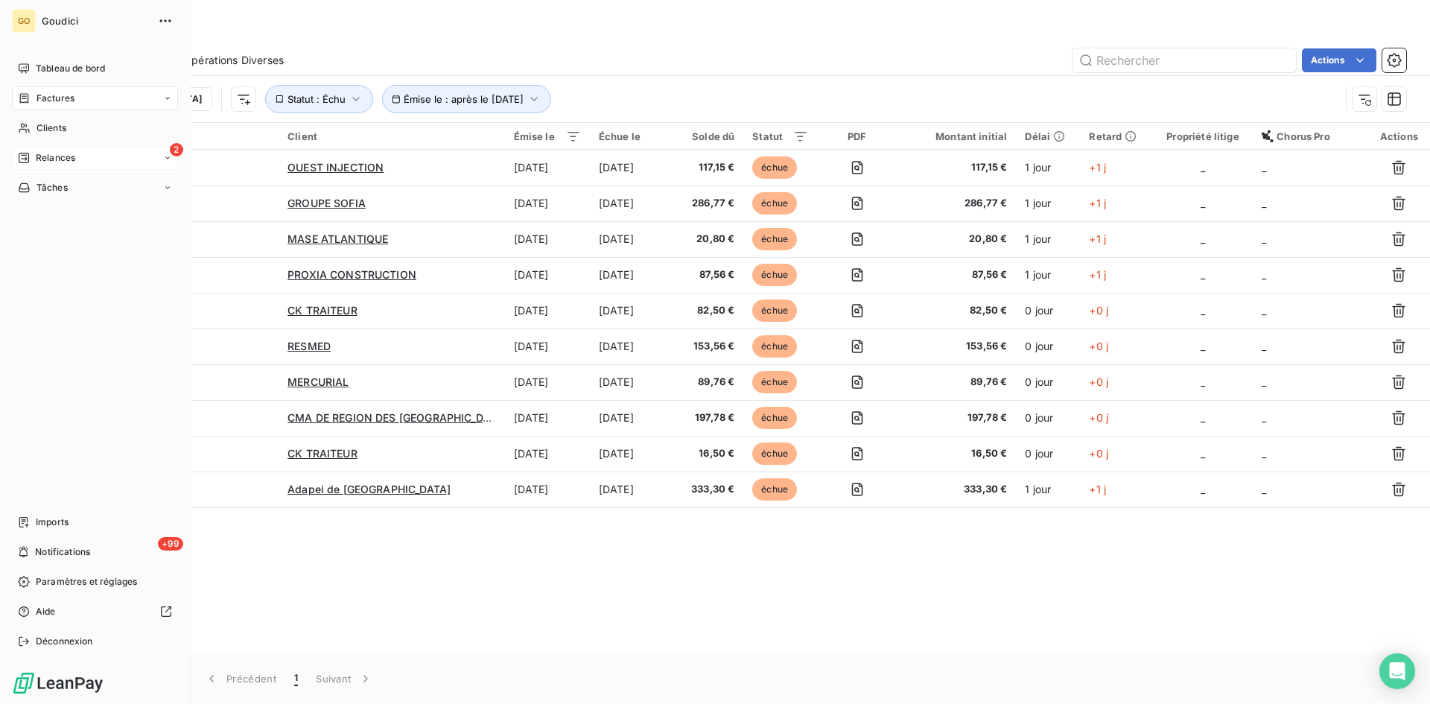
click at [42, 169] on div "2 Relances" at bounding box center [95, 158] width 166 height 24
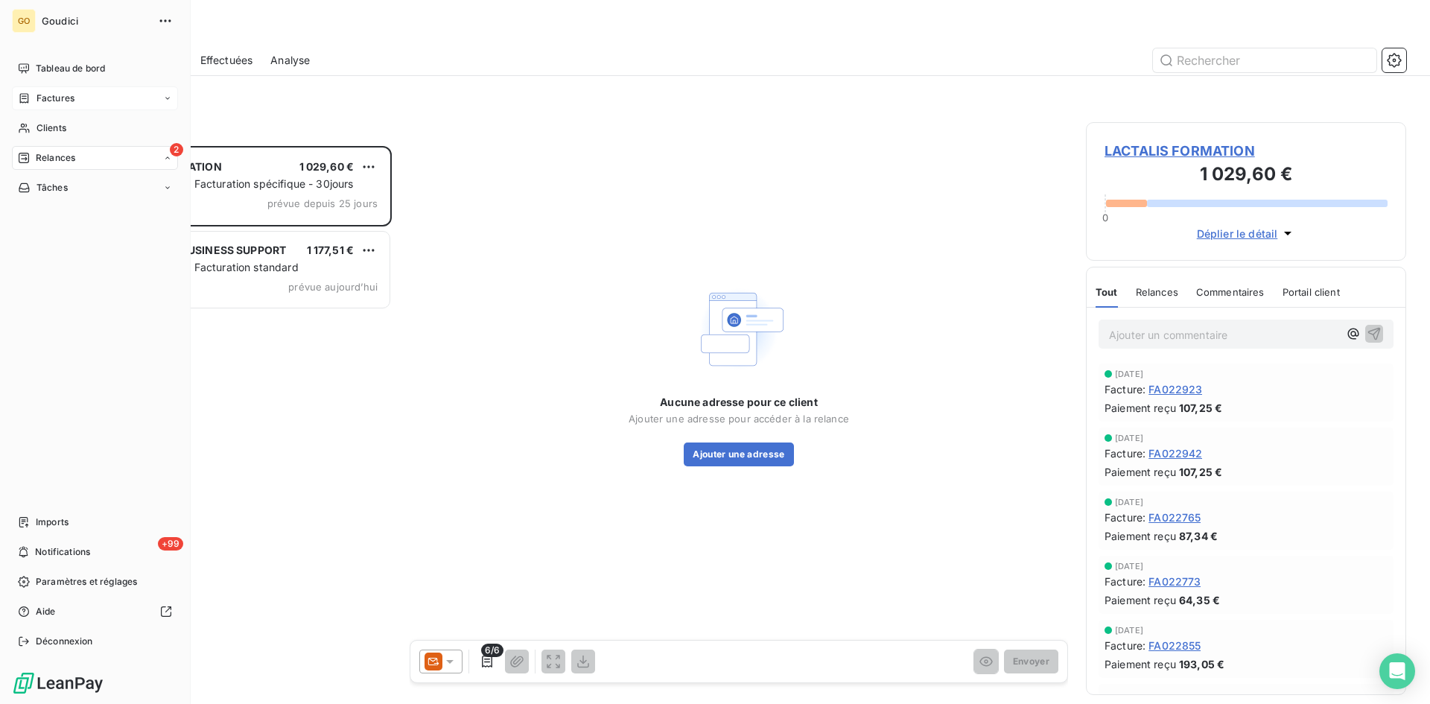
scroll to position [547, 309]
click at [60, 197] on div "À effectuer" at bounding box center [104, 188] width 148 height 24
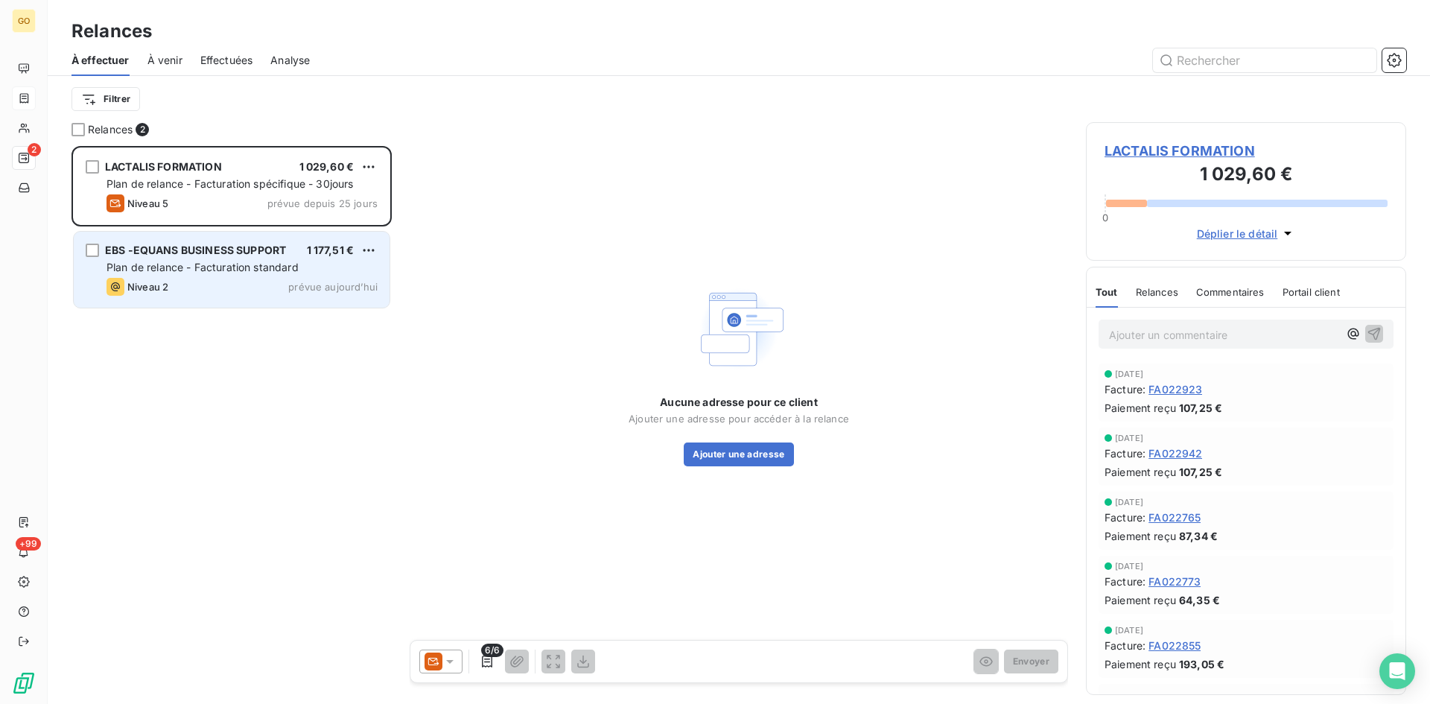
click at [209, 267] on span "Plan de relance - Facturation standard" at bounding box center [203, 267] width 192 height 13
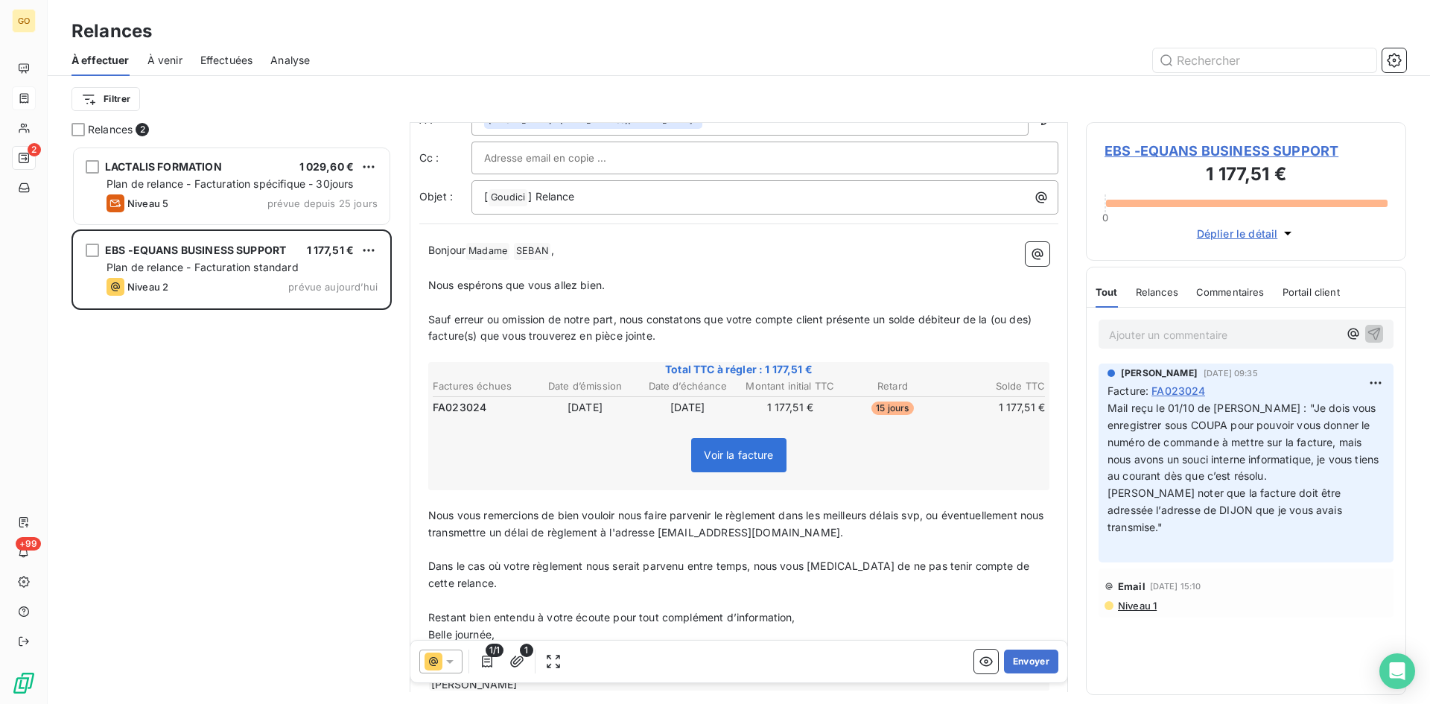
scroll to position [146, 0]
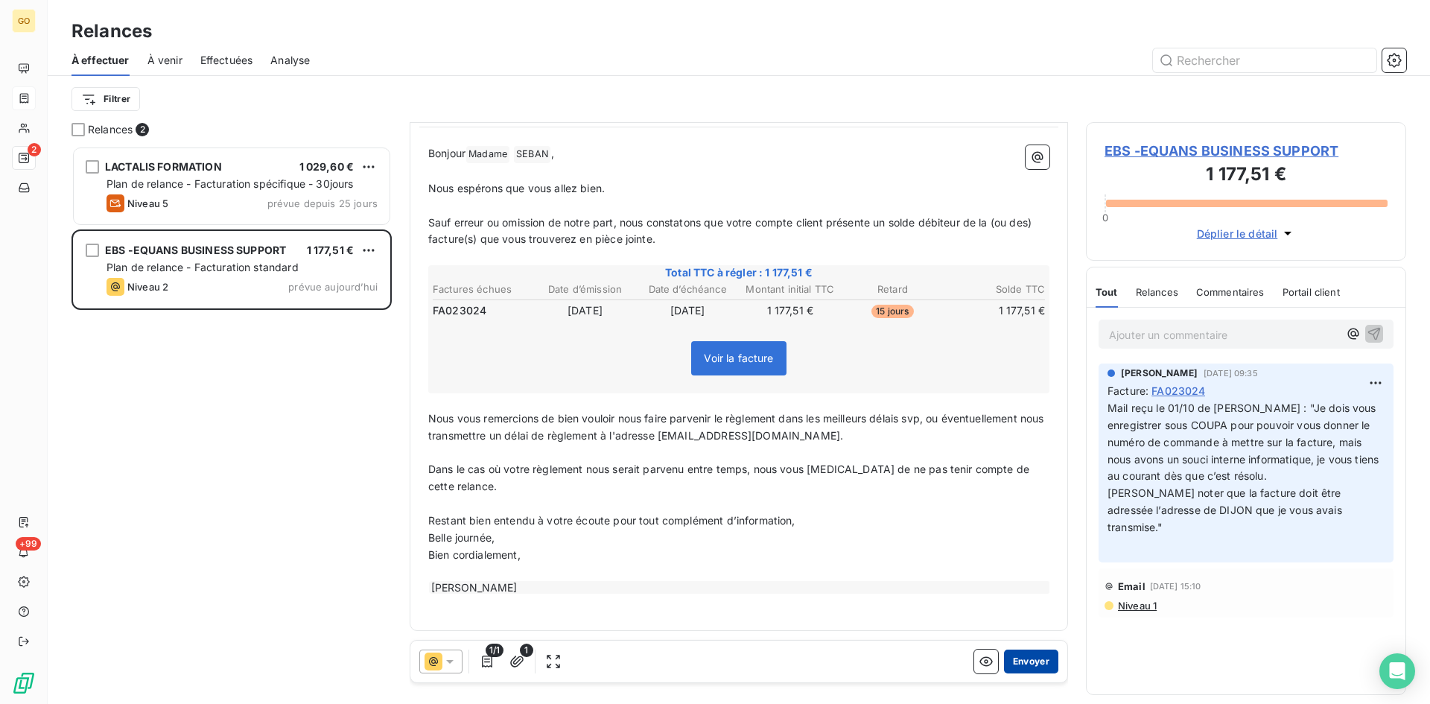
click at [1014, 665] on button "Envoyer" at bounding box center [1031, 661] width 54 height 24
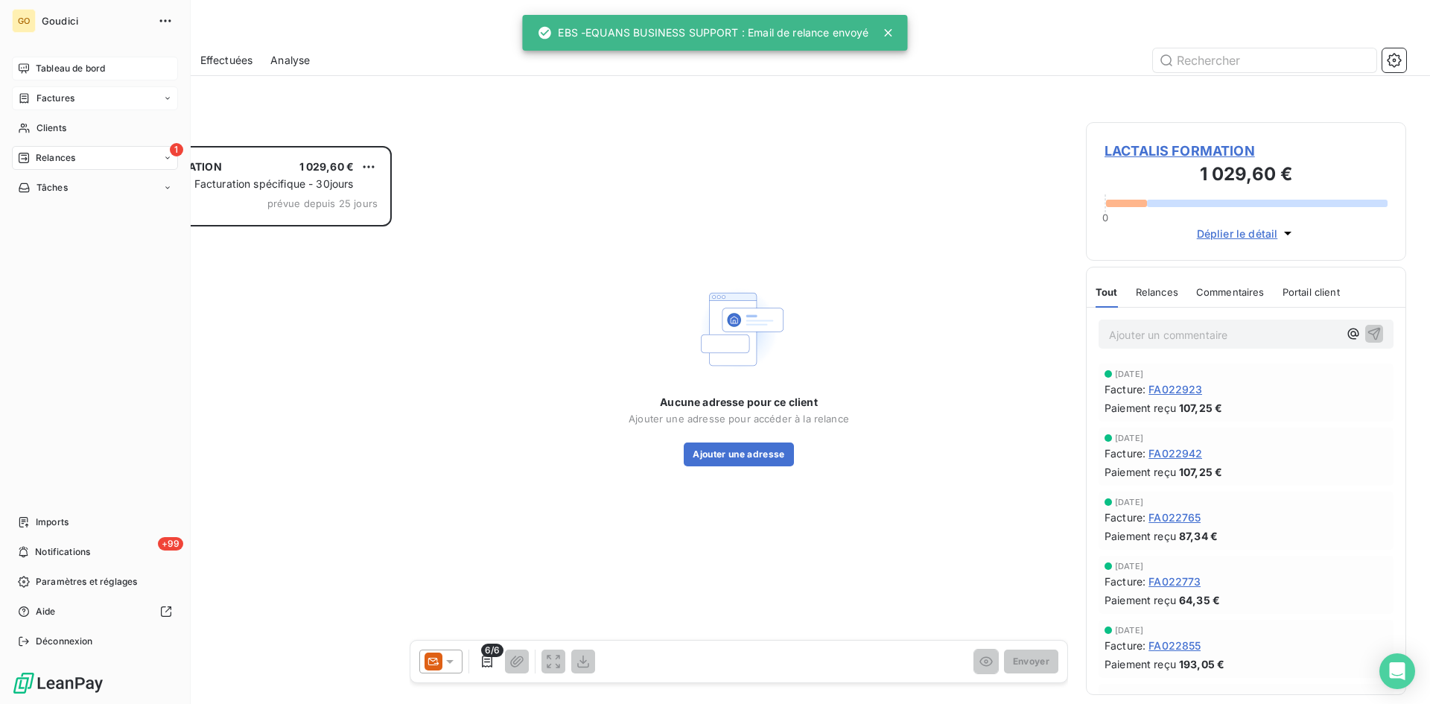
click at [60, 70] on span "Tableau de bord" at bounding box center [70, 68] width 69 height 13
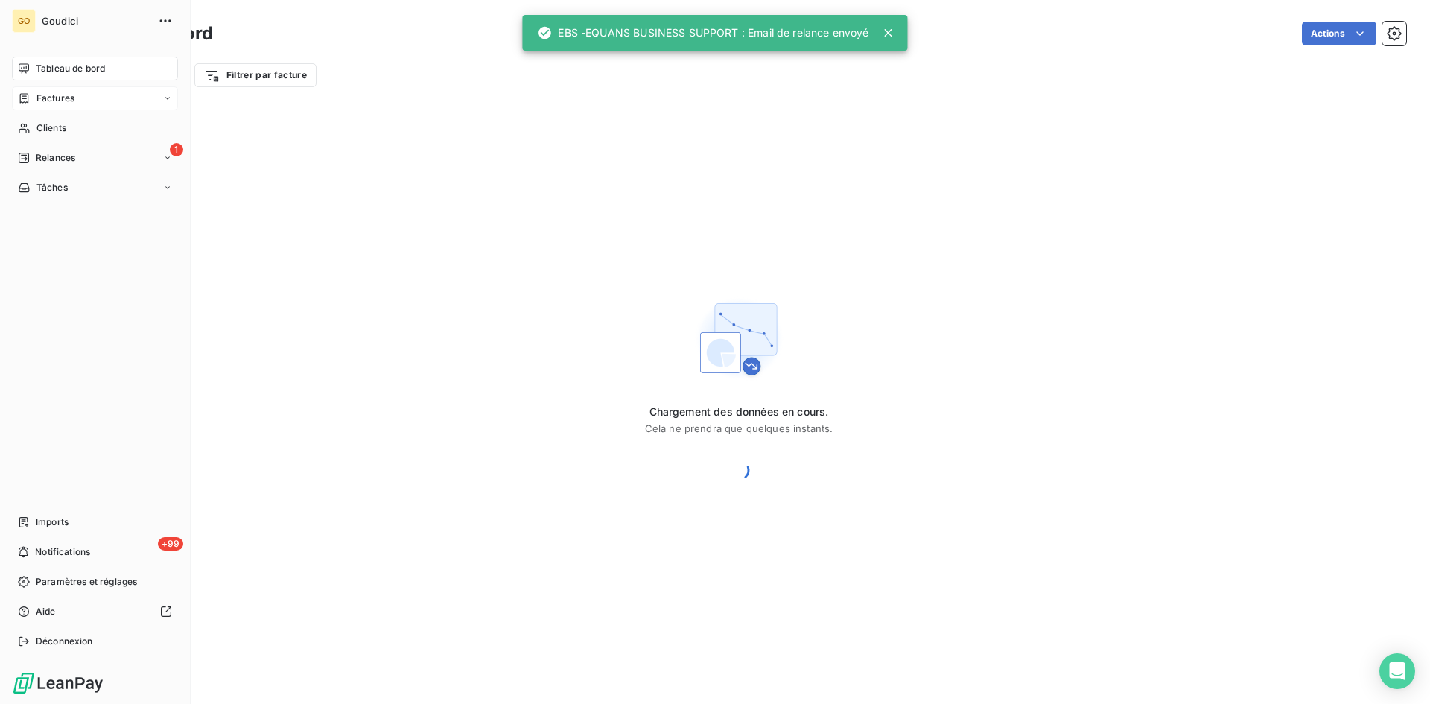
click at [51, 102] on span "Factures" at bounding box center [55, 98] width 38 height 13
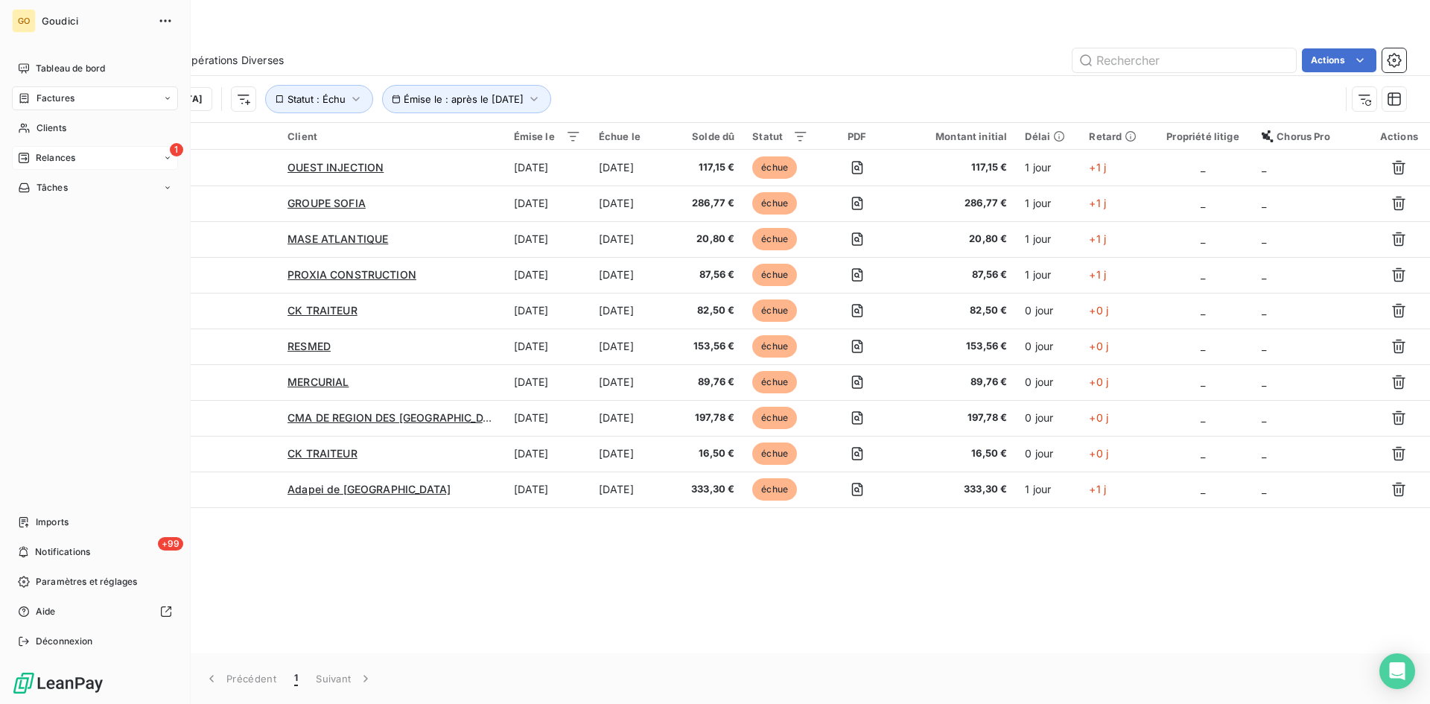
click at [52, 166] on div "1 Relances" at bounding box center [95, 158] width 166 height 24
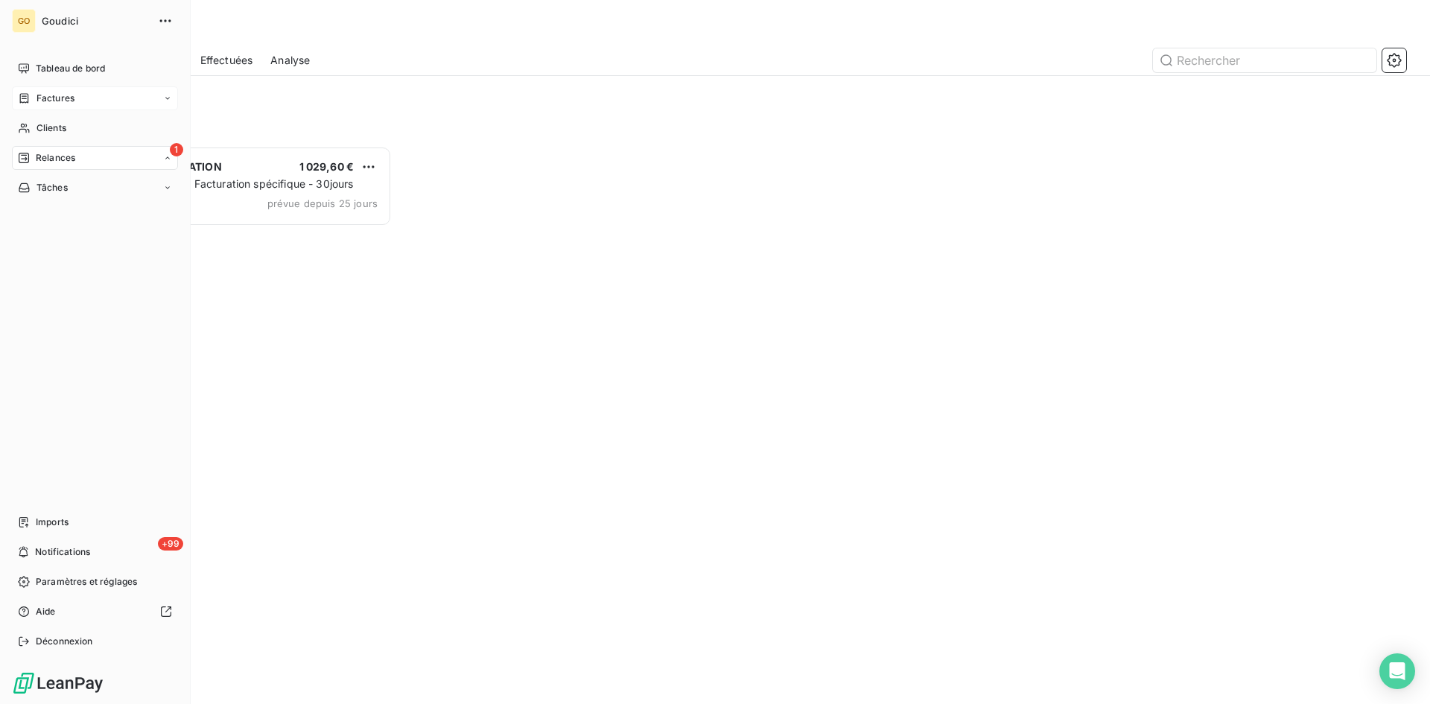
scroll to position [547, 309]
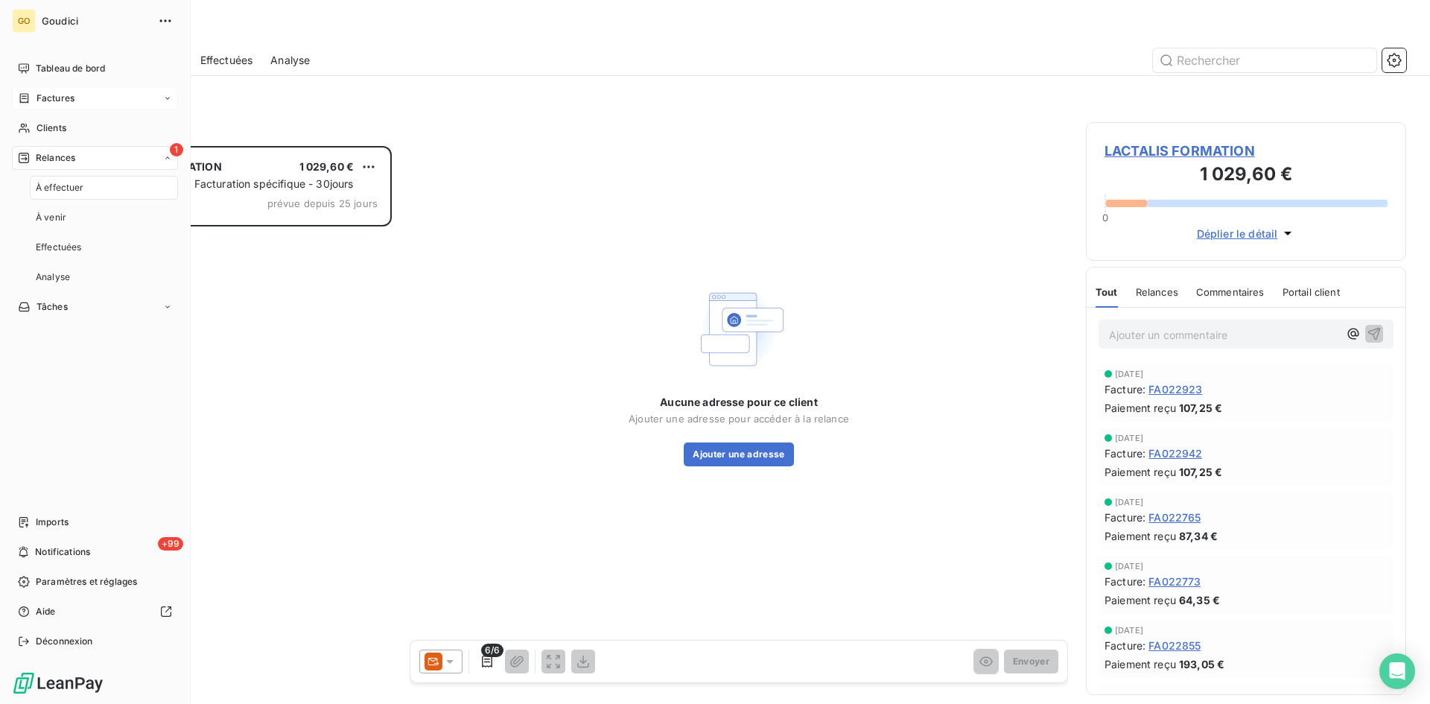
click at [77, 91] on div "Factures" at bounding box center [95, 98] width 166 height 24
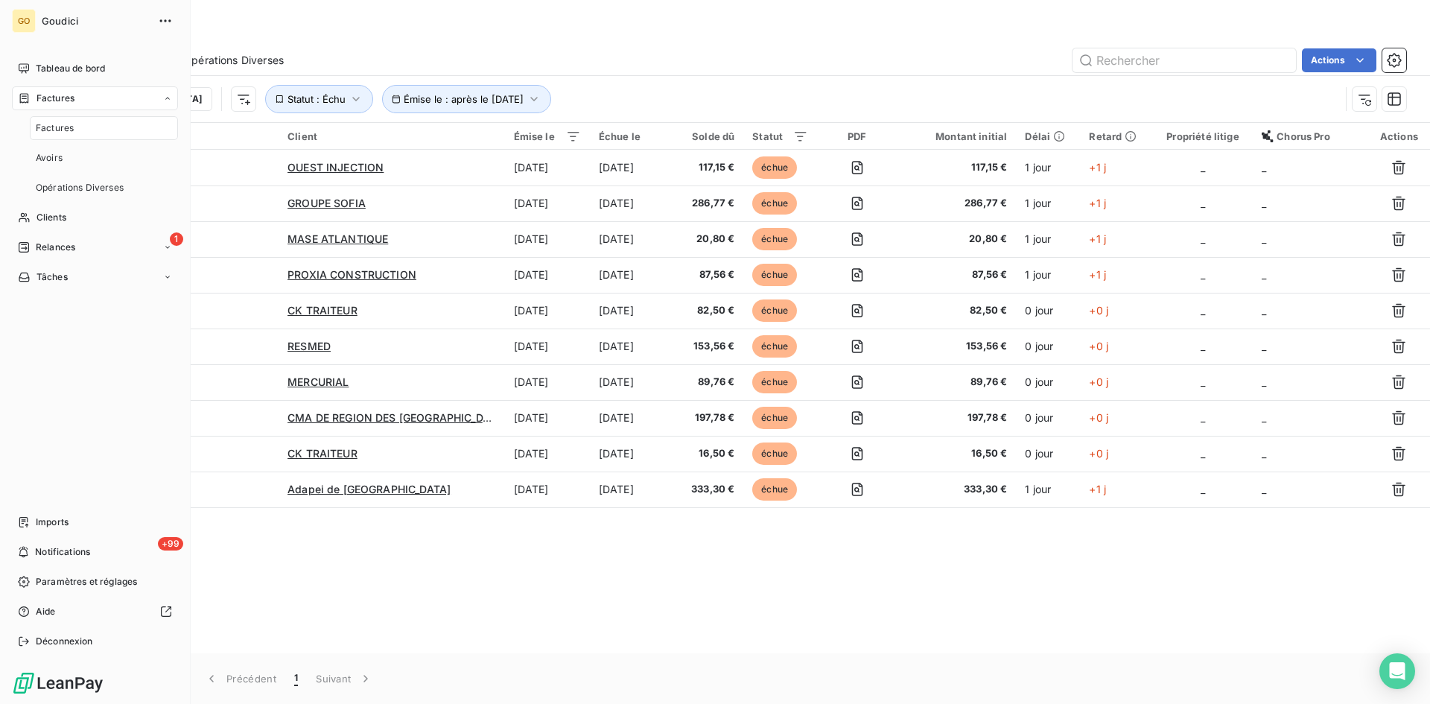
click at [57, 104] on span "Factures" at bounding box center [55, 98] width 38 height 13
click at [68, 102] on span "Factures" at bounding box center [55, 98] width 38 height 13
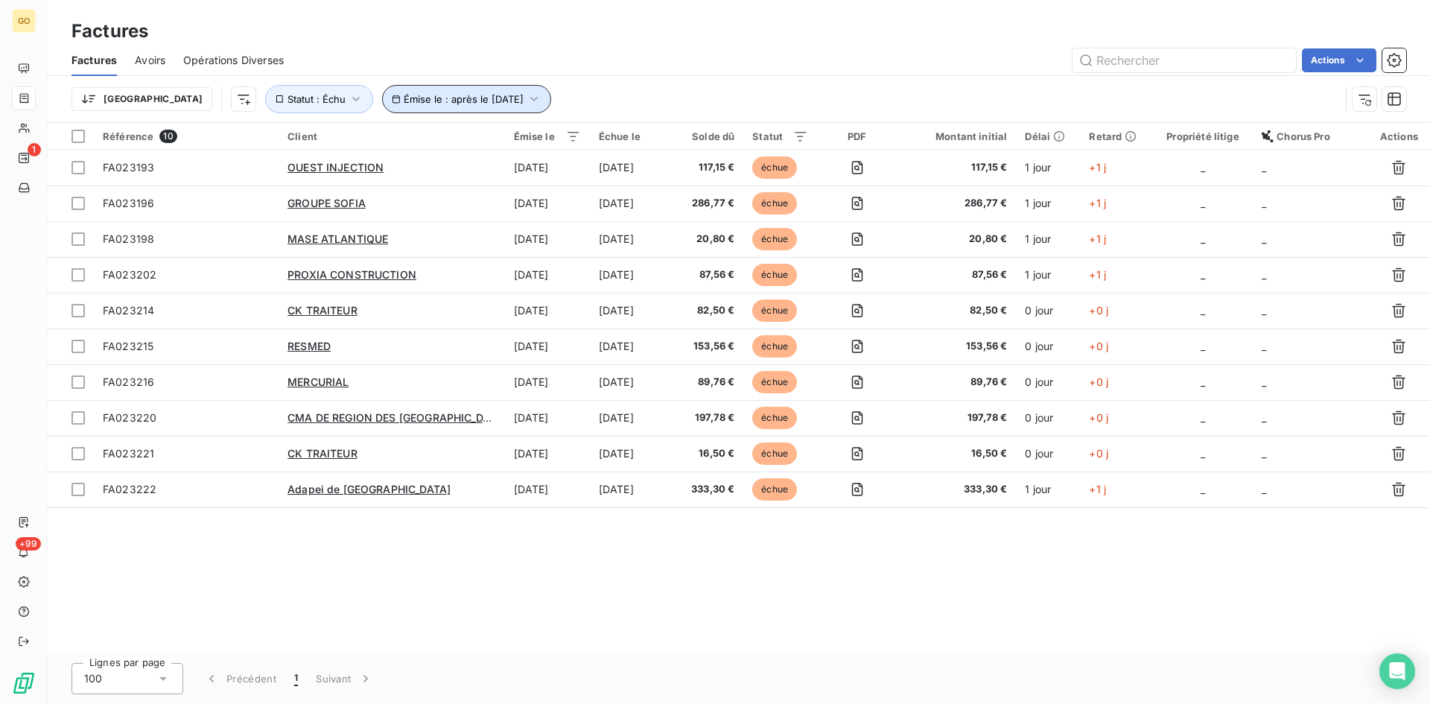
click at [527, 101] on icon "button" at bounding box center [534, 99] width 15 height 15
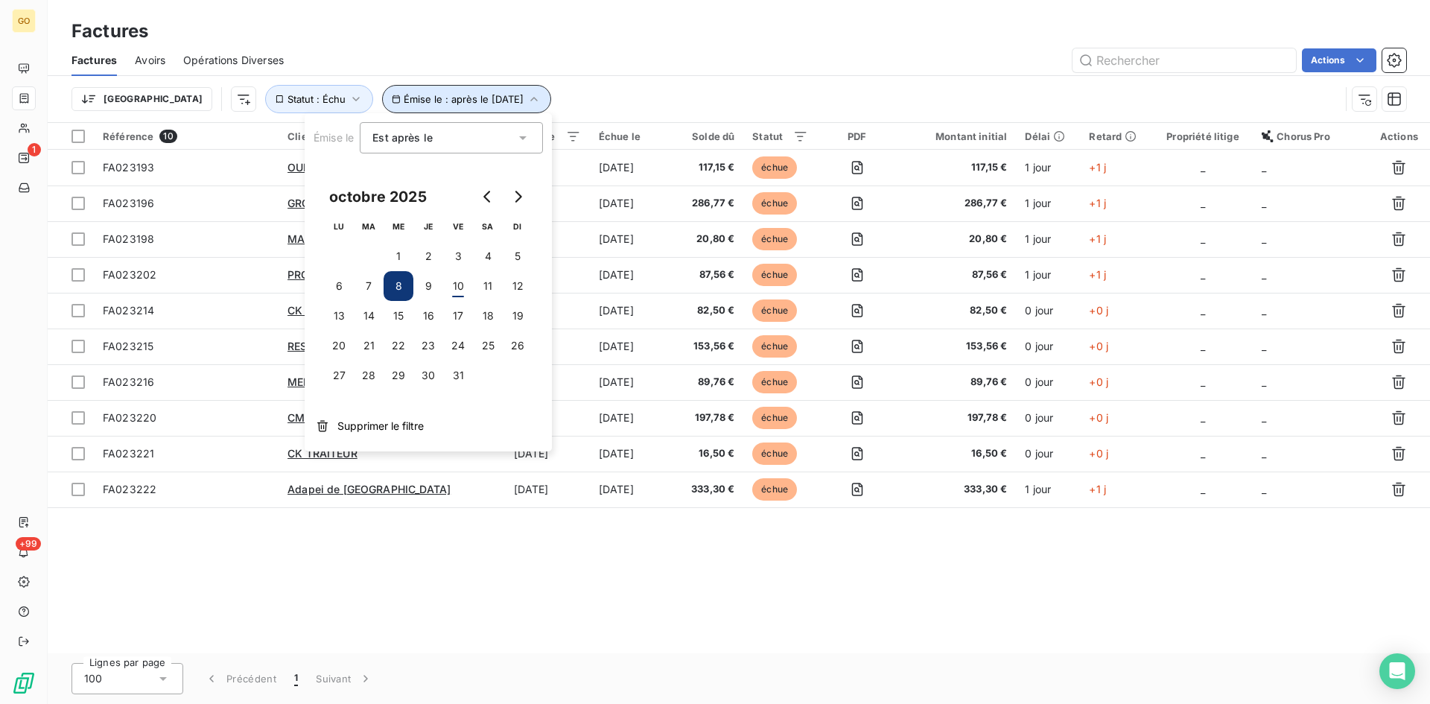
drag, startPoint x: 477, startPoint y: 101, endPoint x: 406, endPoint y: 115, distance: 72.0
click at [527, 101] on icon "button" at bounding box center [534, 99] width 15 height 15
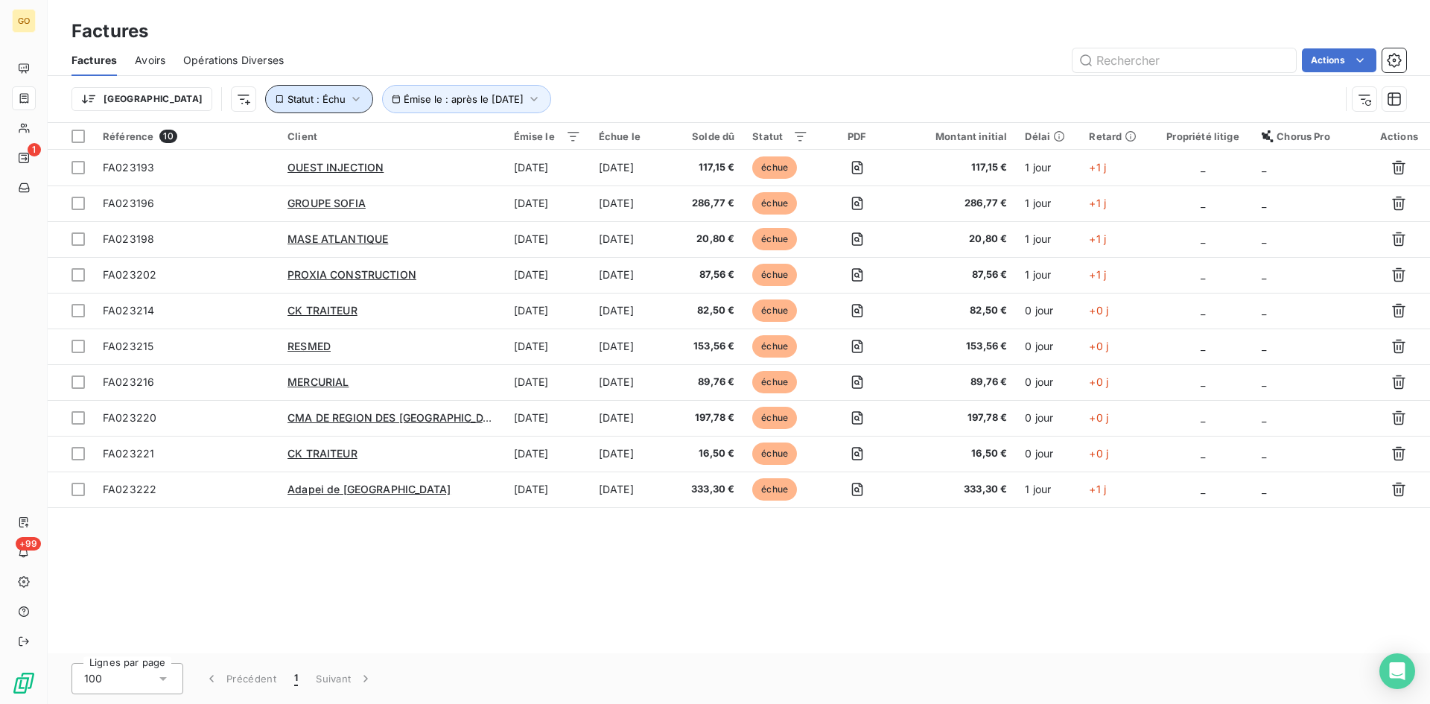
click at [293, 101] on button "Statut : Échu" at bounding box center [319, 99] width 108 height 28
click at [292, 101] on button "Statut : Échu" at bounding box center [319, 99] width 108 height 28
click at [487, 92] on button "Émise le : après le [DATE]" at bounding box center [466, 99] width 169 height 28
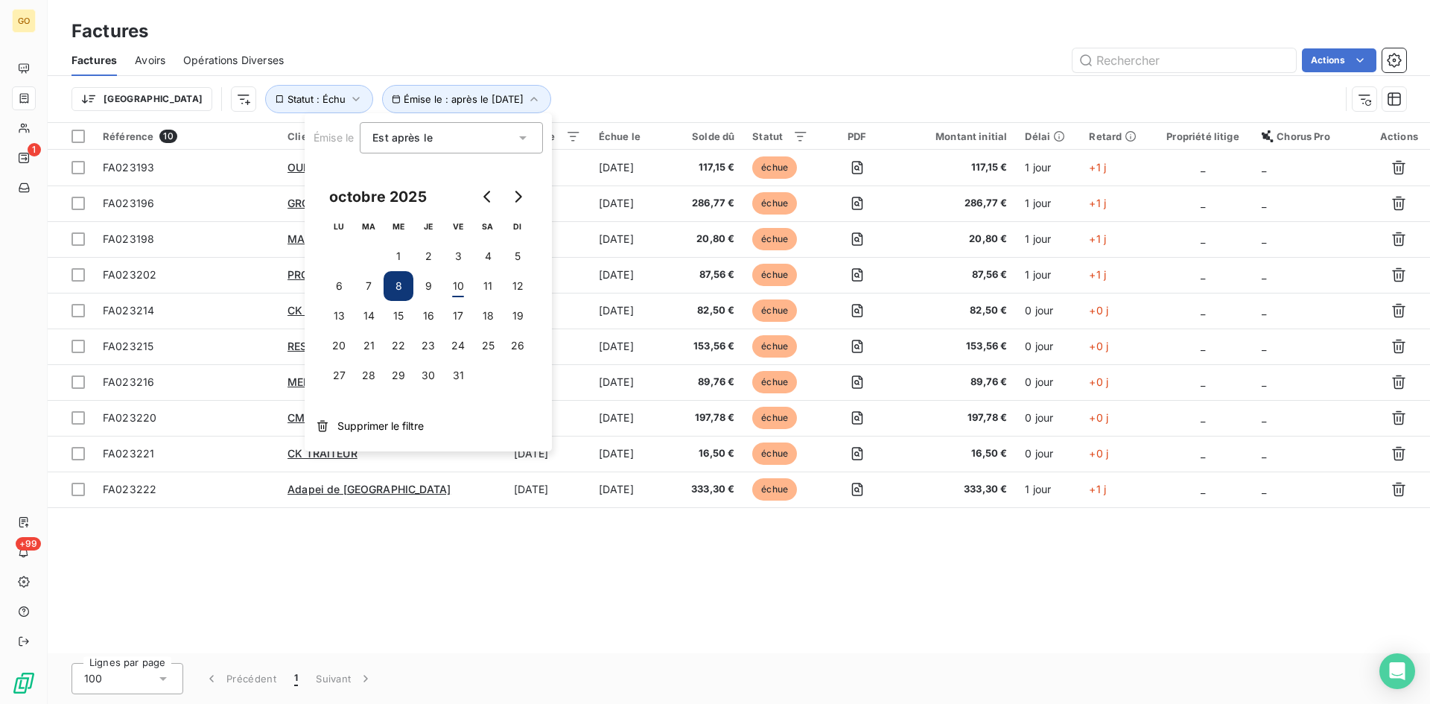
drag, startPoint x: 492, startPoint y: 565, endPoint x: 495, endPoint y: 549, distance: 16.1
click at [492, 564] on div "Référence 10 Client Émise le Échue le Solde dû Statut PDF Montant initial Délai…" at bounding box center [739, 388] width 1382 height 530
